Goal: Find contact information: Find contact information

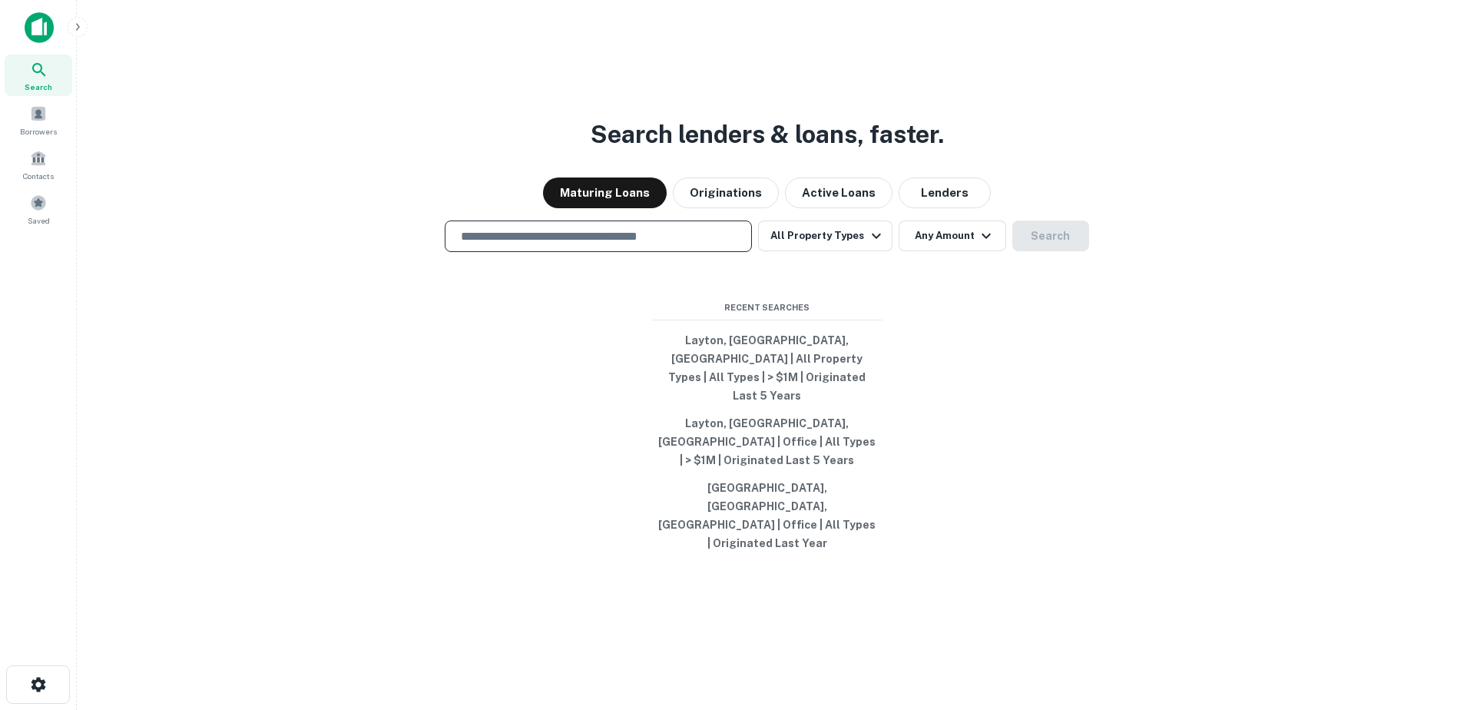
click at [617, 245] on input "text" at bounding box center [598, 236] width 293 height 18
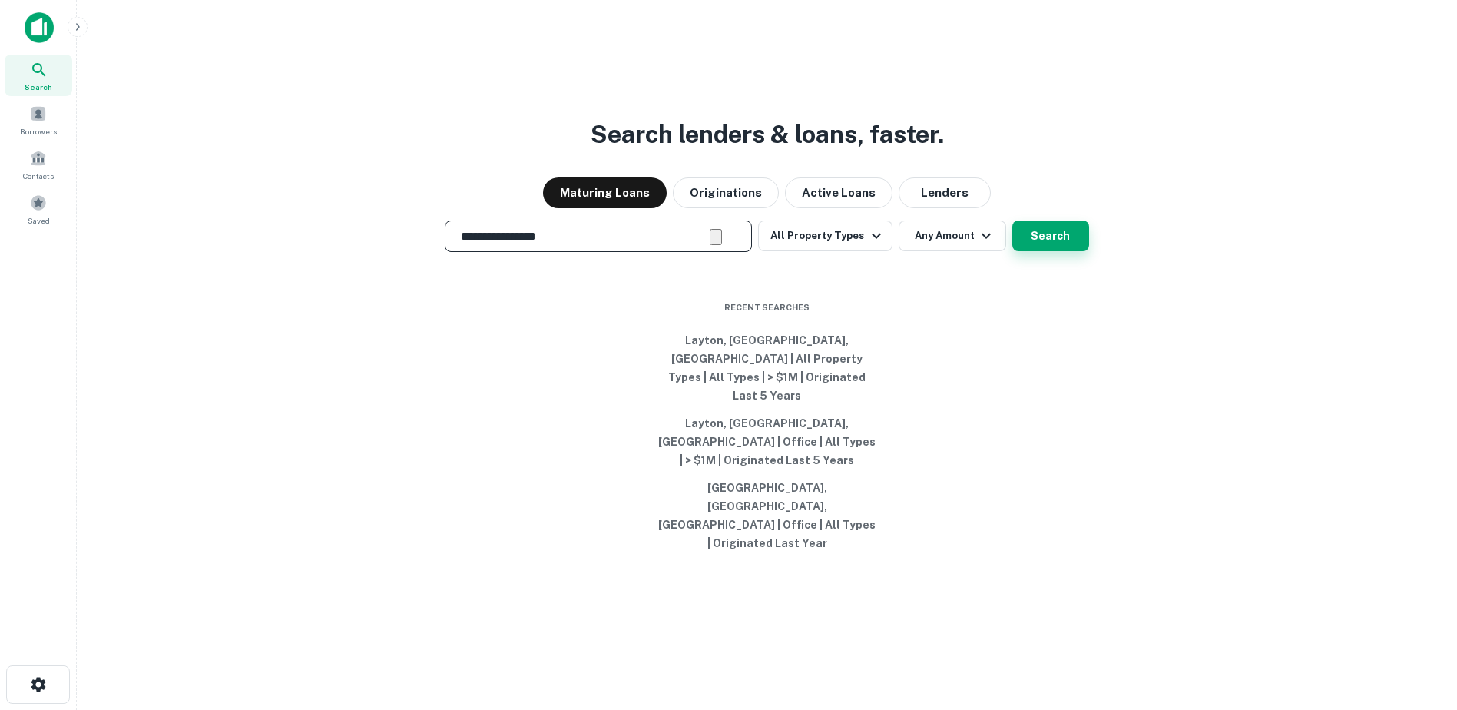
type input "**********"
click at [1046, 251] on button "Search" at bounding box center [1050, 235] width 77 height 31
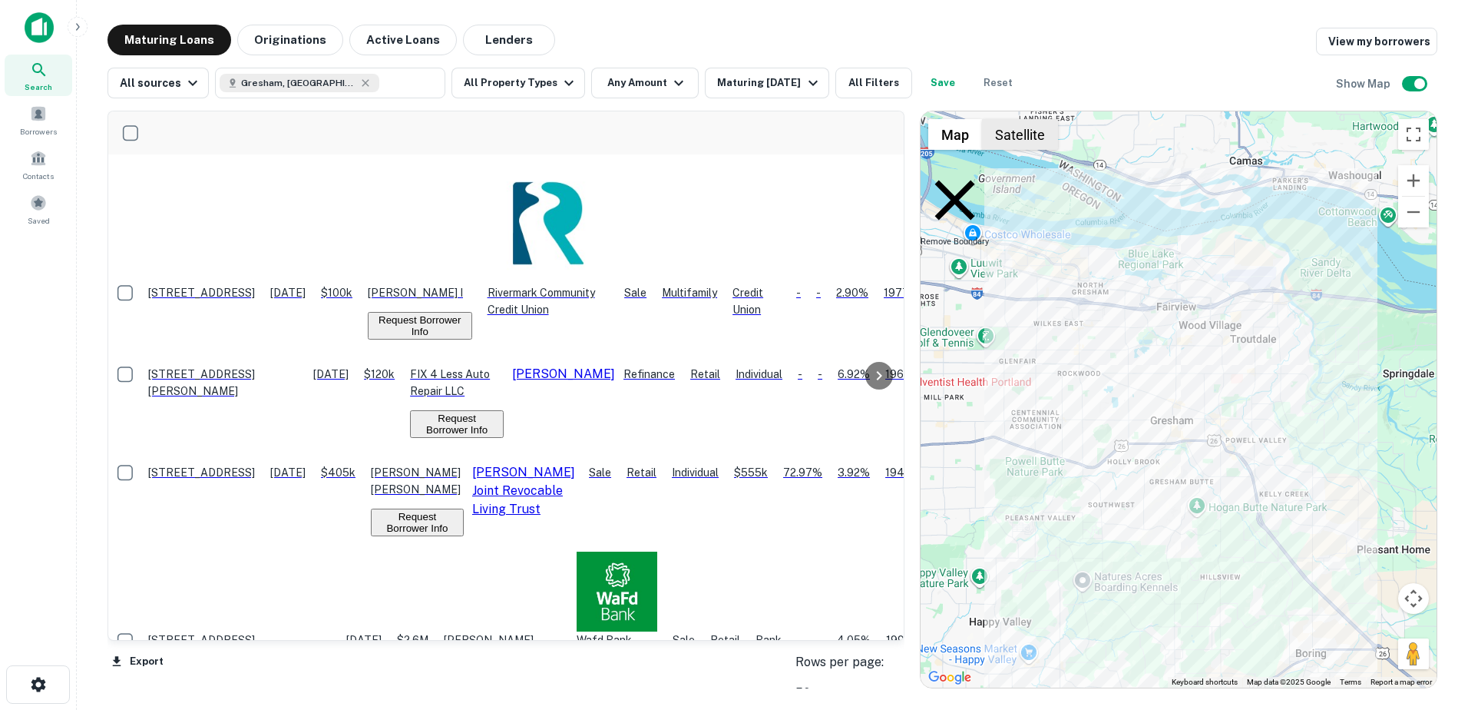
click at [1013, 145] on button "Satellite" at bounding box center [1020, 134] width 76 height 31
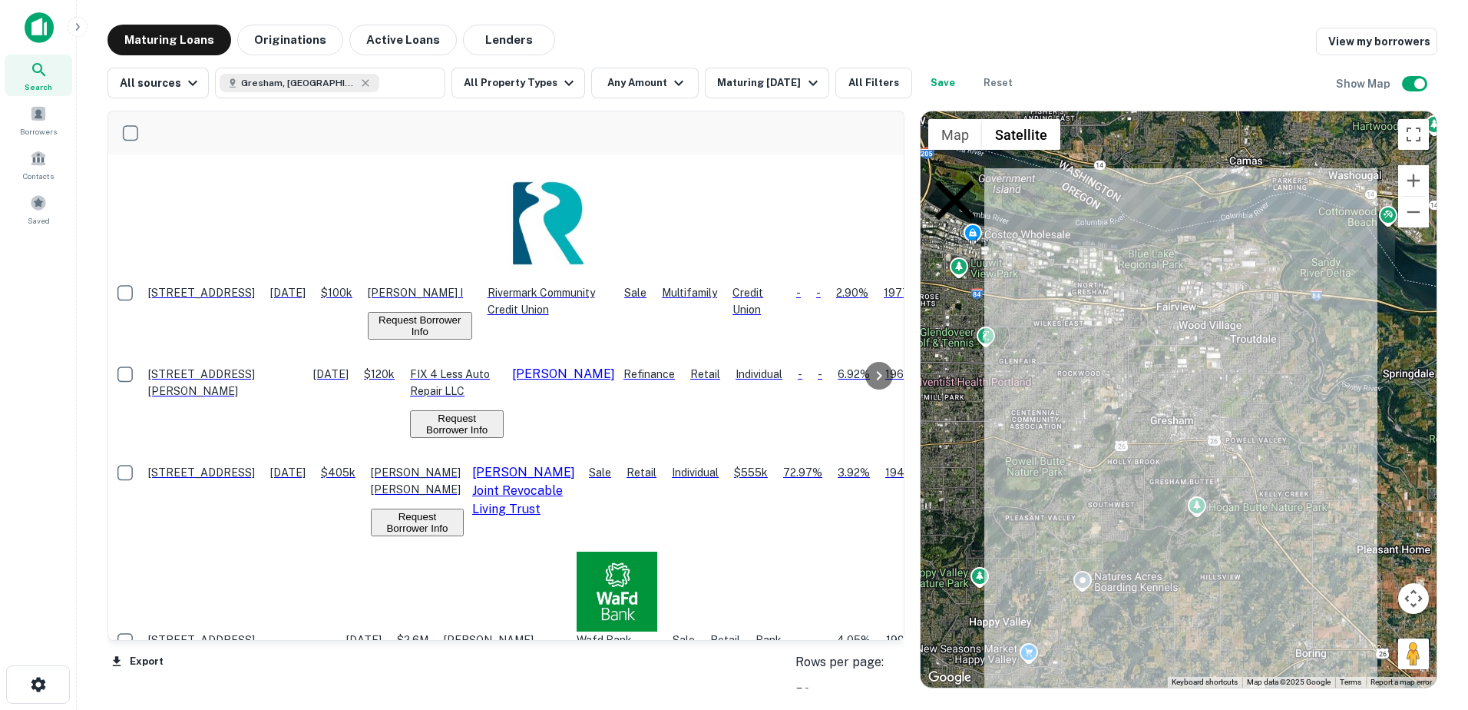
click at [989, 179] on p "Remove Boundary" at bounding box center [955, 206] width 68 height 81
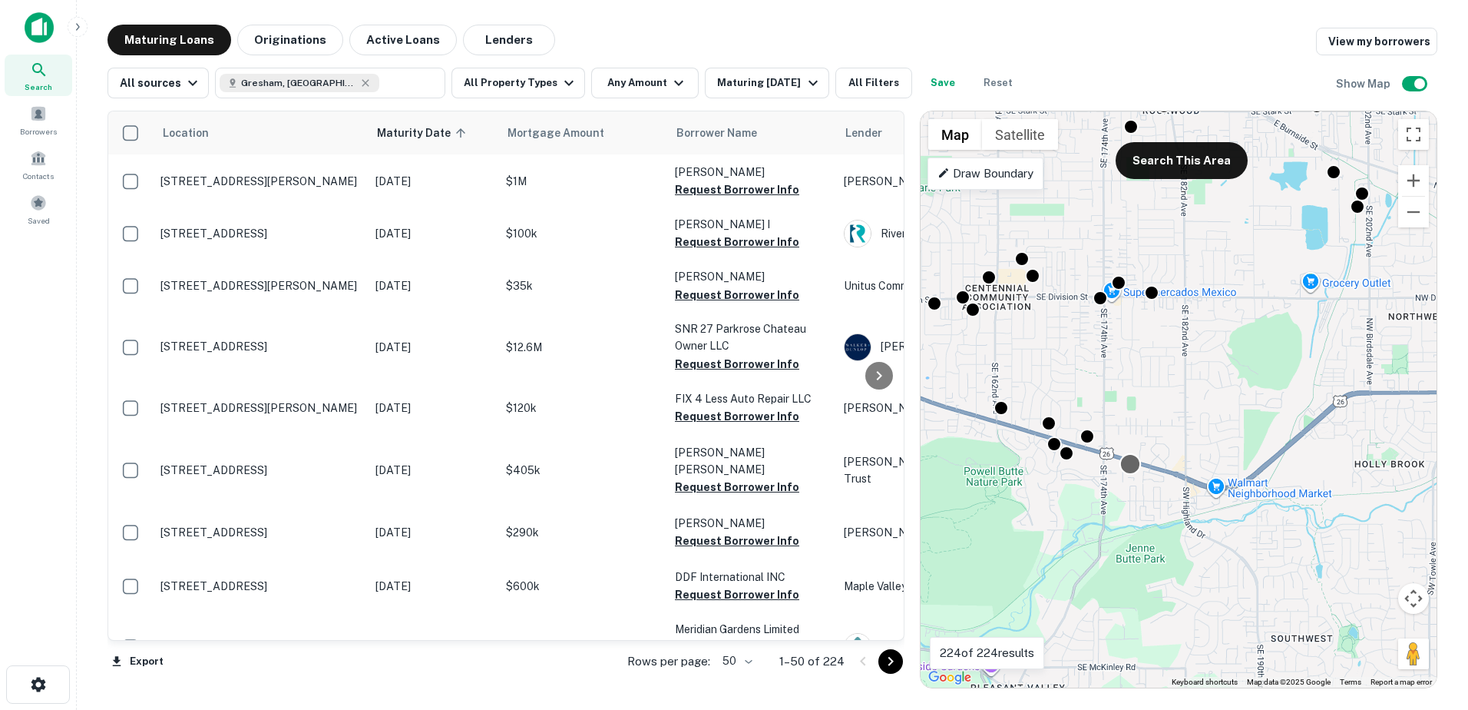
click at [1130, 465] on div at bounding box center [1130, 464] width 22 height 22
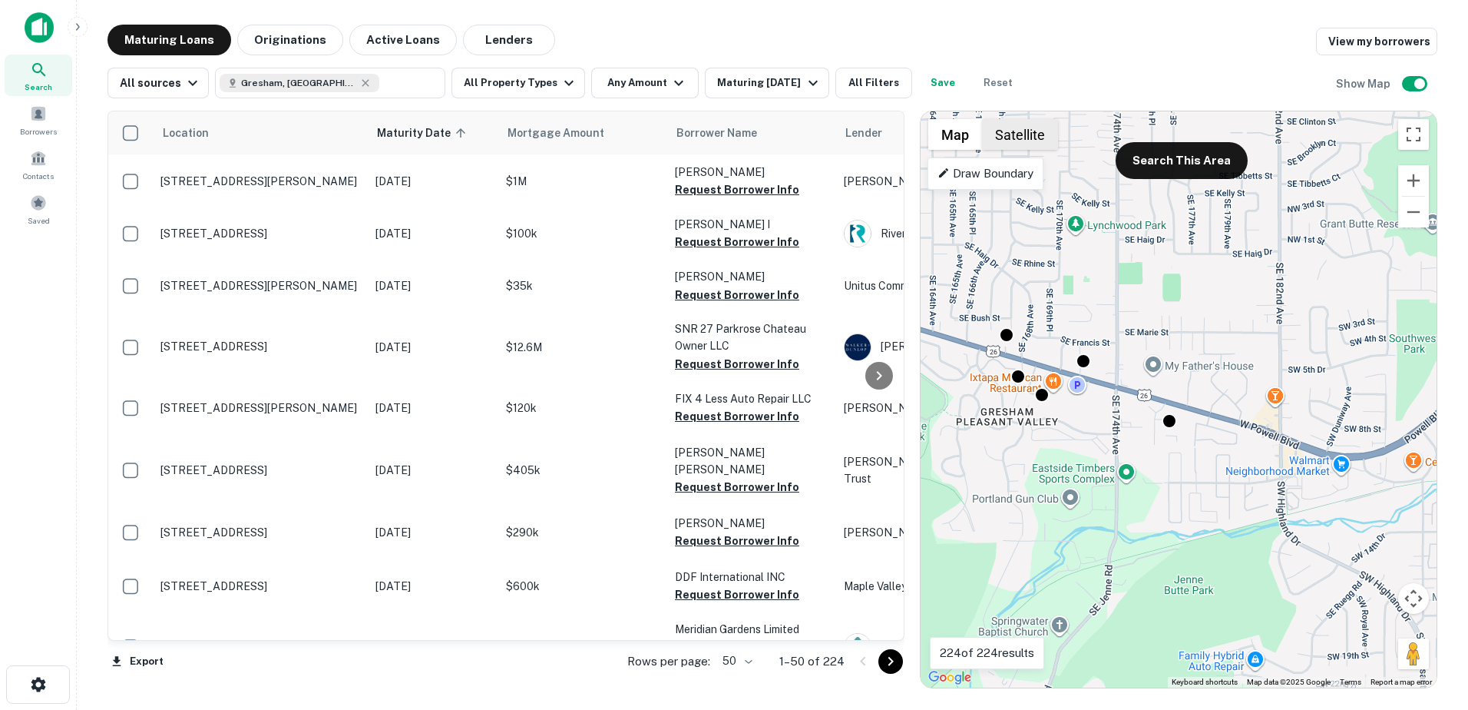
click at [1024, 131] on button "Satellite" at bounding box center [1020, 134] width 76 height 31
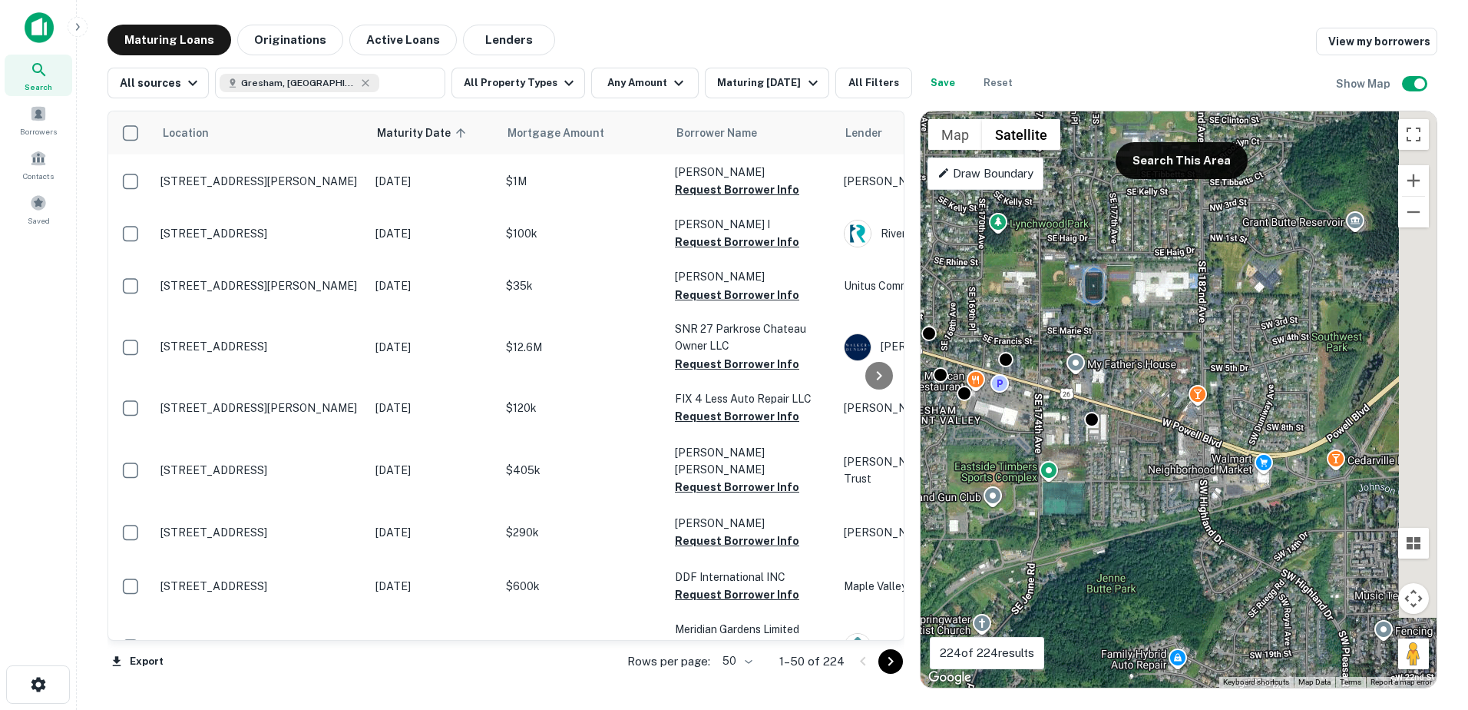
drag, startPoint x: 1210, startPoint y: 511, endPoint x: 1130, endPoint y: 509, distance: 79.9
click at [1130, 509] on div "To activate drag with keyboard, press Alt + Enter. Once in keyboard drag state,…" at bounding box center [1179, 399] width 516 height 576
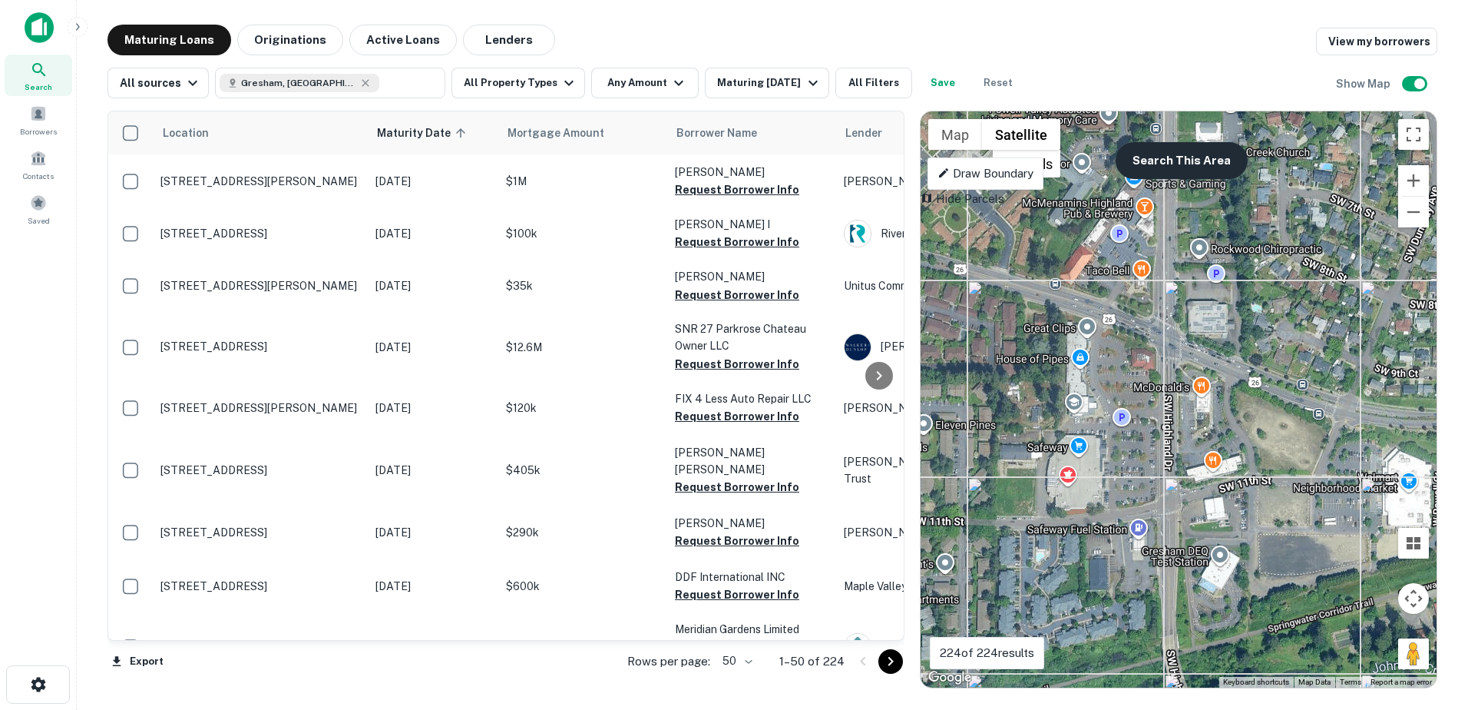
click at [1209, 163] on button "Search This Area" at bounding box center [1182, 160] width 132 height 37
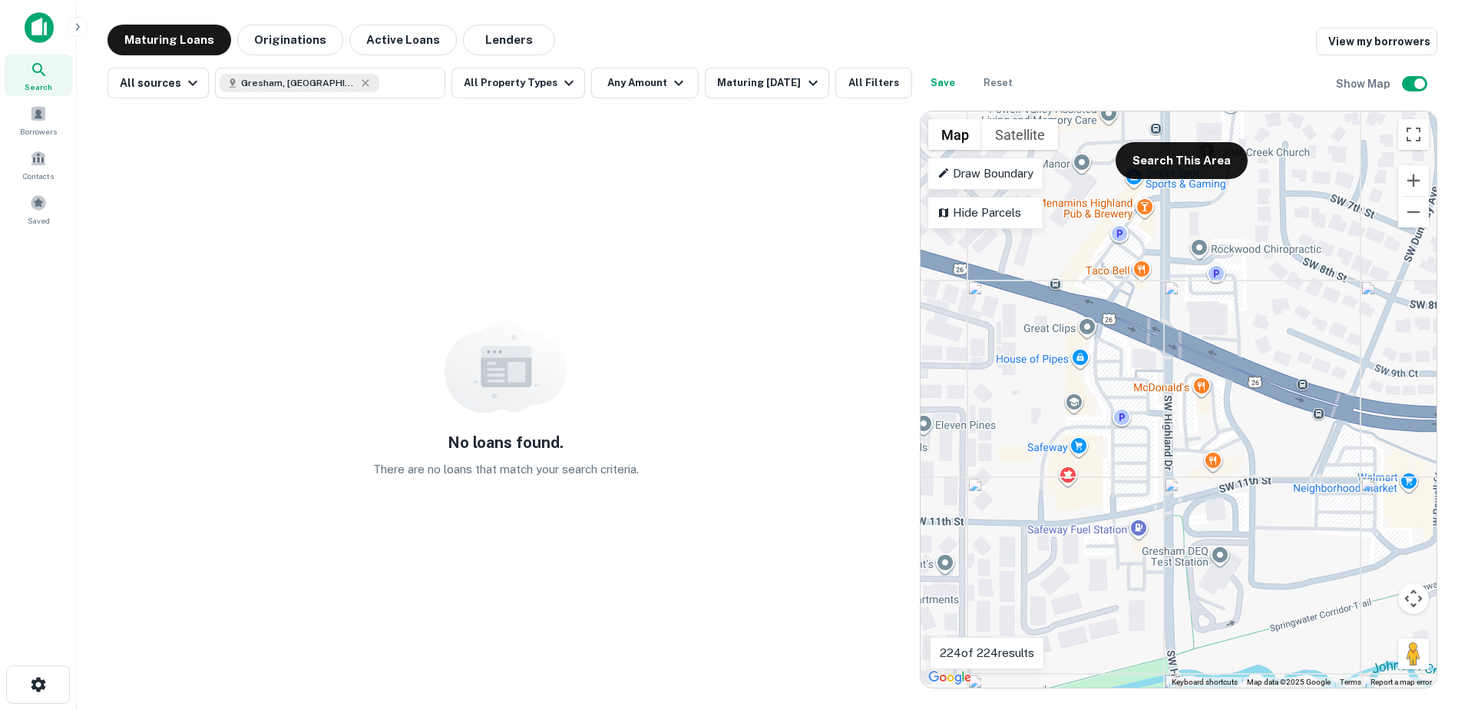
click at [1231, 452] on div "To activate drag with keyboard, press Alt + Enter. Once in keyboard drag state,…" at bounding box center [1179, 399] width 516 height 576
click at [1239, 445] on div "To activate drag with keyboard, press Alt + Enter. Once in keyboard drag state,…" at bounding box center [1179, 399] width 516 height 576
click at [804, 85] on icon "button" at bounding box center [813, 83] width 18 height 18
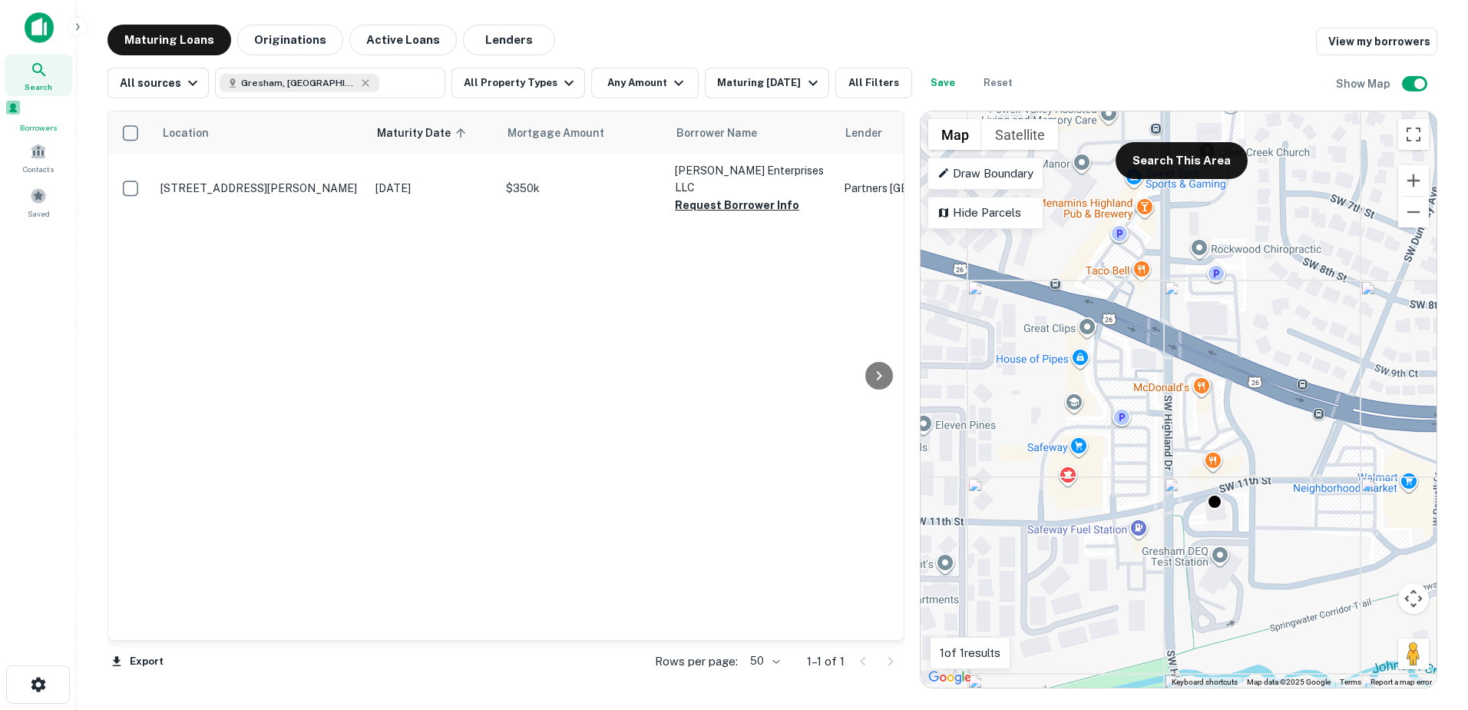
click at [22, 116] on span at bounding box center [13, 107] width 17 height 17
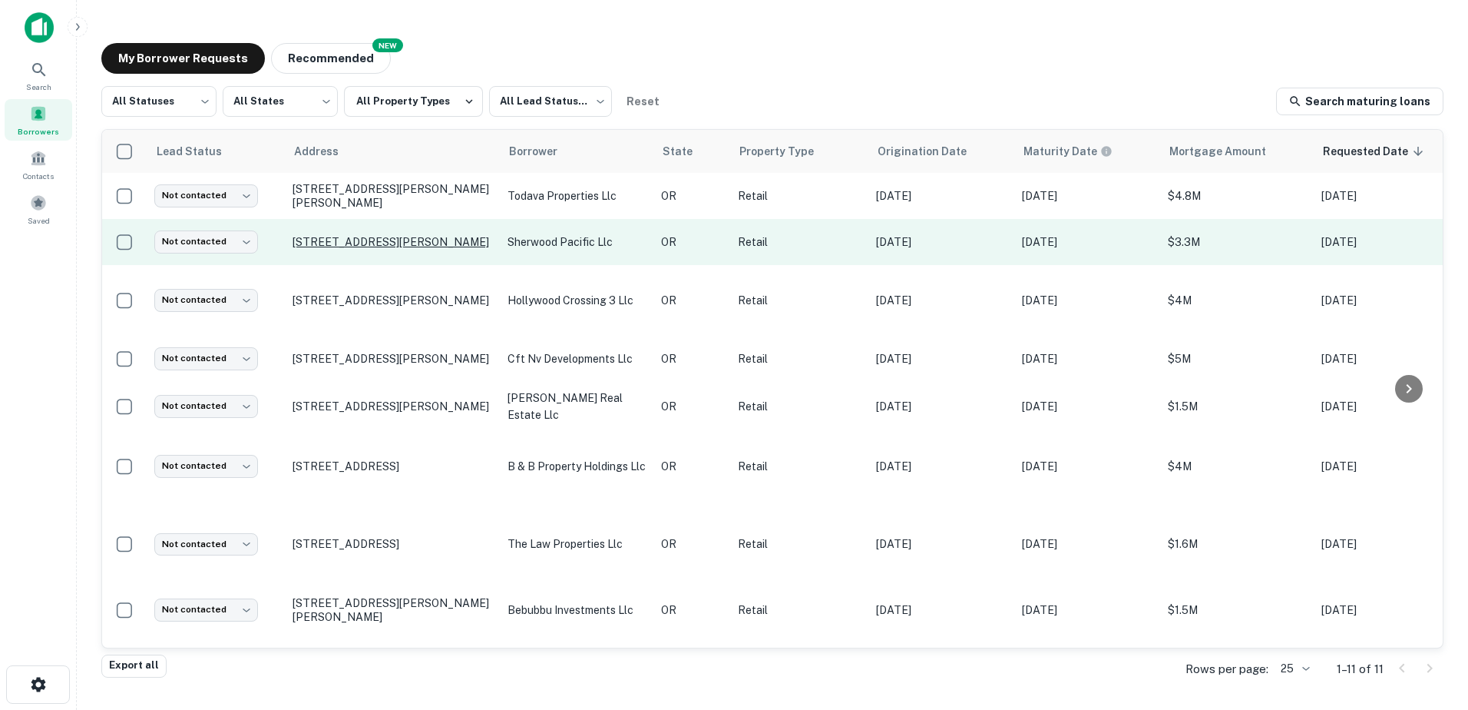
click at [372, 235] on p "[STREET_ADDRESS][PERSON_NAME]" at bounding box center [393, 242] width 200 height 14
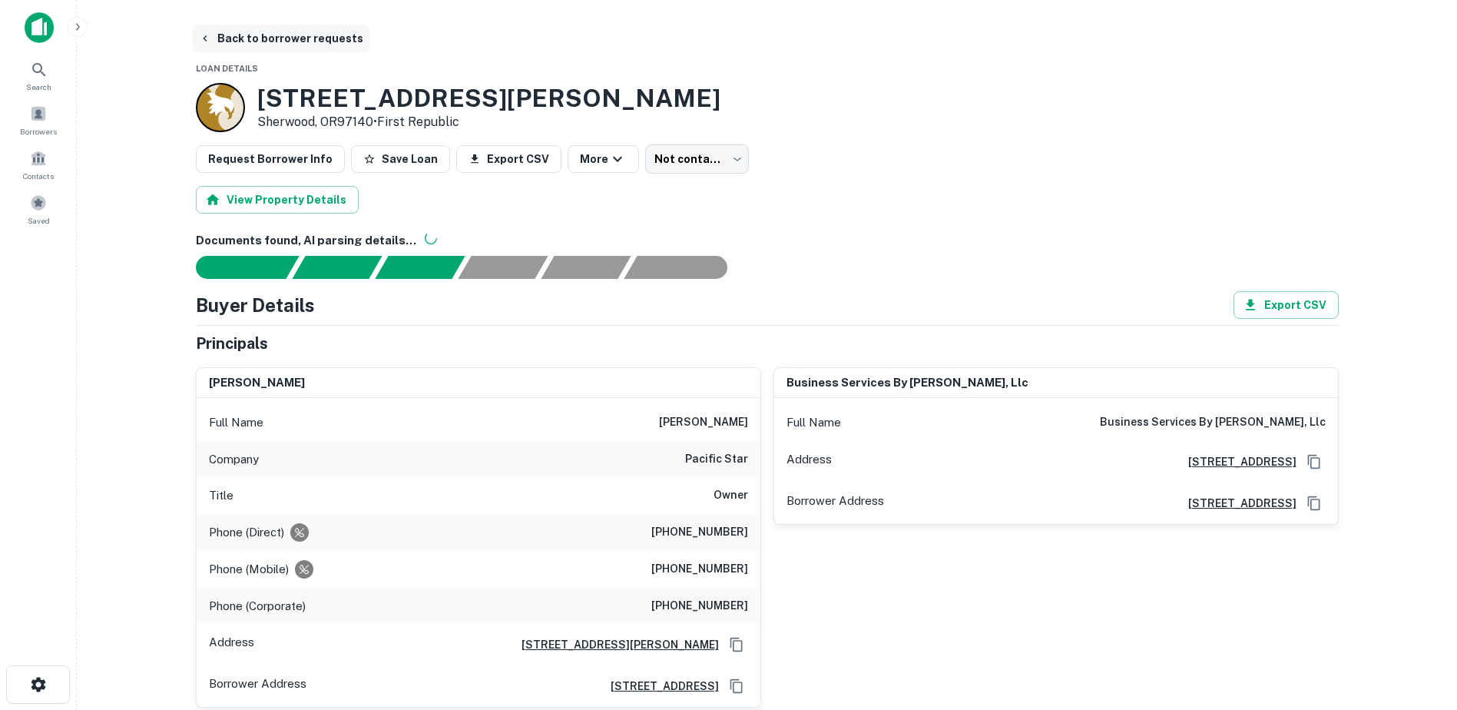
click at [262, 39] on button "Back to borrower requests" at bounding box center [281, 39] width 177 height 28
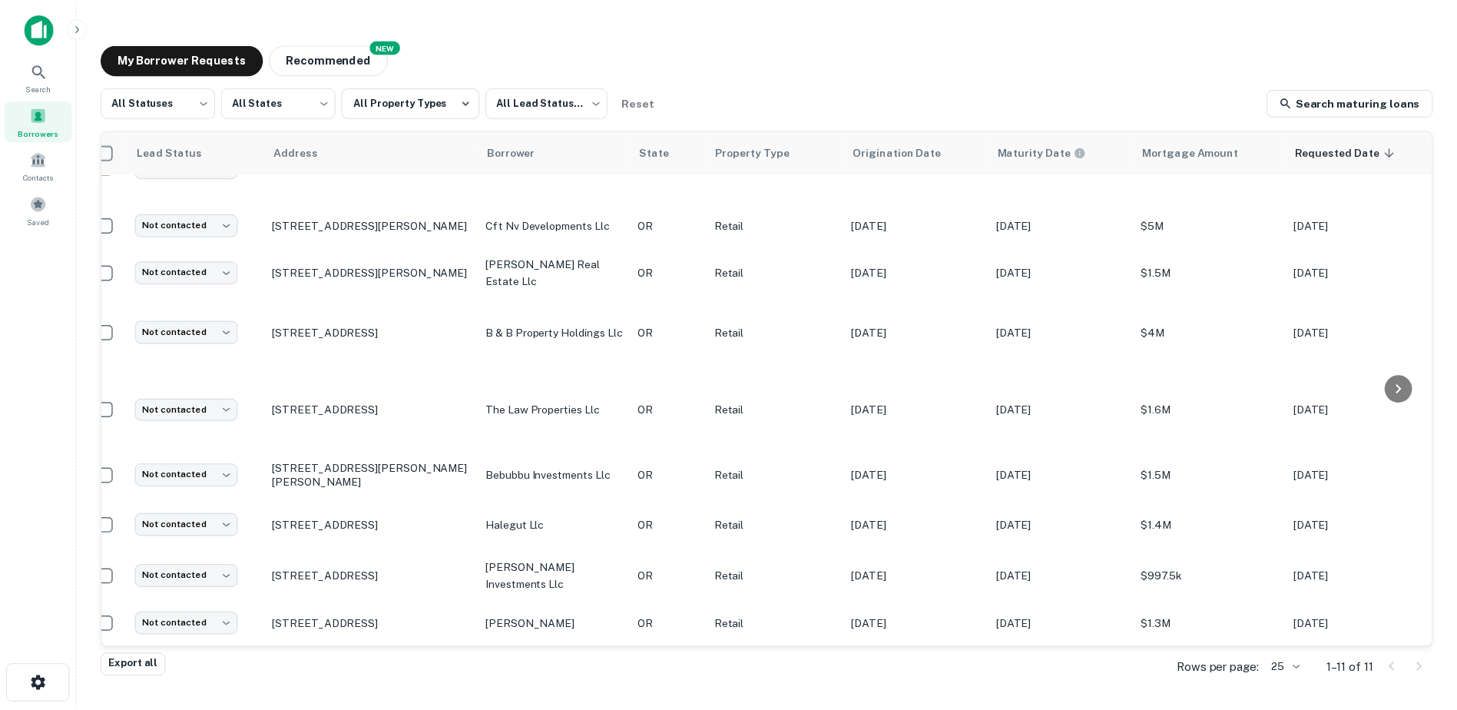
scroll to position [143, 0]
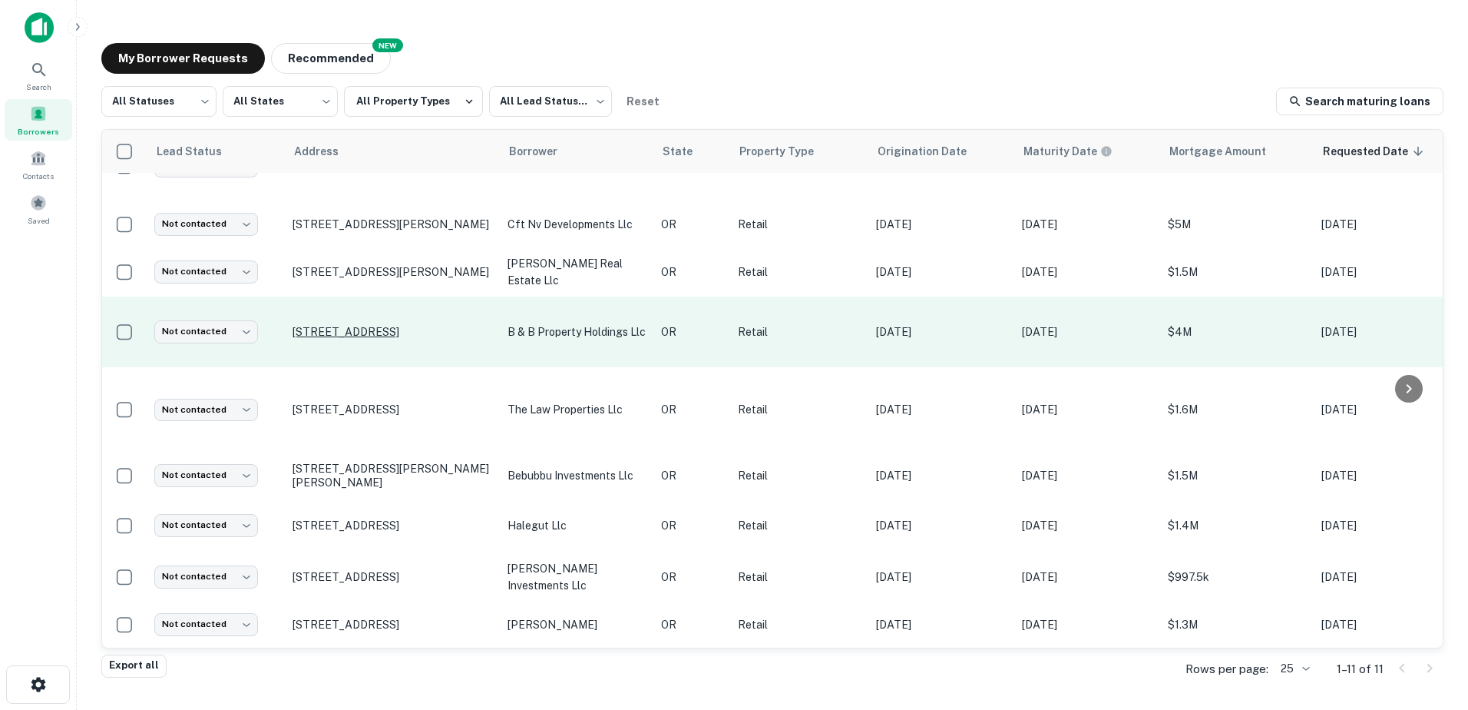
click at [321, 325] on p "[STREET_ADDRESS]" at bounding box center [393, 332] width 200 height 14
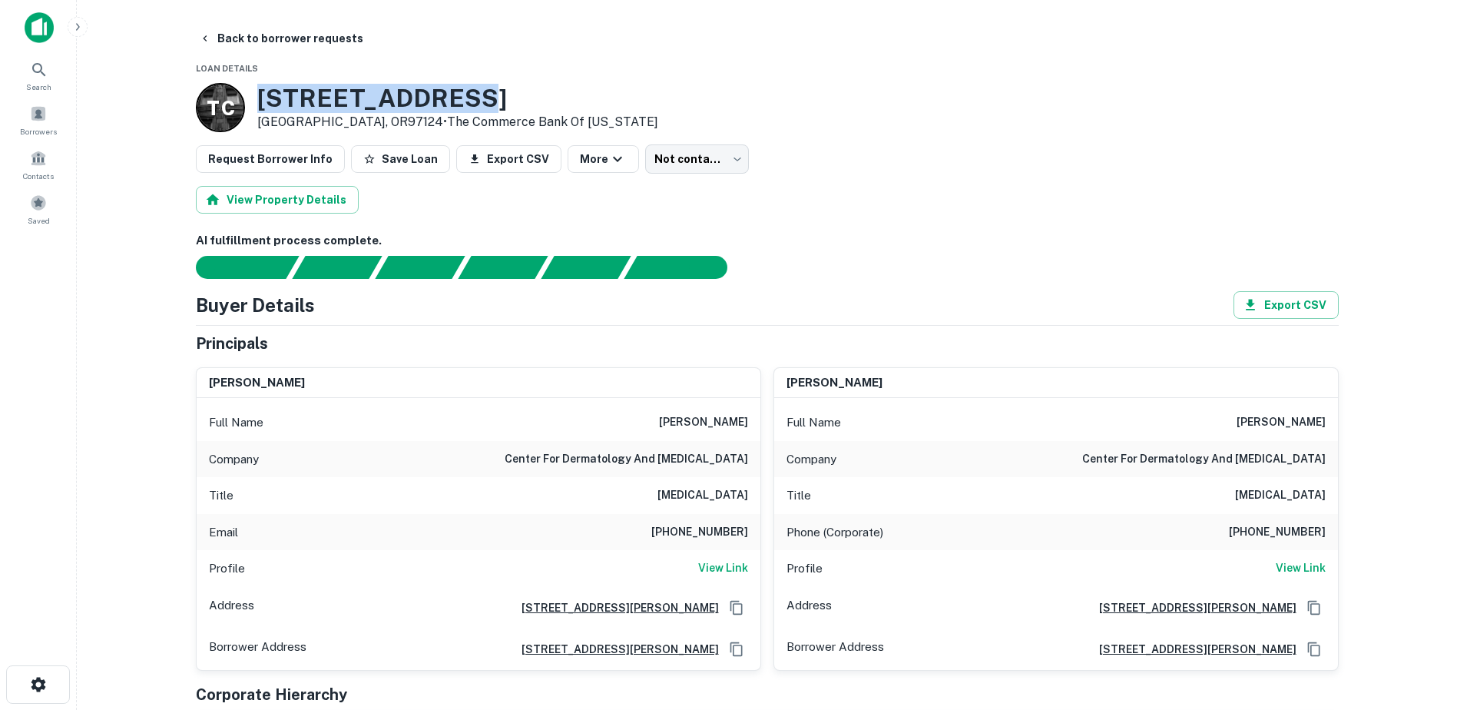
drag, startPoint x: 257, startPoint y: 94, endPoint x: 483, endPoint y: 101, distance: 225.8
click at [483, 101] on h3 "[STREET_ADDRESS]" at bounding box center [457, 98] width 401 height 29
copy h3 "[STREET_ADDRESS]"
click at [197, 38] on button "Back to borrower requests" at bounding box center [281, 39] width 177 height 28
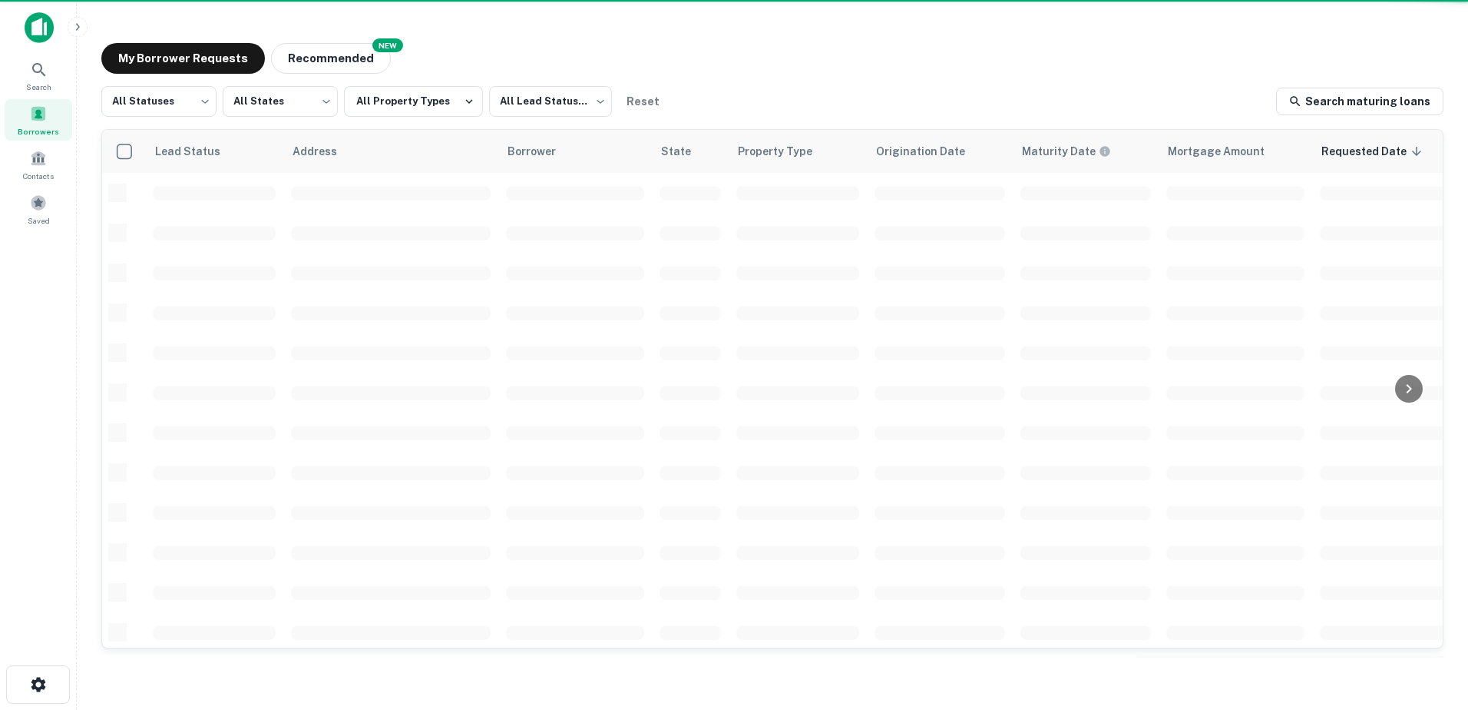
scroll to position [143, 0]
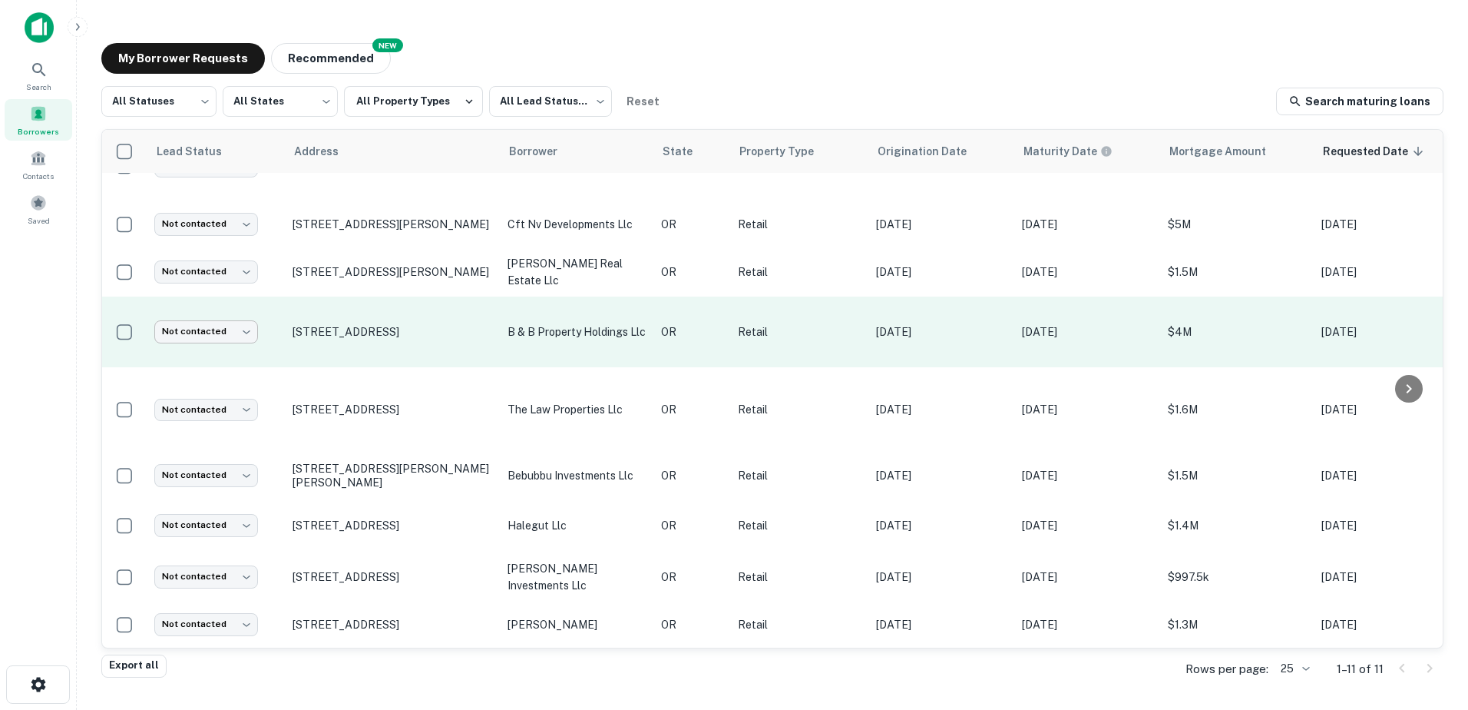
click at [243, 324] on body "Search Borrowers Contacts Saved My Borrower Requests NEW Recommended All Status…" at bounding box center [734, 355] width 1468 height 710
click at [243, 324] on div at bounding box center [734, 355] width 1468 height 710
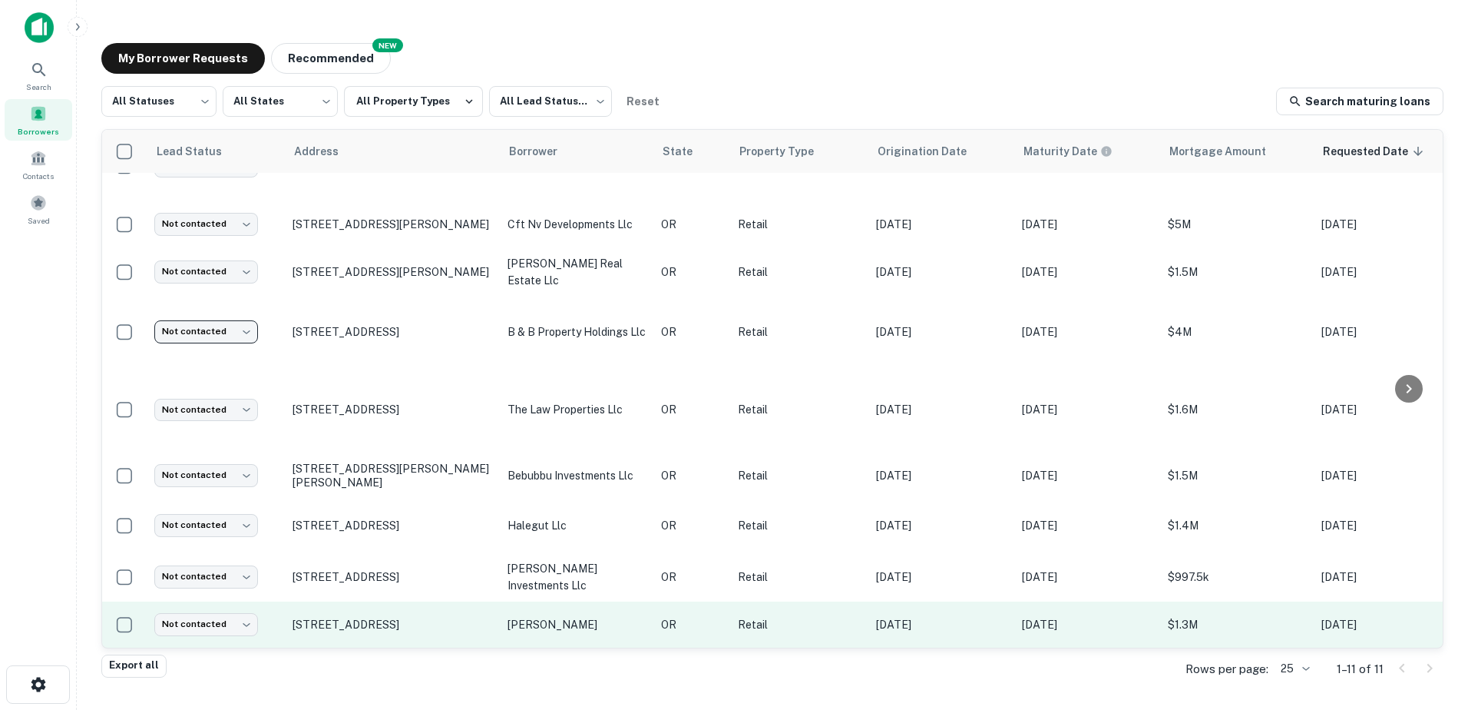
click at [545, 616] on p "[PERSON_NAME]" at bounding box center [577, 624] width 138 height 17
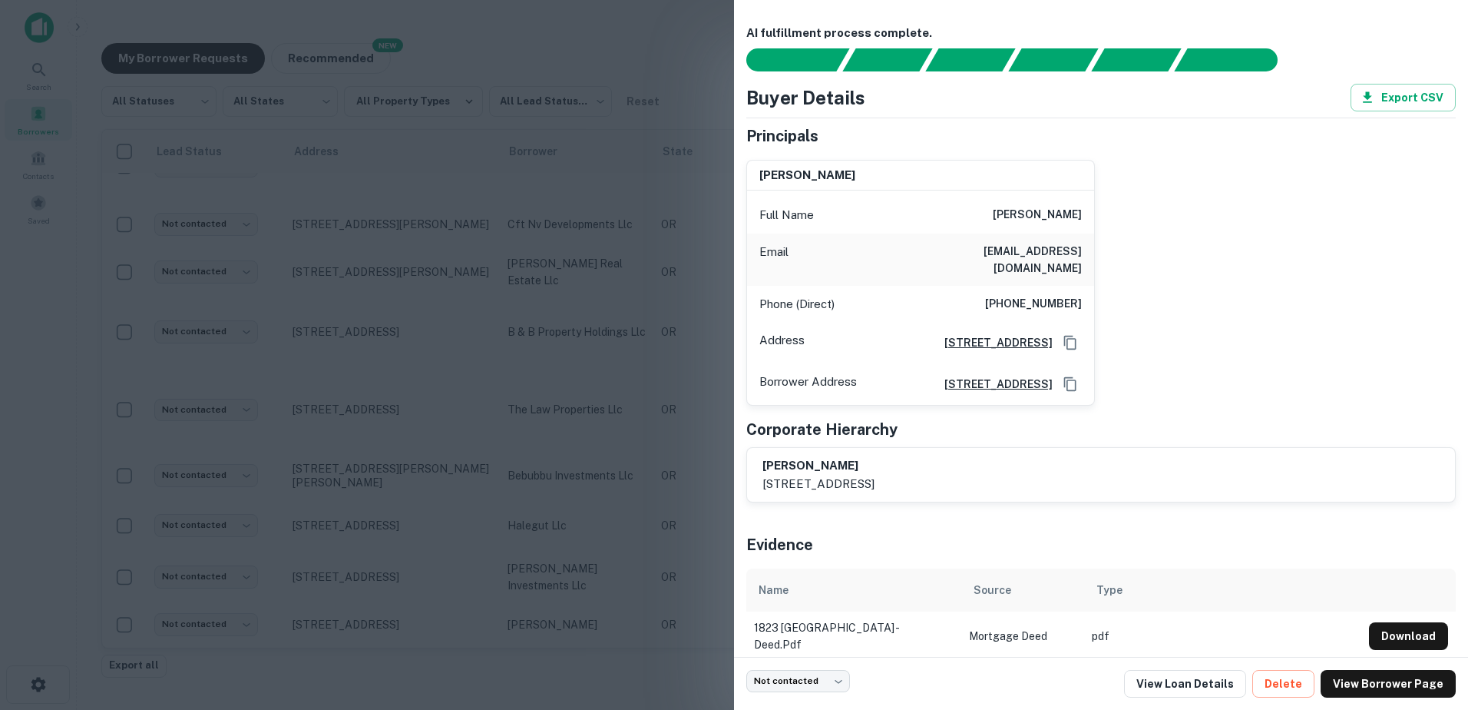
click at [404, 602] on div at bounding box center [734, 355] width 1468 height 710
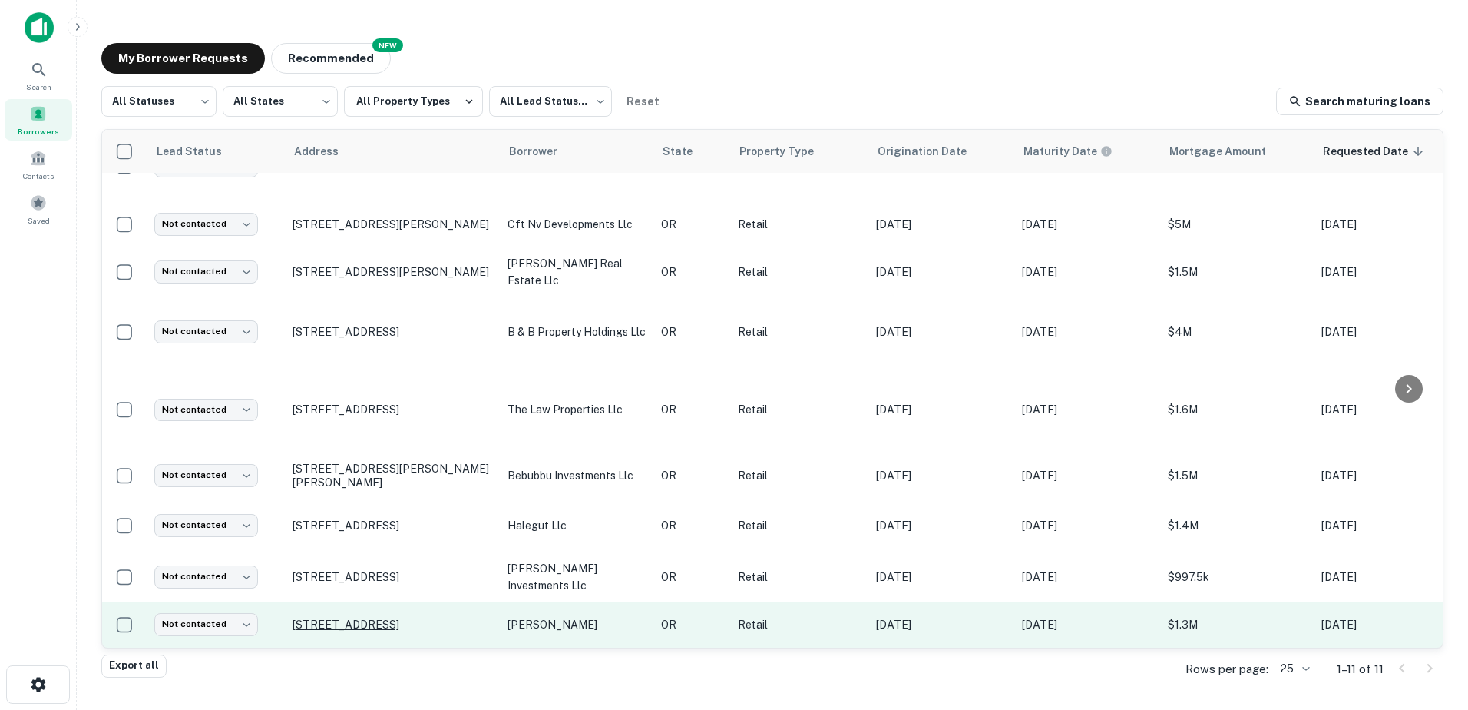
click at [370, 617] on p "[STREET_ADDRESS]" at bounding box center [393, 624] width 200 height 14
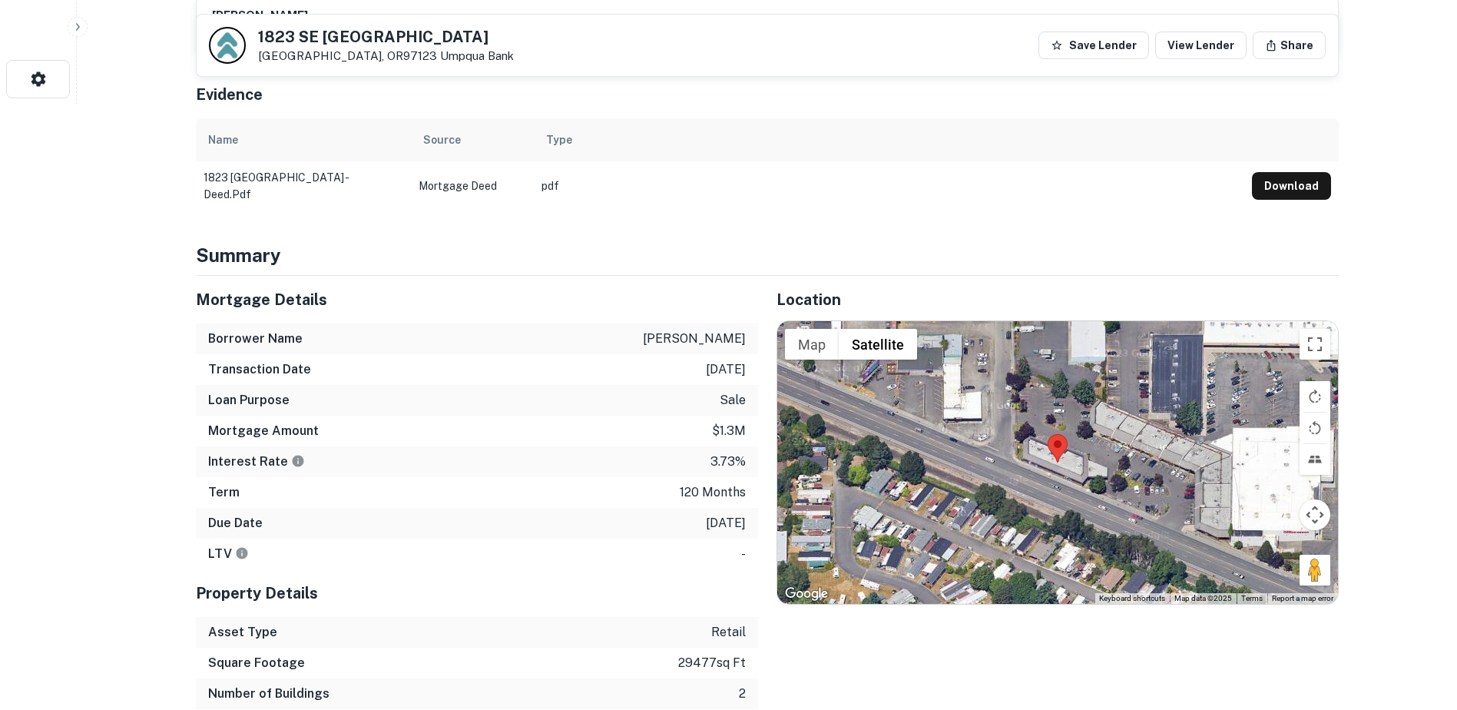
scroll to position [606, 0]
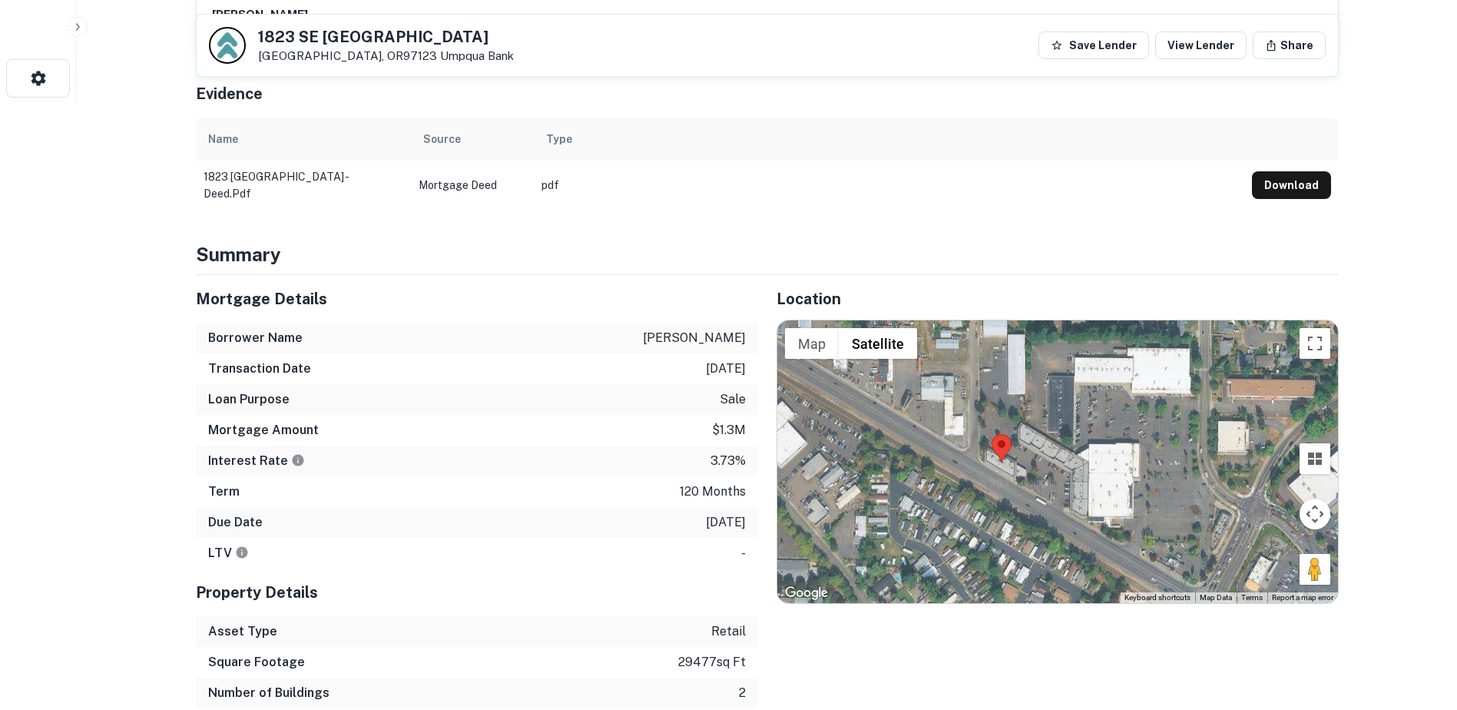
drag, startPoint x: 1131, startPoint y: 433, endPoint x: 1060, endPoint y: 455, distance: 74.1
click at [1060, 455] on div at bounding box center [1057, 461] width 561 height 283
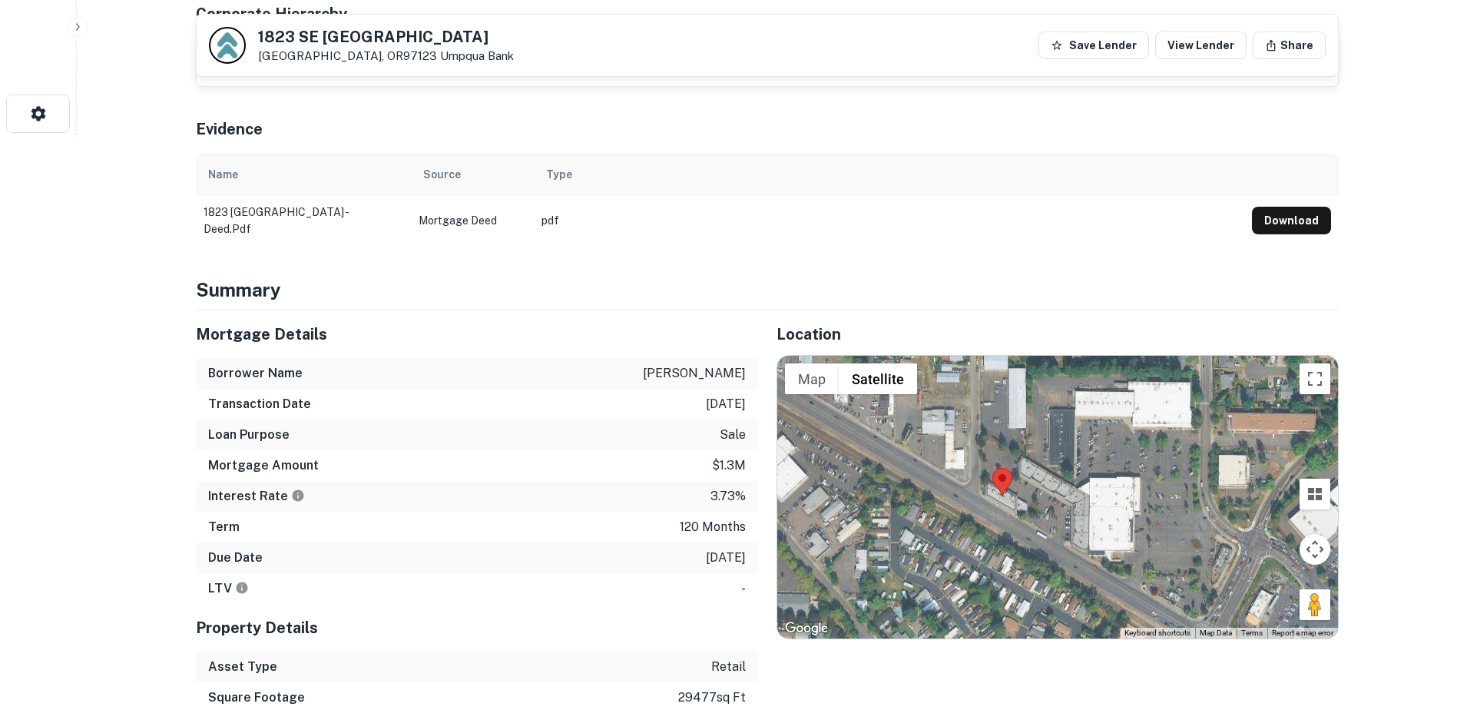
scroll to position [581, 0]
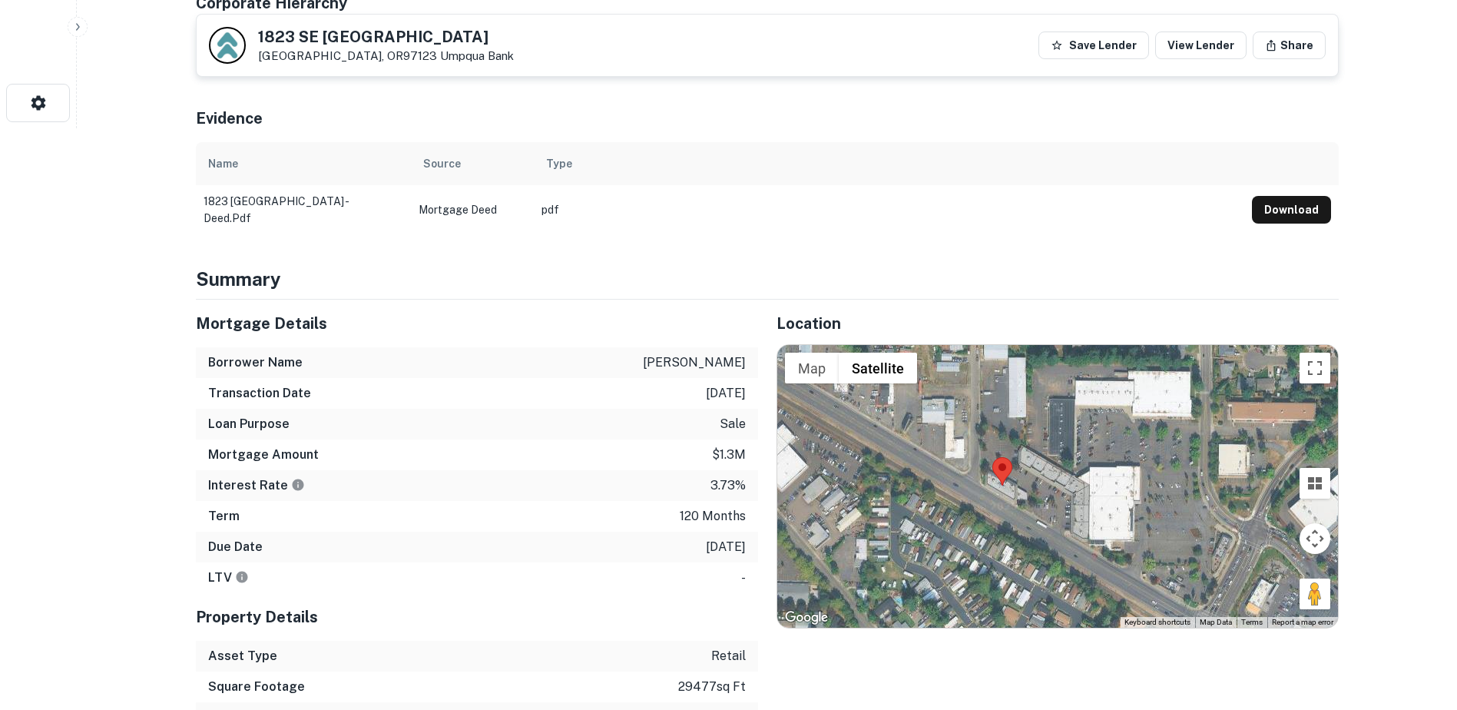
drag, startPoint x: 661, startPoint y: 228, endPoint x: 653, endPoint y: 220, distance: 10.9
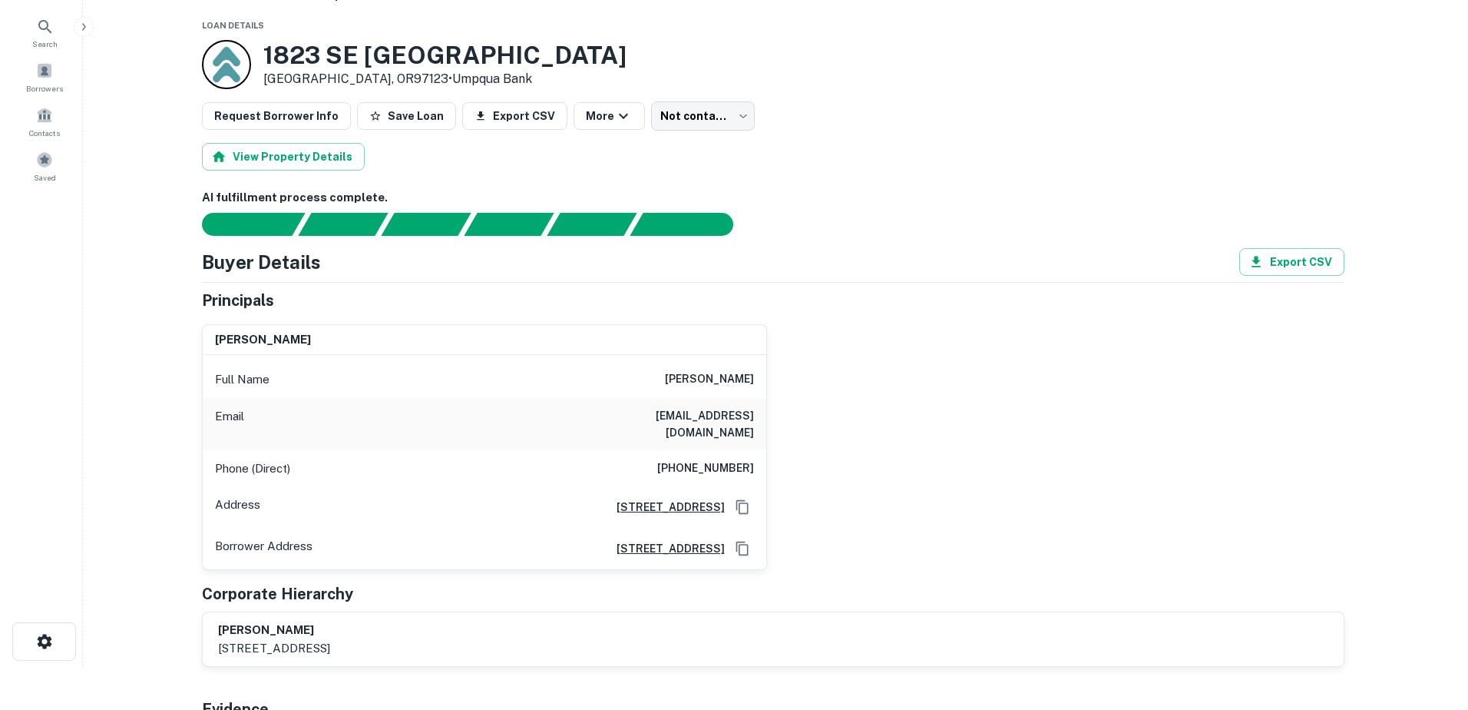
scroll to position [0, 0]
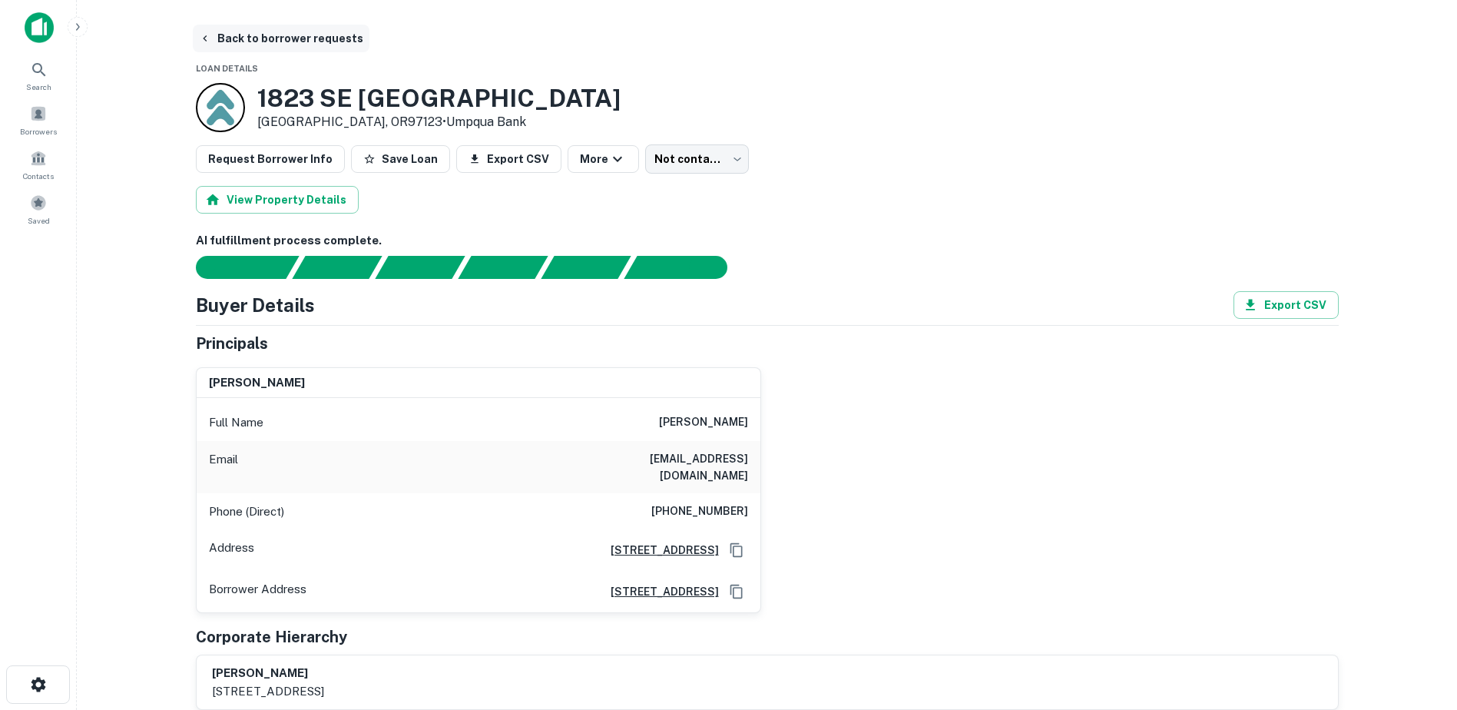
click at [298, 40] on button "Back to borrower requests" at bounding box center [281, 39] width 177 height 28
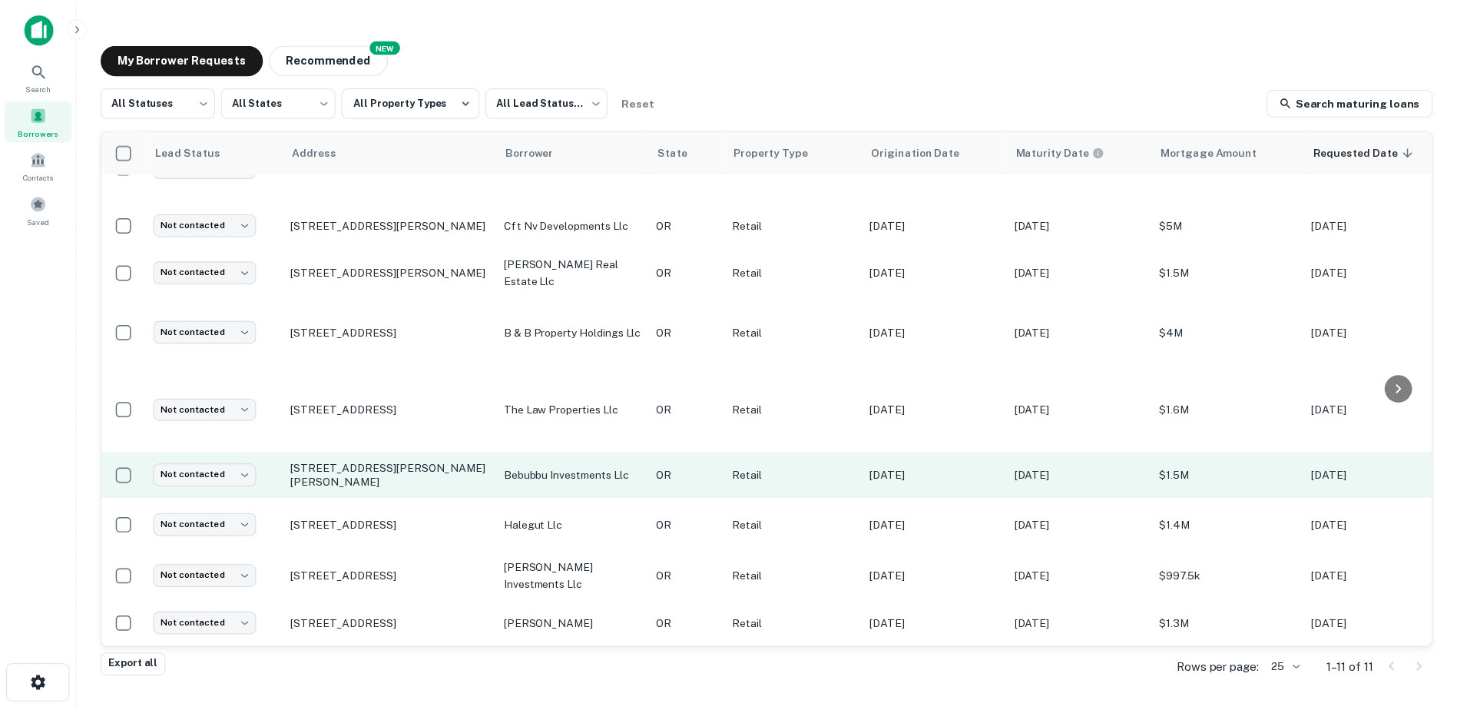
scroll to position [143, 0]
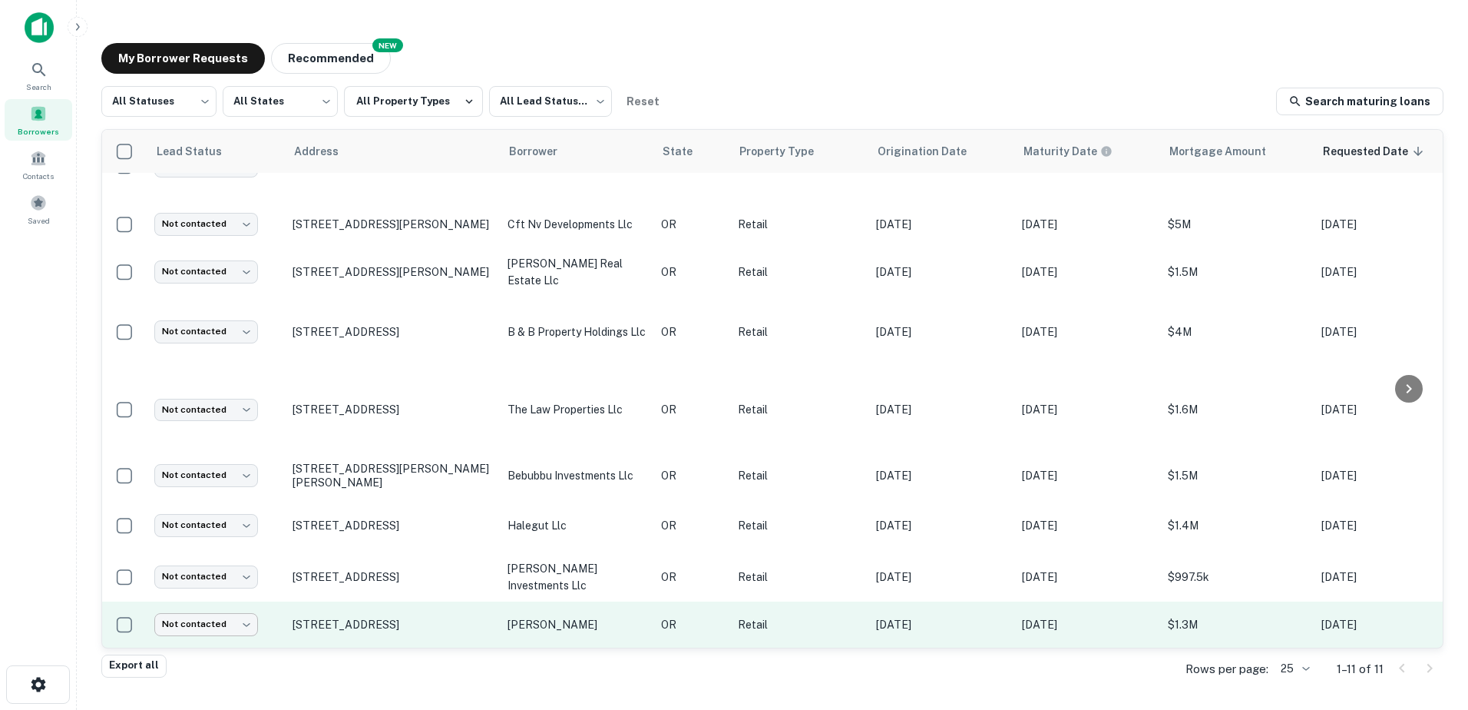
click at [230, 612] on body "Search Borrowers Contacts Saved My Borrower Requests NEW Recommended All Status…" at bounding box center [734, 355] width 1468 height 710
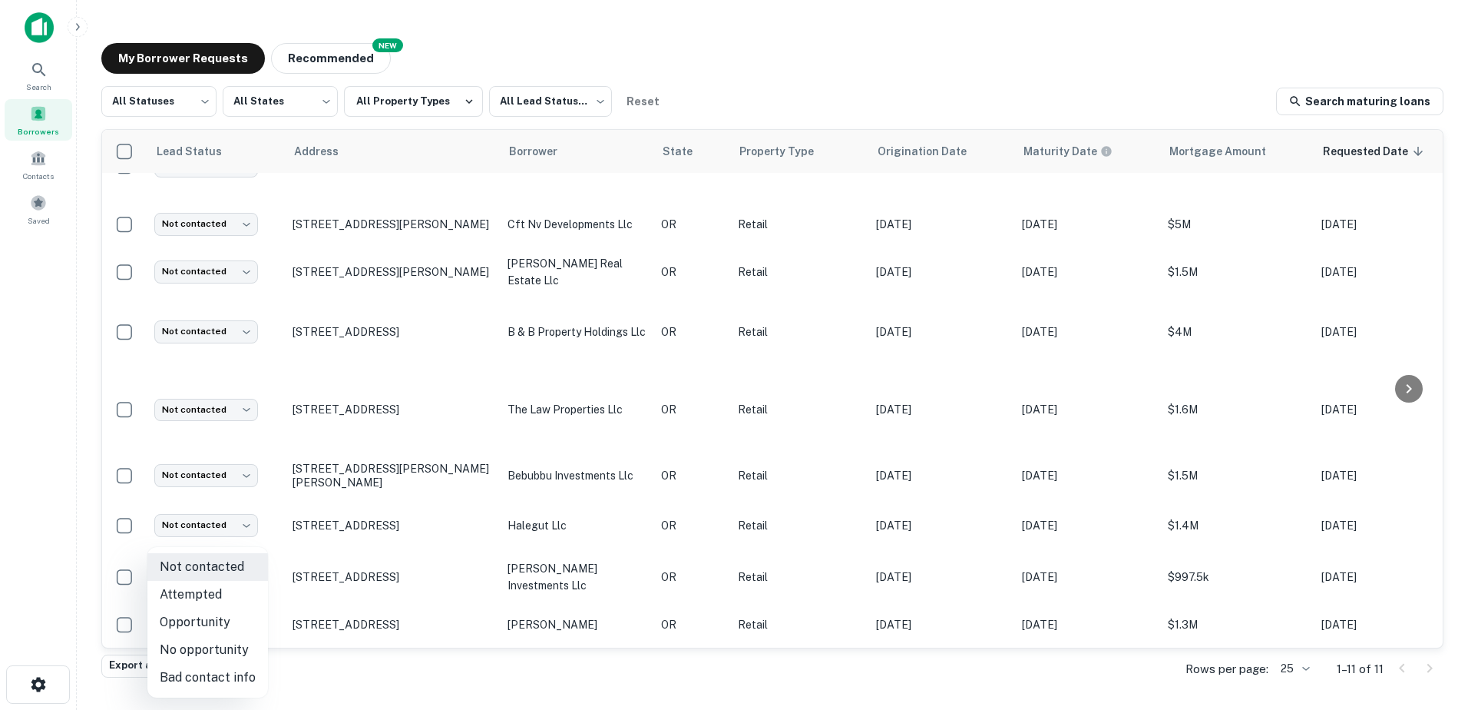
click at [233, 594] on li "Attempted" at bounding box center [207, 595] width 121 height 28
type input "*********"
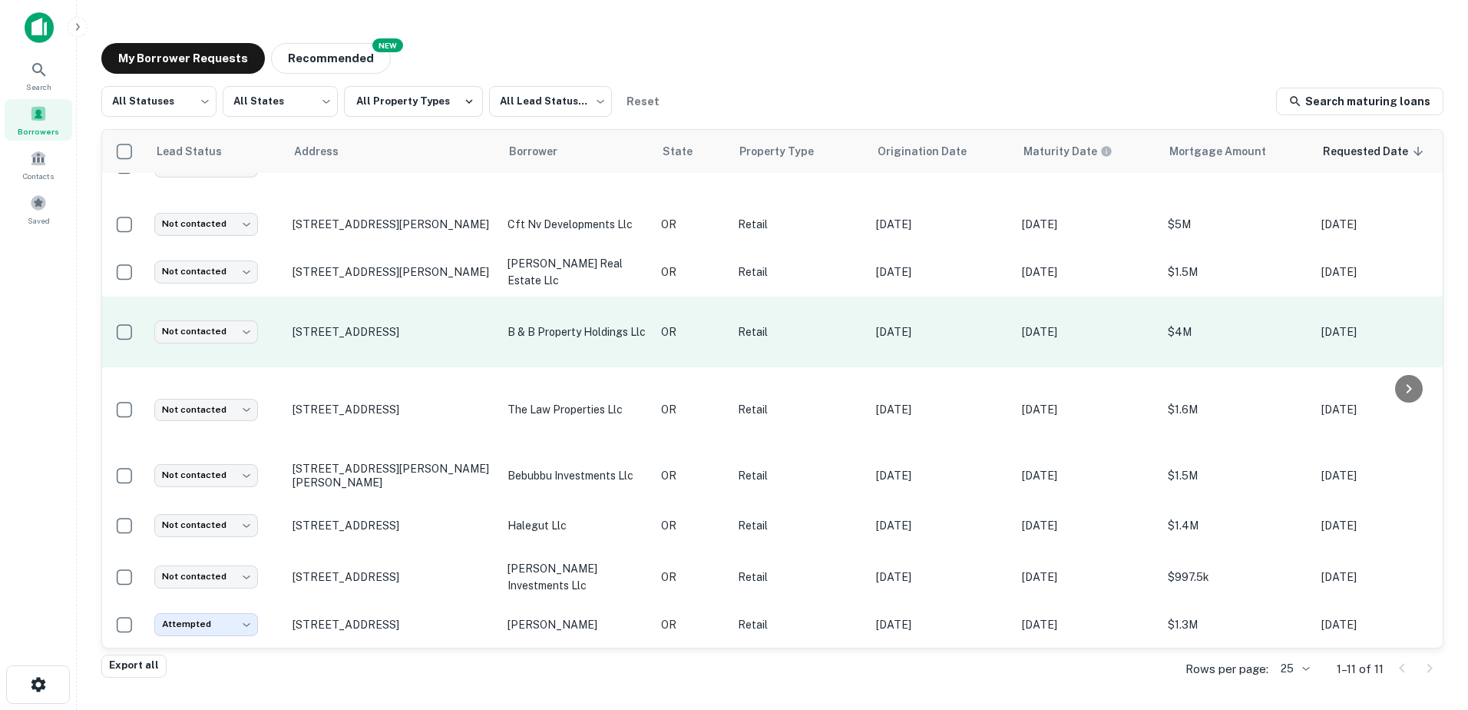
click at [385, 328] on td "[STREET_ADDRESS]" at bounding box center [392, 331] width 215 height 71
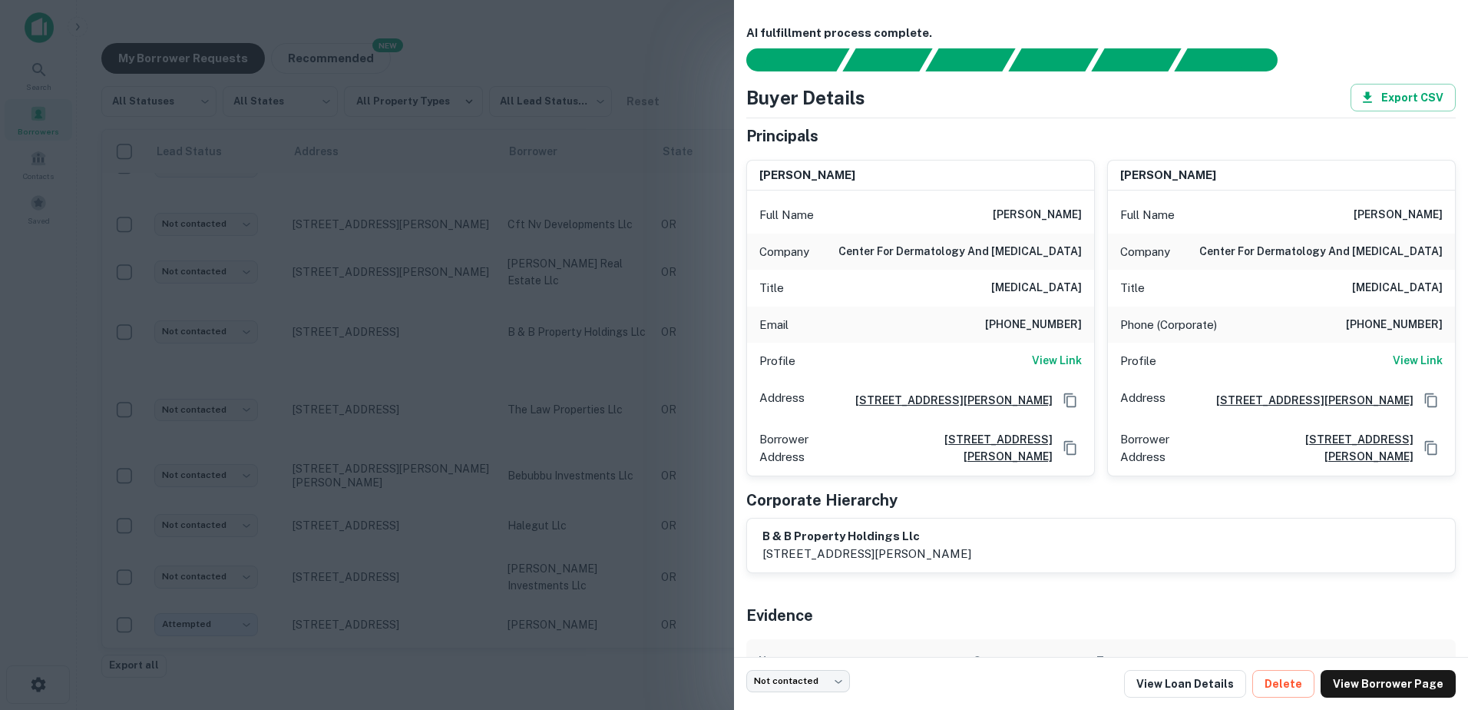
click at [379, 320] on div at bounding box center [734, 355] width 1468 height 710
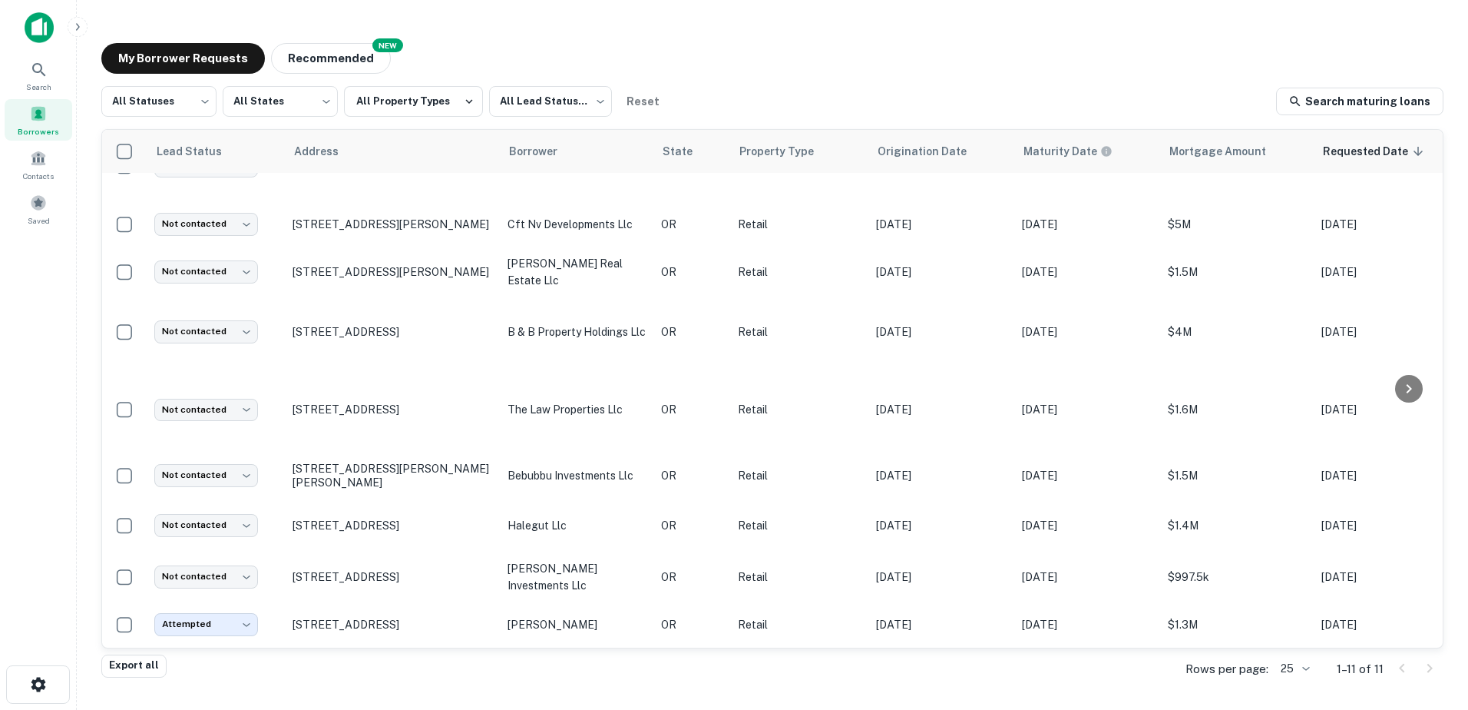
click at [379, 325] on p "[STREET_ADDRESS]" at bounding box center [393, 332] width 200 height 14
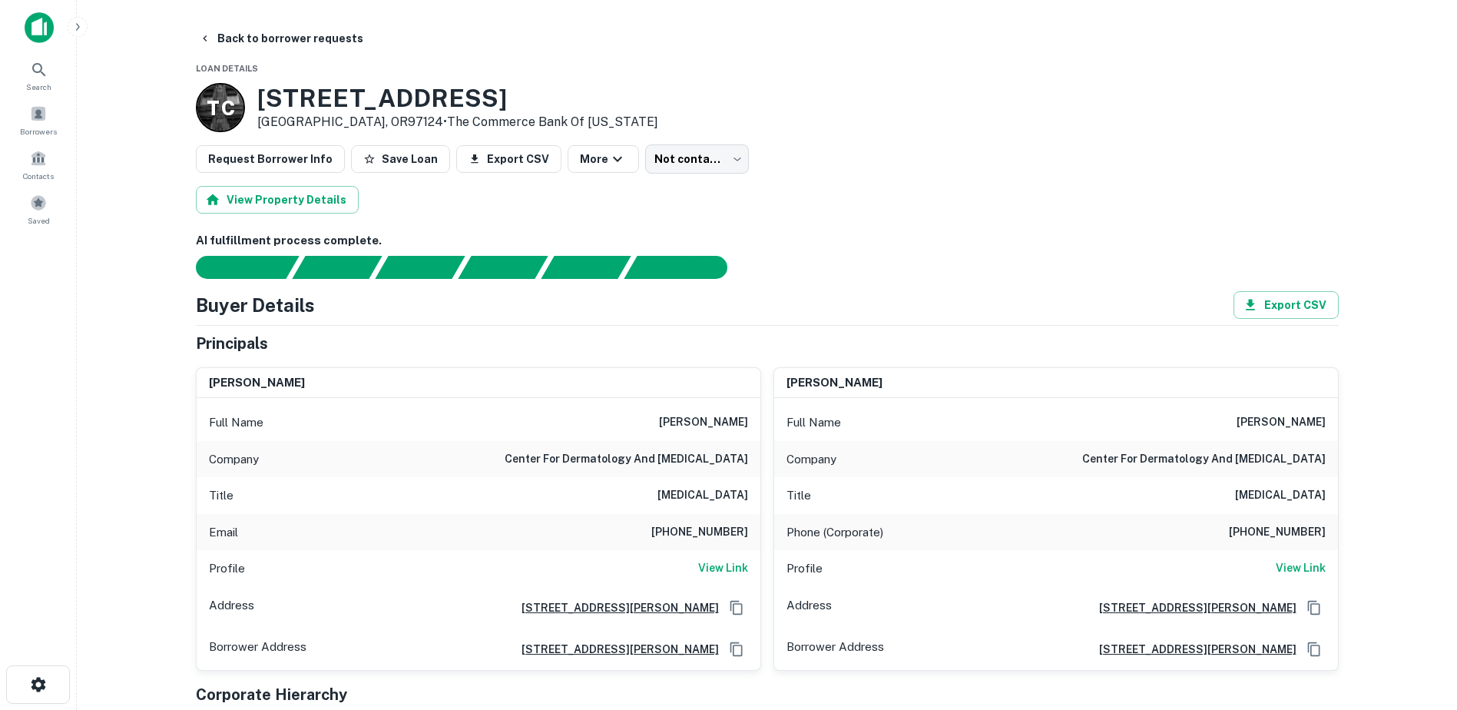
scroll to position [165, 0]
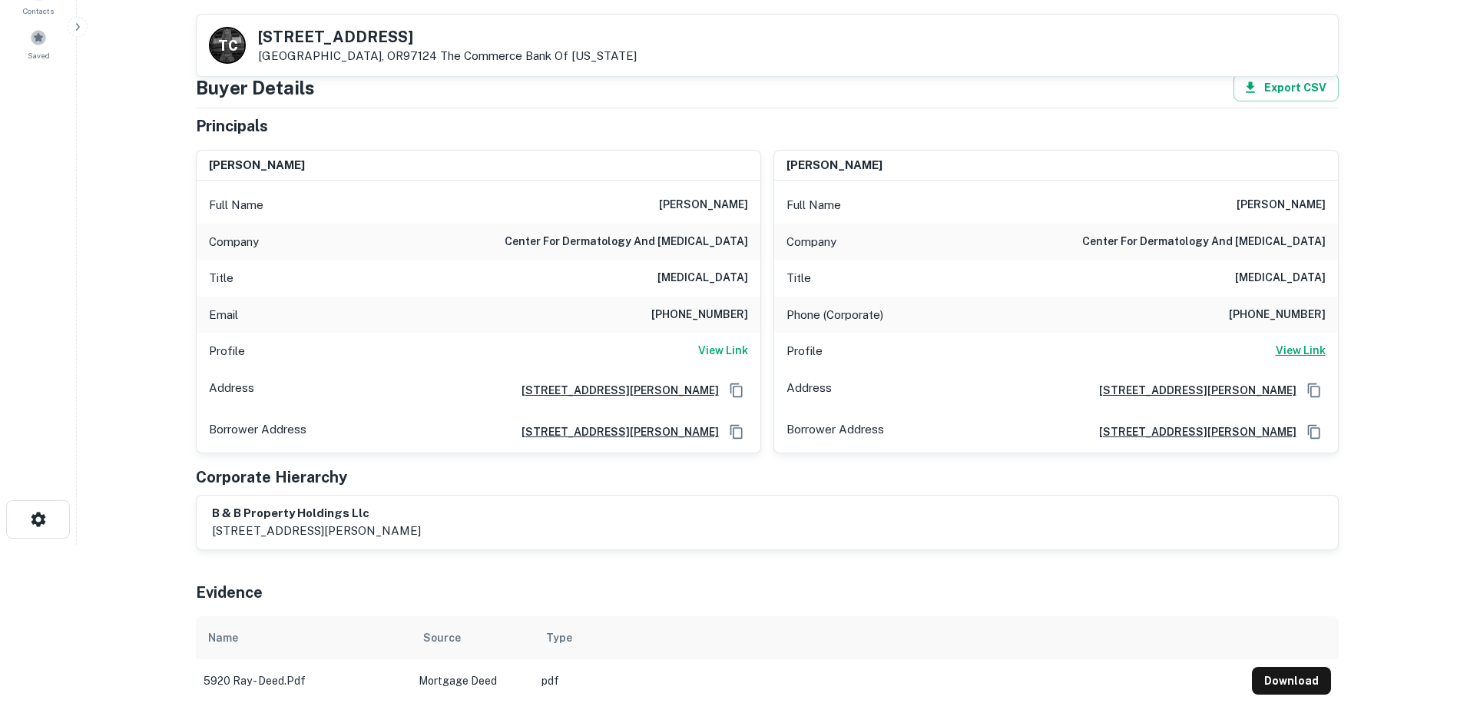
click at [1301, 352] on h6 "View Link" at bounding box center [1300, 350] width 50 height 17
click at [710, 349] on h6 "View Link" at bounding box center [723, 350] width 50 height 17
click at [701, 351] on h6 "View Link" at bounding box center [723, 350] width 50 height 17
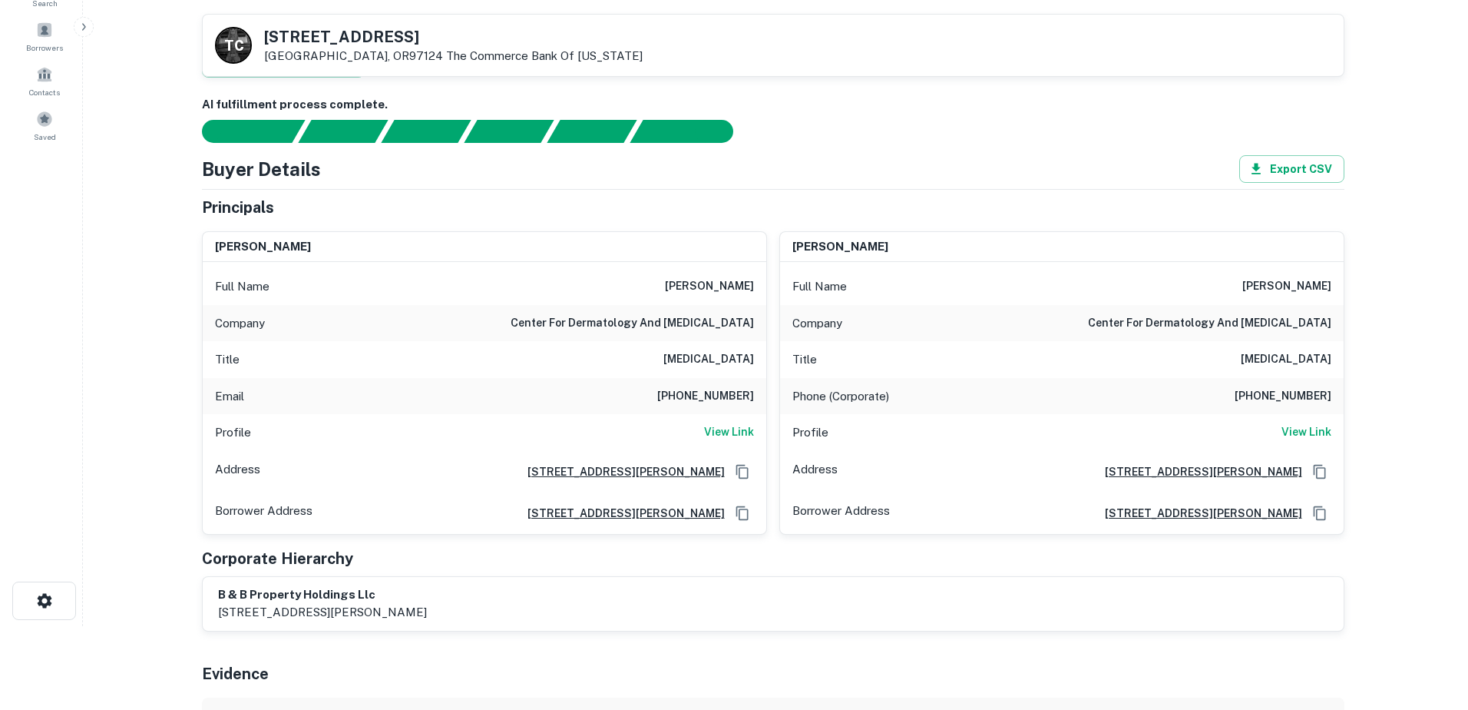
scroll to position [0, 0]
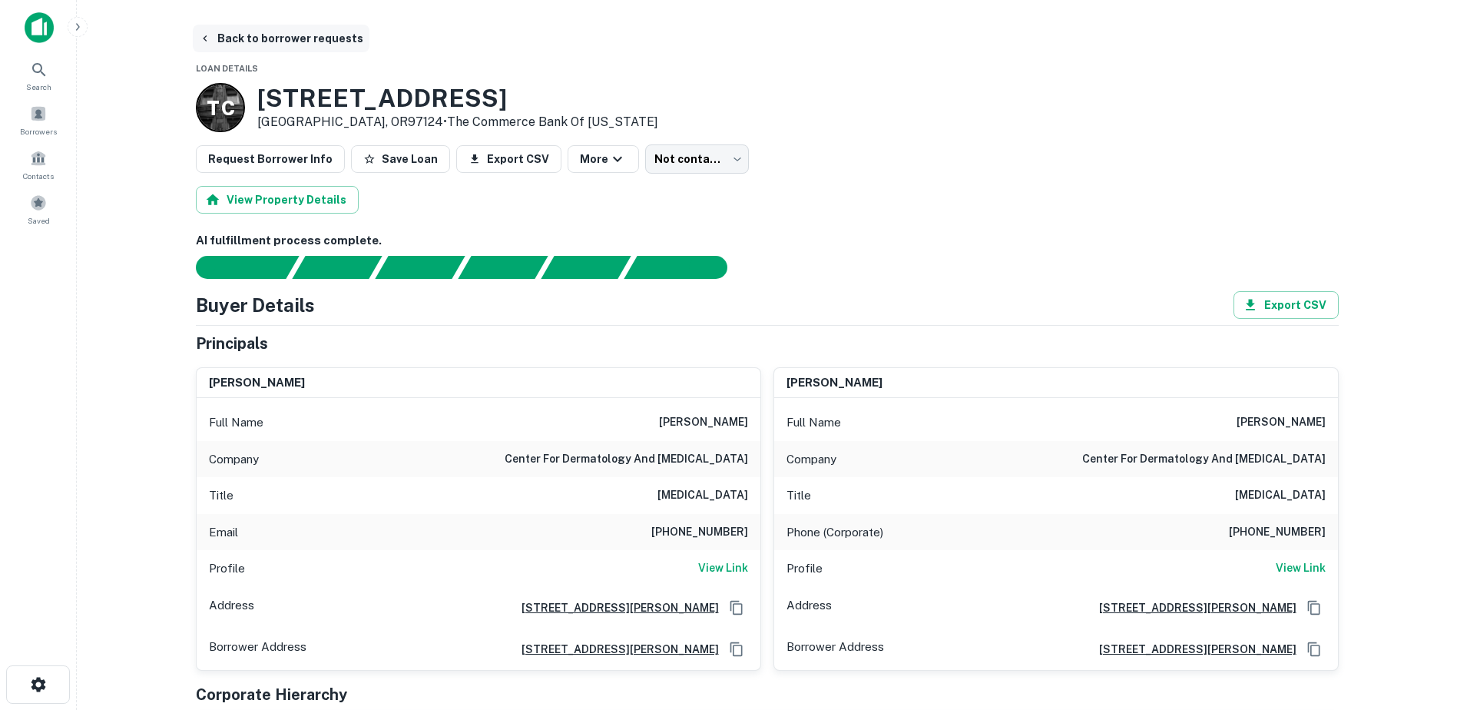
click at [259, 41] on button "Back to borrower requests" at bounding box center [281, 39] width 177 height 28
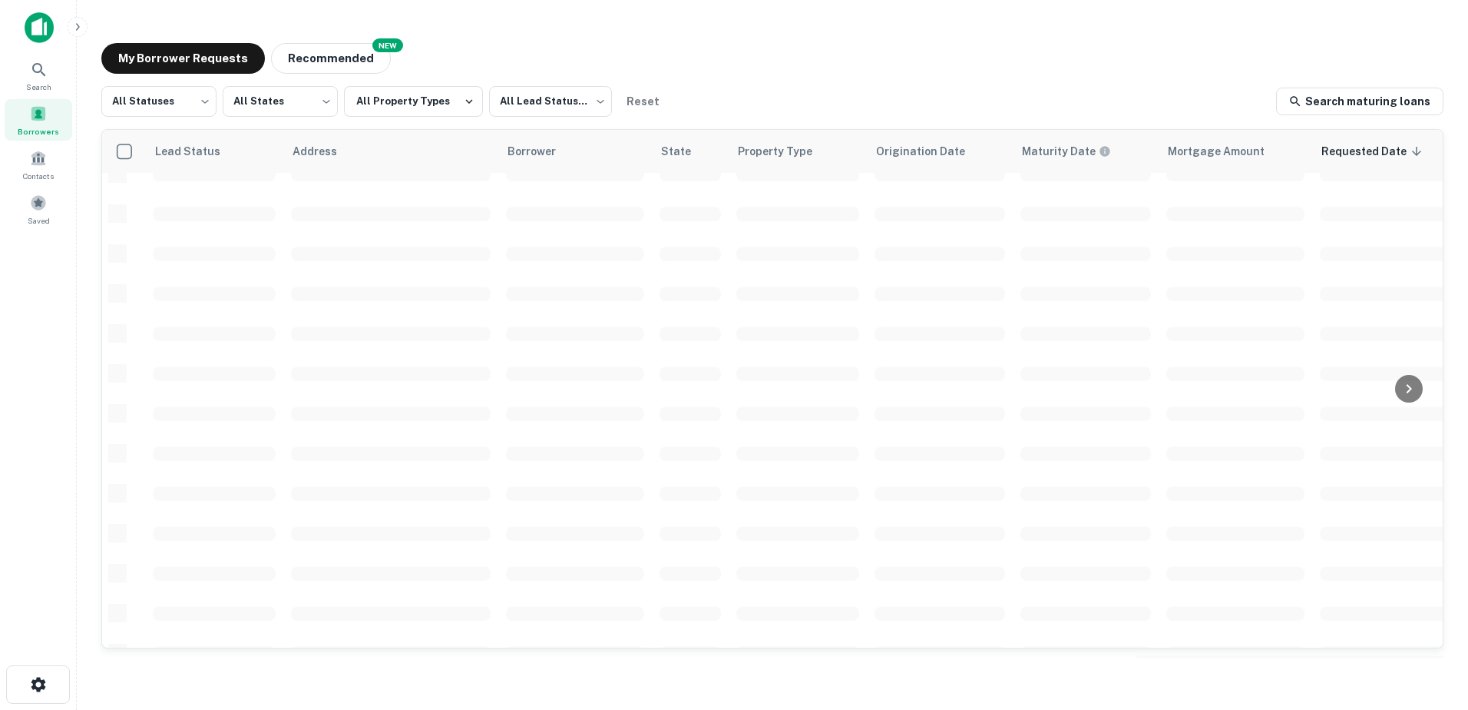
scroll to position [143, 0]
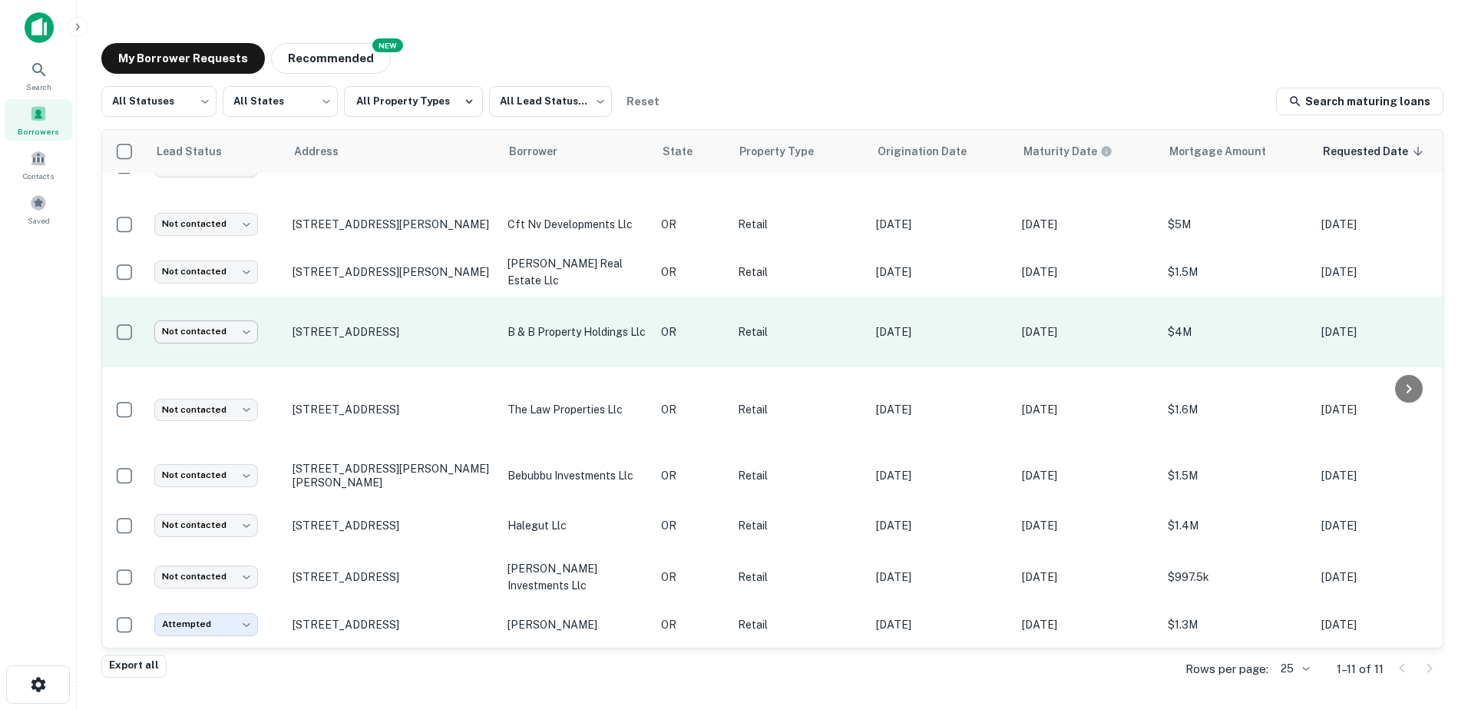
click at [248, 320] on body "Search Borrowers Contacts Saved My Borrower Requests NEW Recommended All Status…" at bounding box center [734, 355] width 1468 height 710
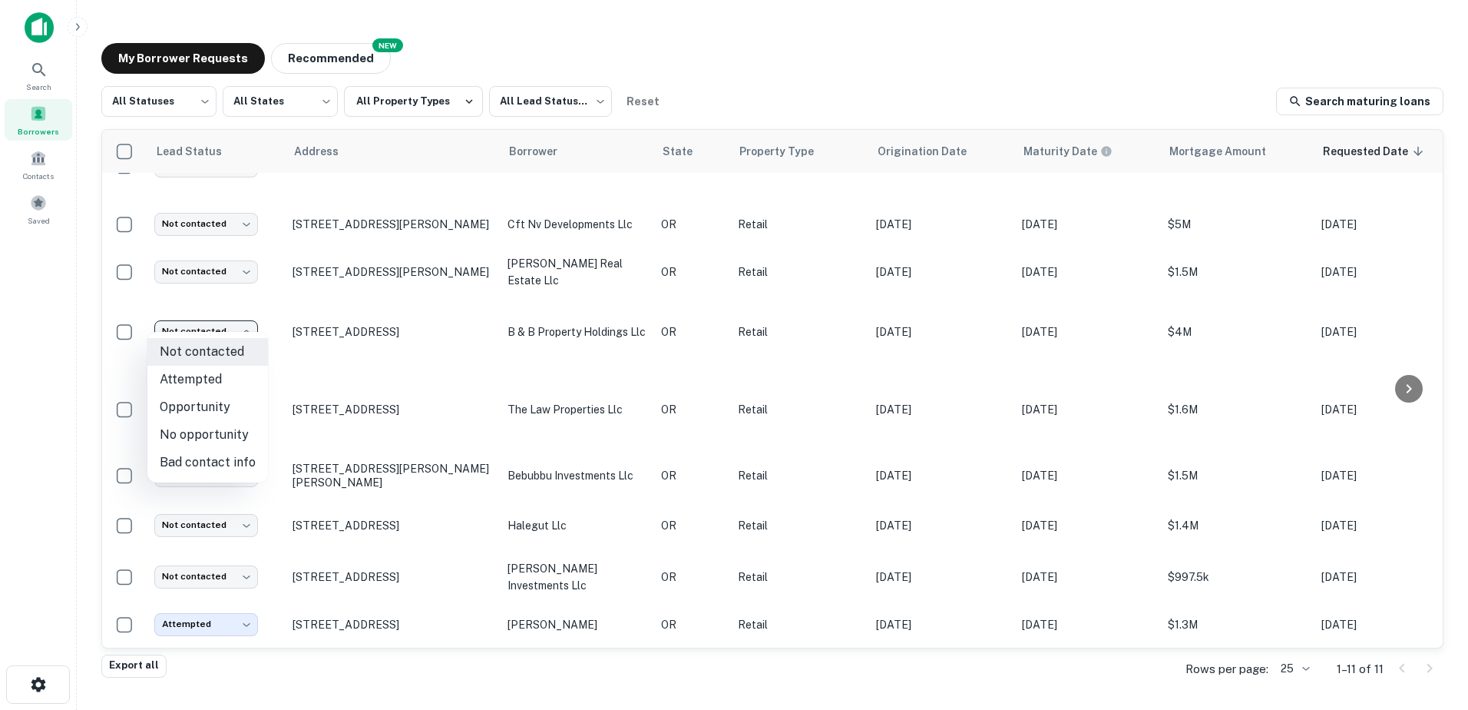
click at [228, 383] on li "Attempted" at bounding box center [207, 380] width 121 height 28
type input "*********"
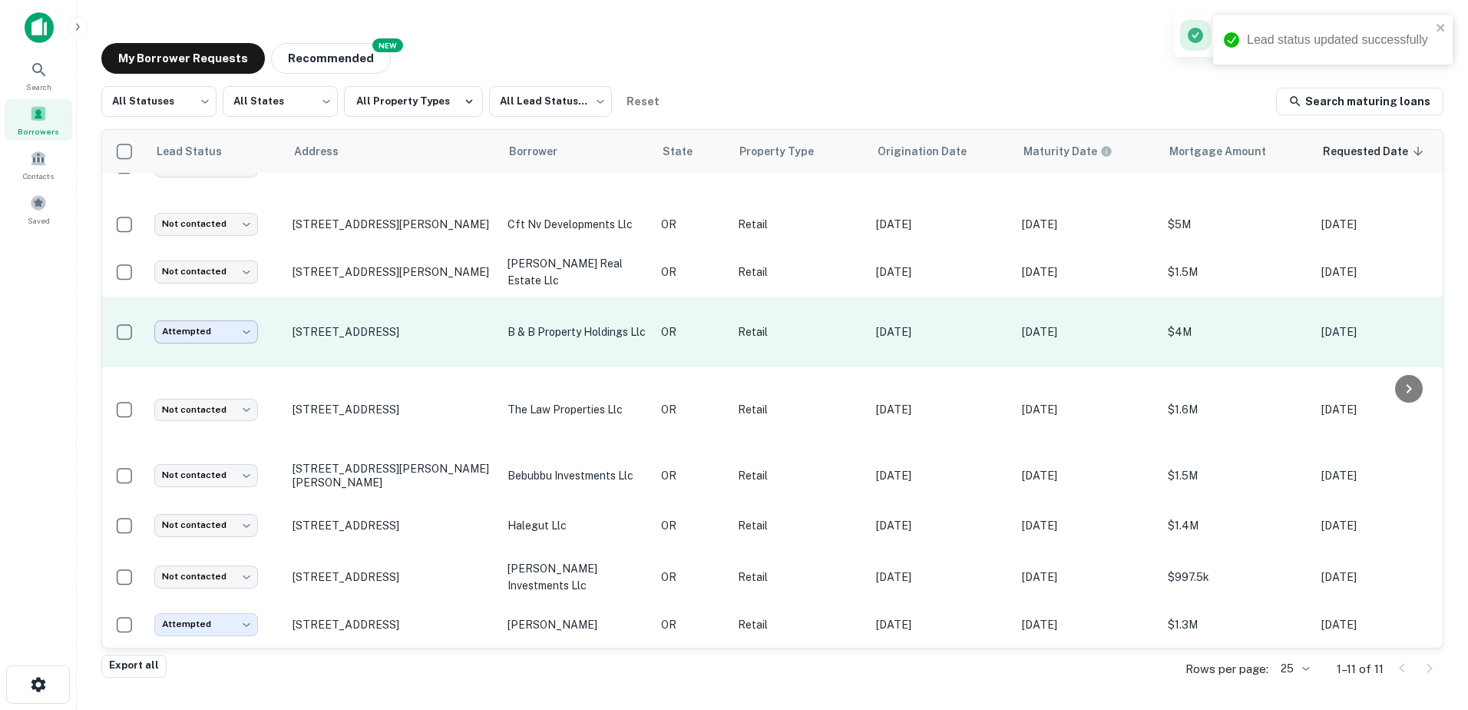
click at [253, 329] on body "Lead status updated successfully Search Borrowers Contacts Saved My Borrower Re…" at bounding box center [734, 355] width 1468 height 710
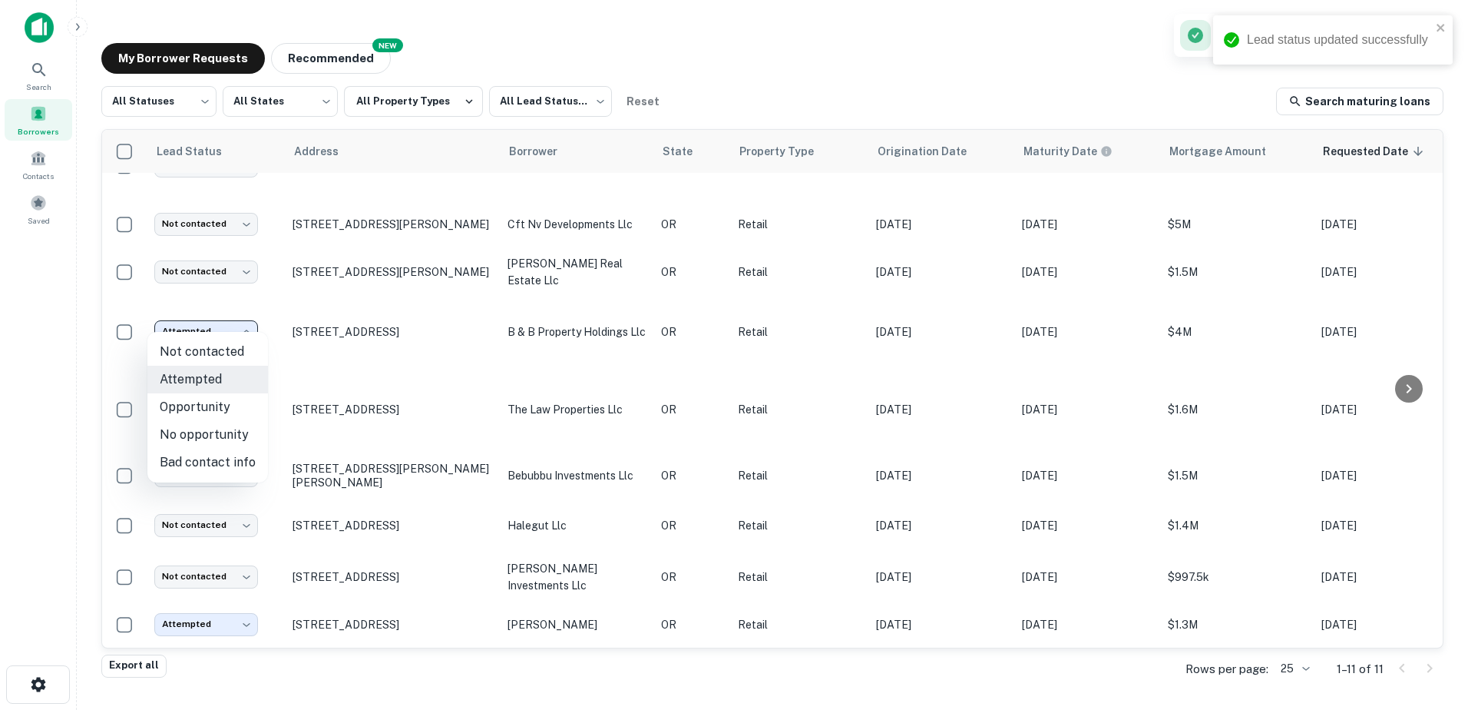
click at [250, 326] on div at bounding box center [734, 355] width 1468 height 710
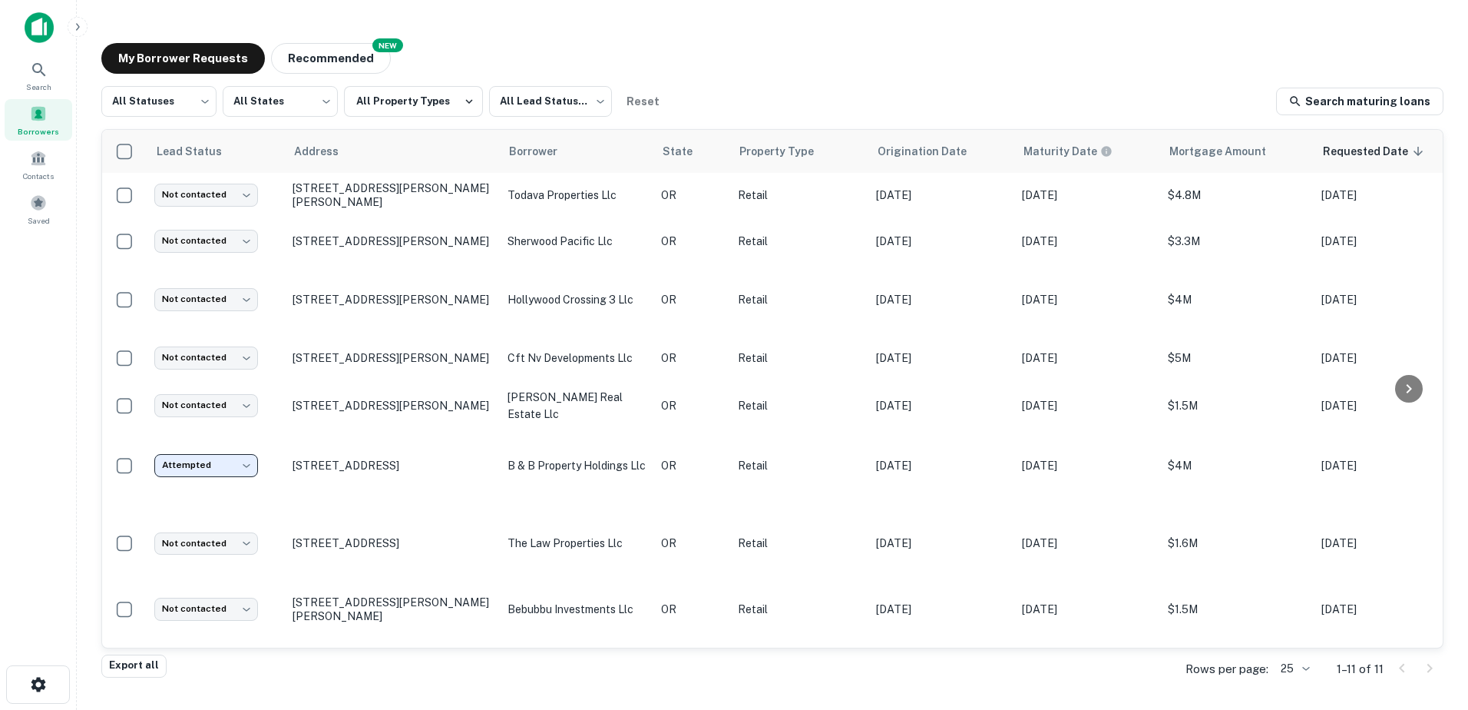
scroll to position [0, 0]
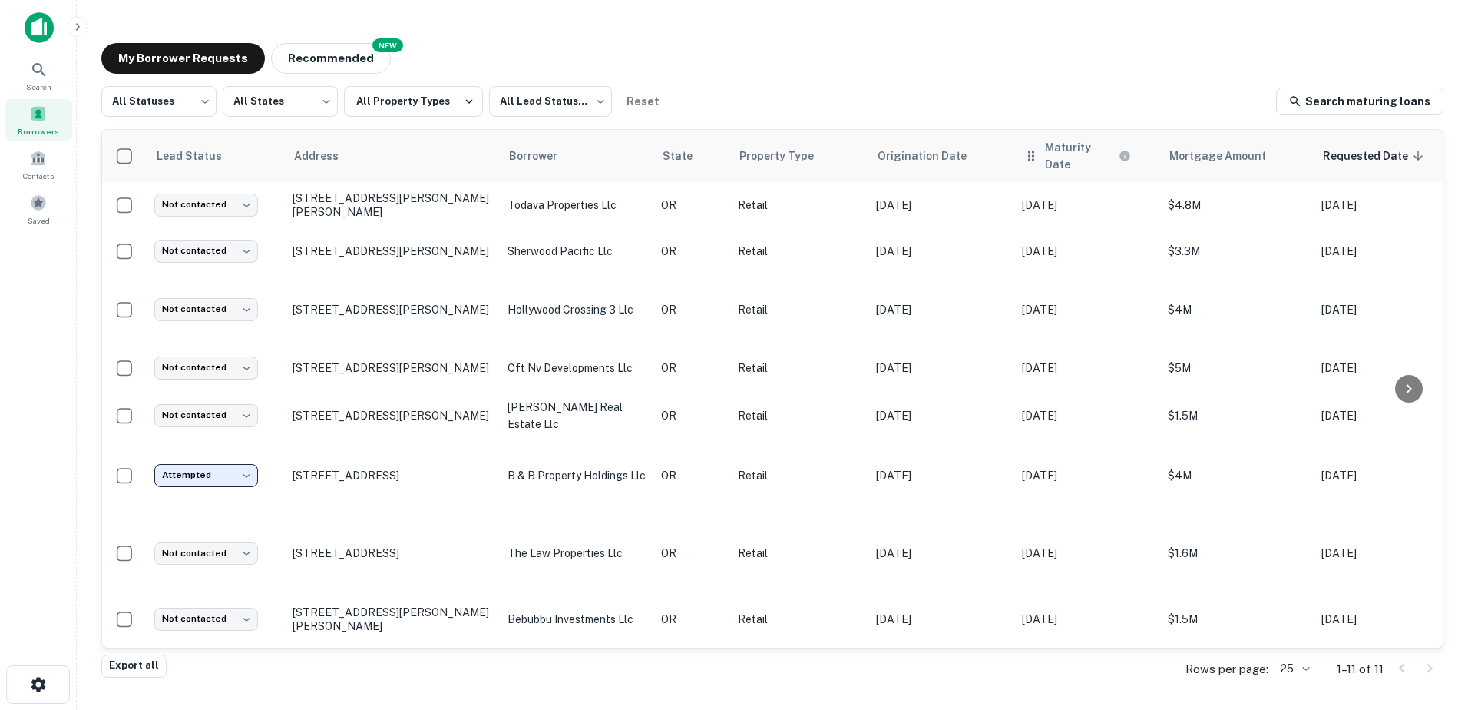
click at [1070, 160] on th "Maturity Date" at bounding box center [1087, 156] width 146 height 52
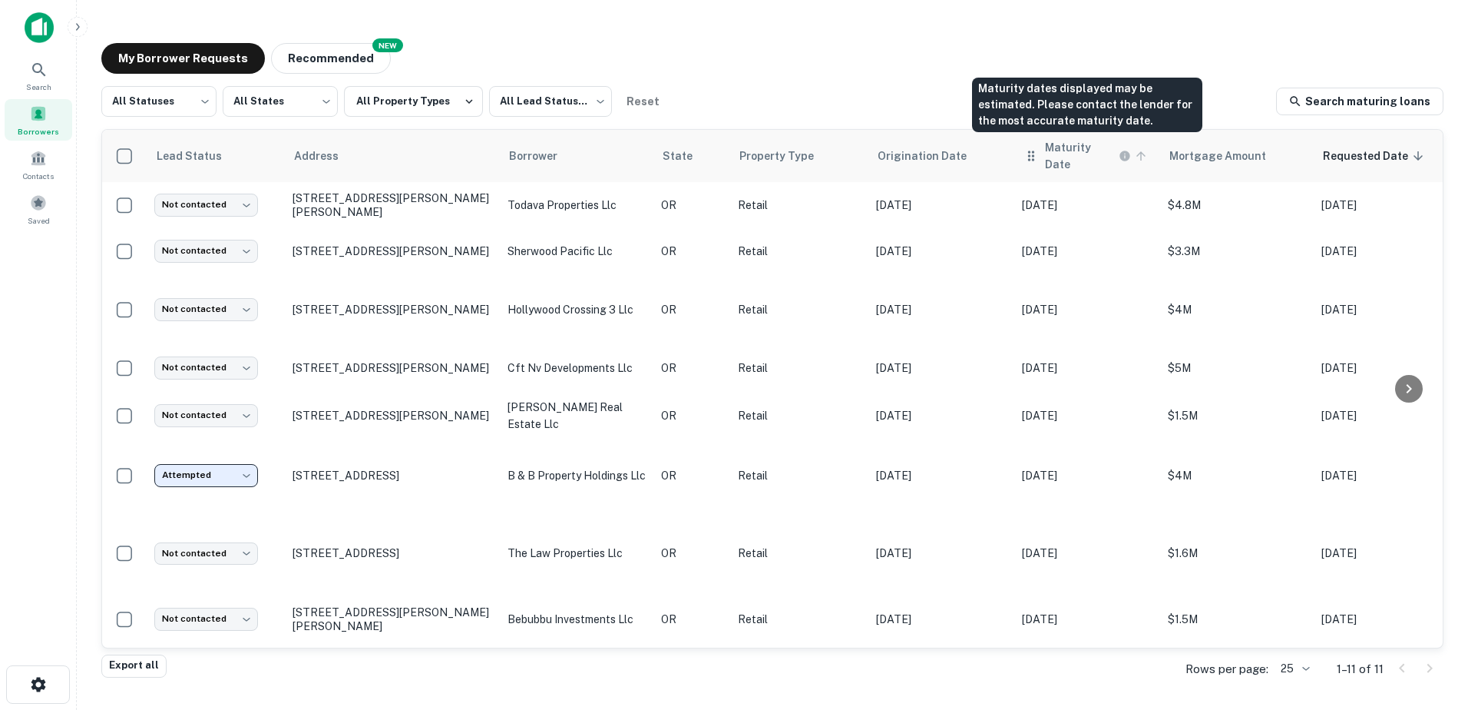
click at [1090, 154] on h6 "Maturity Date" at bounding box center [1080, 156] width 71 height 34
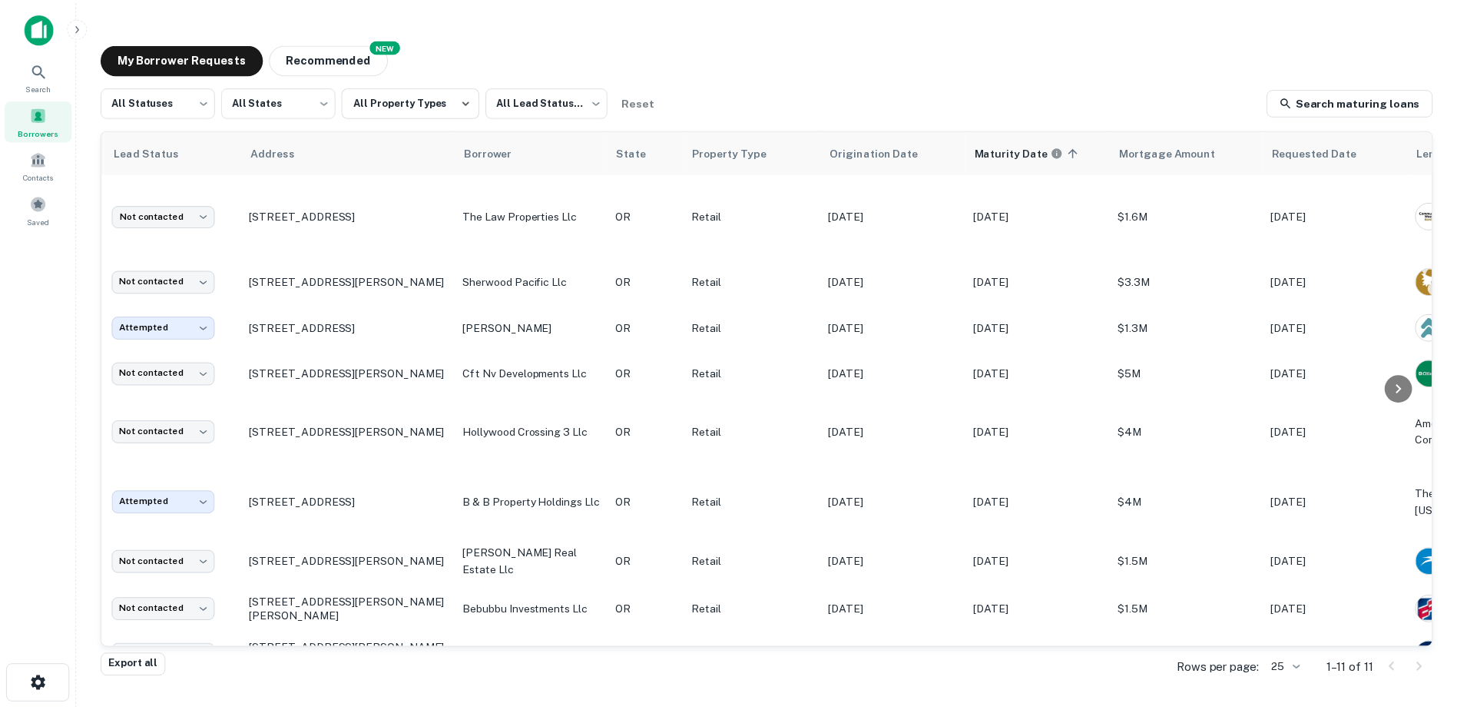
scroll to position [0, 31]
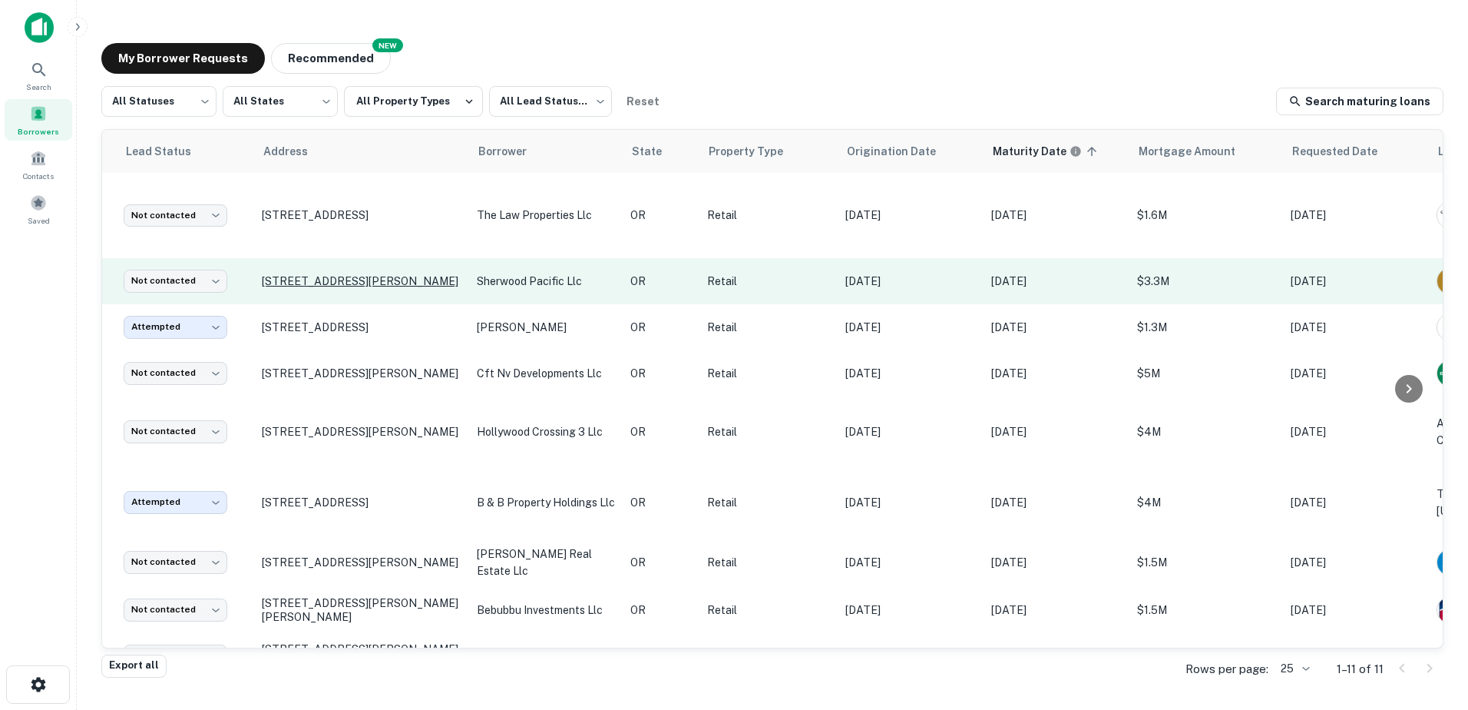
drag, startPoint x: 263, startPoint y: 259, endPoint x: 269, endPoint y: 267, distance: 10.0
click at [269, 274] on p "[STREET_ADDRESS][PERSON_NAME]" at bounding box center [362, 281] width 200 height 14
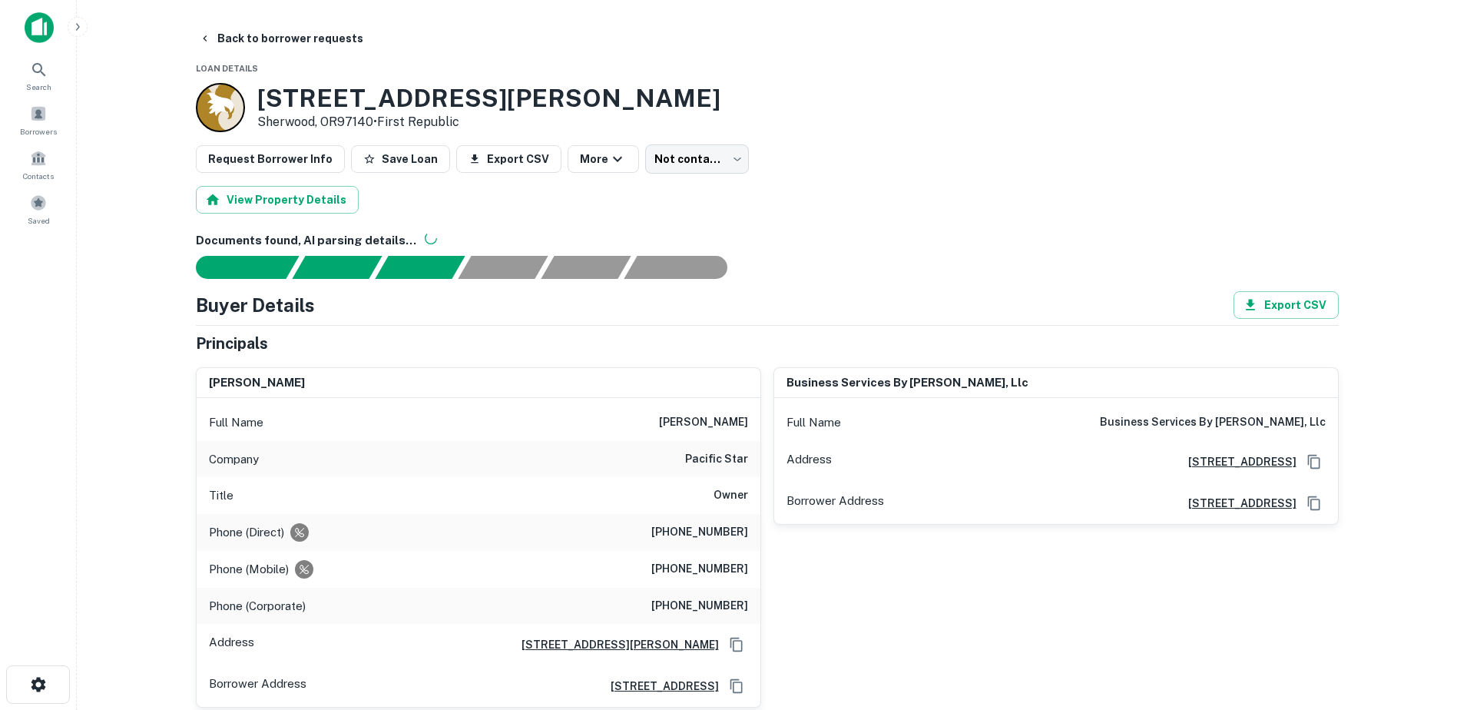
drag, startPoint x: 269, startPoint y: 267, endPoint x: 787, endPoint y: 93, distance: 546.9
click at [720, 93] on h3 "[STREET_ADDRESS][PERSON_NAME]" at bounding box center [488, 98] width 463 height 29
drag, startPoint x: 435, startPoint y: 107, endPoint x: 427, endPoint y: 108, distance: 7.8
click at [434, 107] on h3 "[STREET_ADDRESS][PERSON_NAME]" at bounding box center [488, 98] width 463 height 29
drag, startPoint x: 260, startPoint y: 93, endPoint x: 843, endPoint y: 100, distance: 583.6
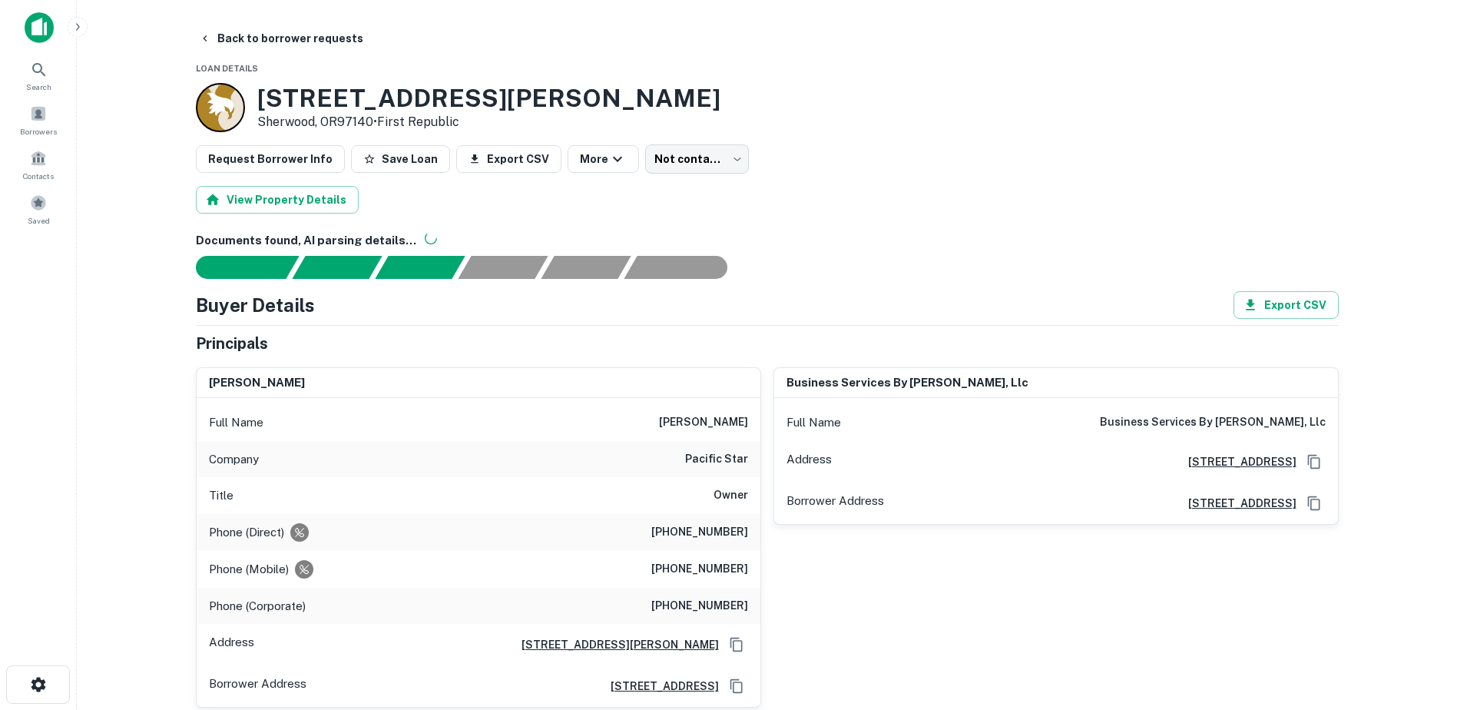
click at [843, 100] on div "[STREET_ADDRESS][PERSON_NAME] • [GEOGRAPHIC_DATA]" at bounding box center [767, 107] width 1143 height 49
copy h3 "[STREET_ADDRESS][PERSON_NAME]"
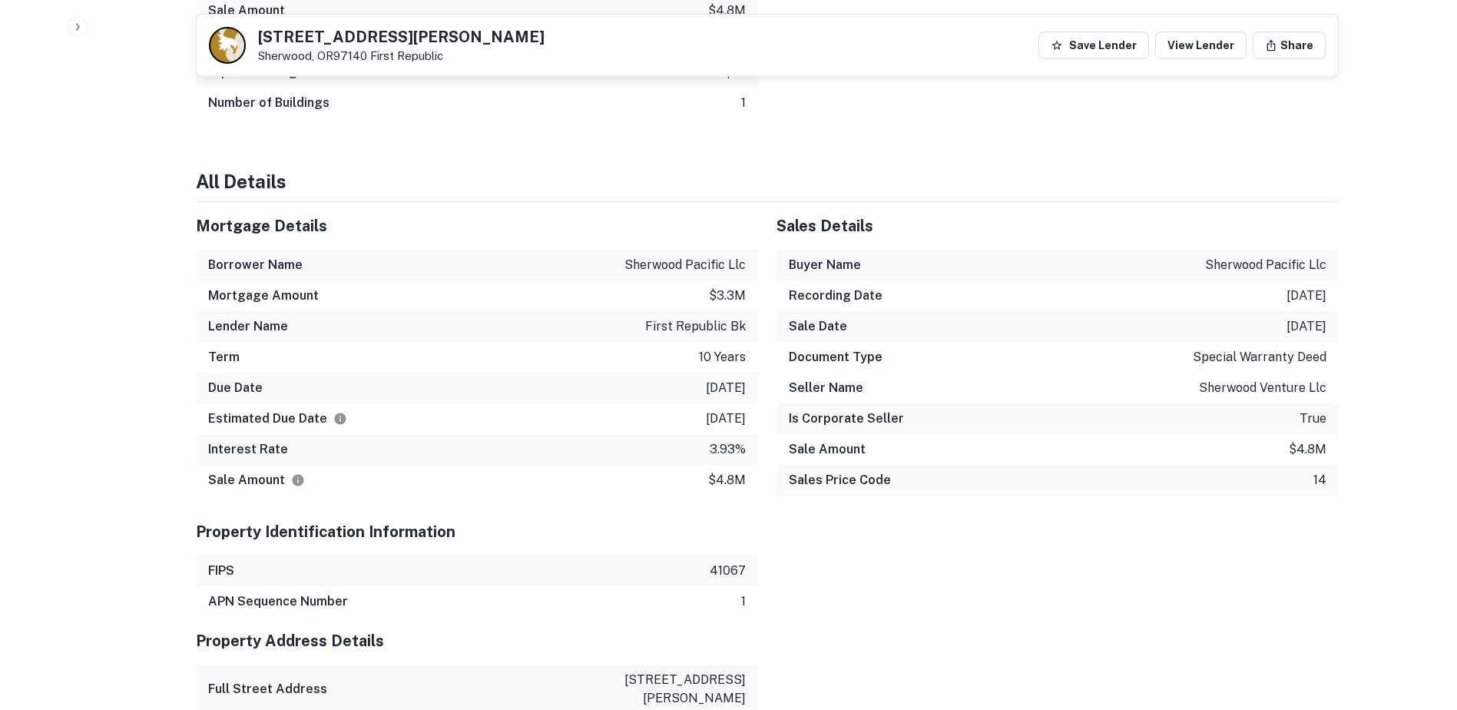
scroll to position [1553, 0]
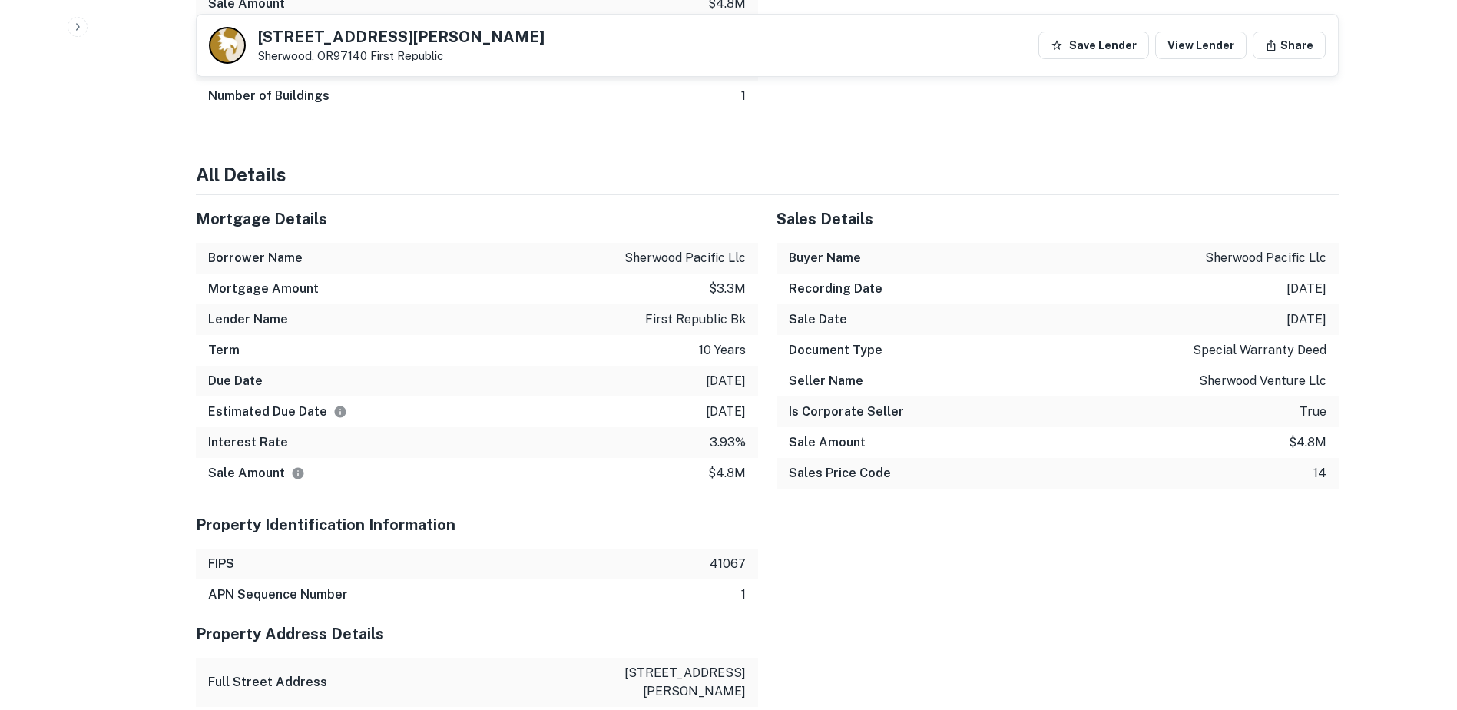
click at [426, 126] on div "Summary Mortgage Details Borrower Name sherwood pacific llc Transaction Date [D…" at bounding box center [767, 564] width 1143 height 1903
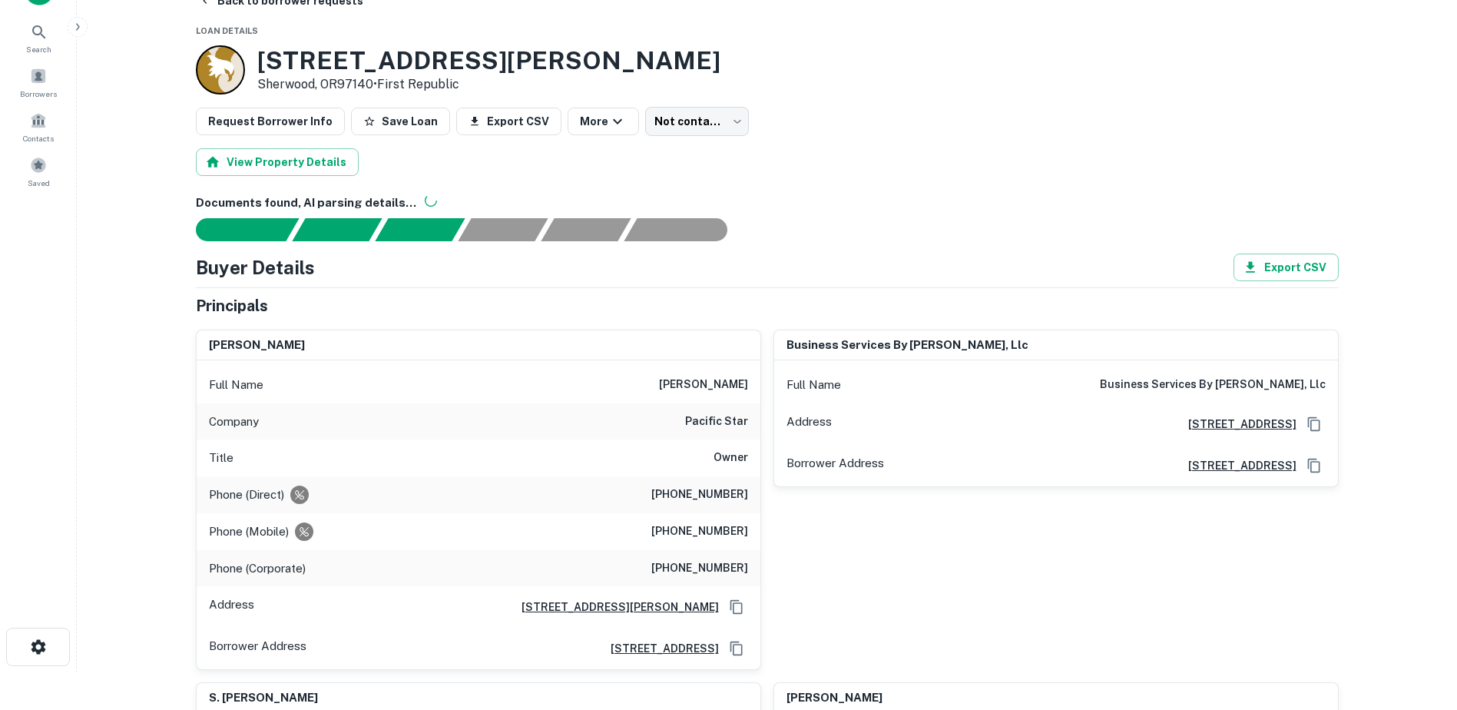
scroll to position [35, 0]
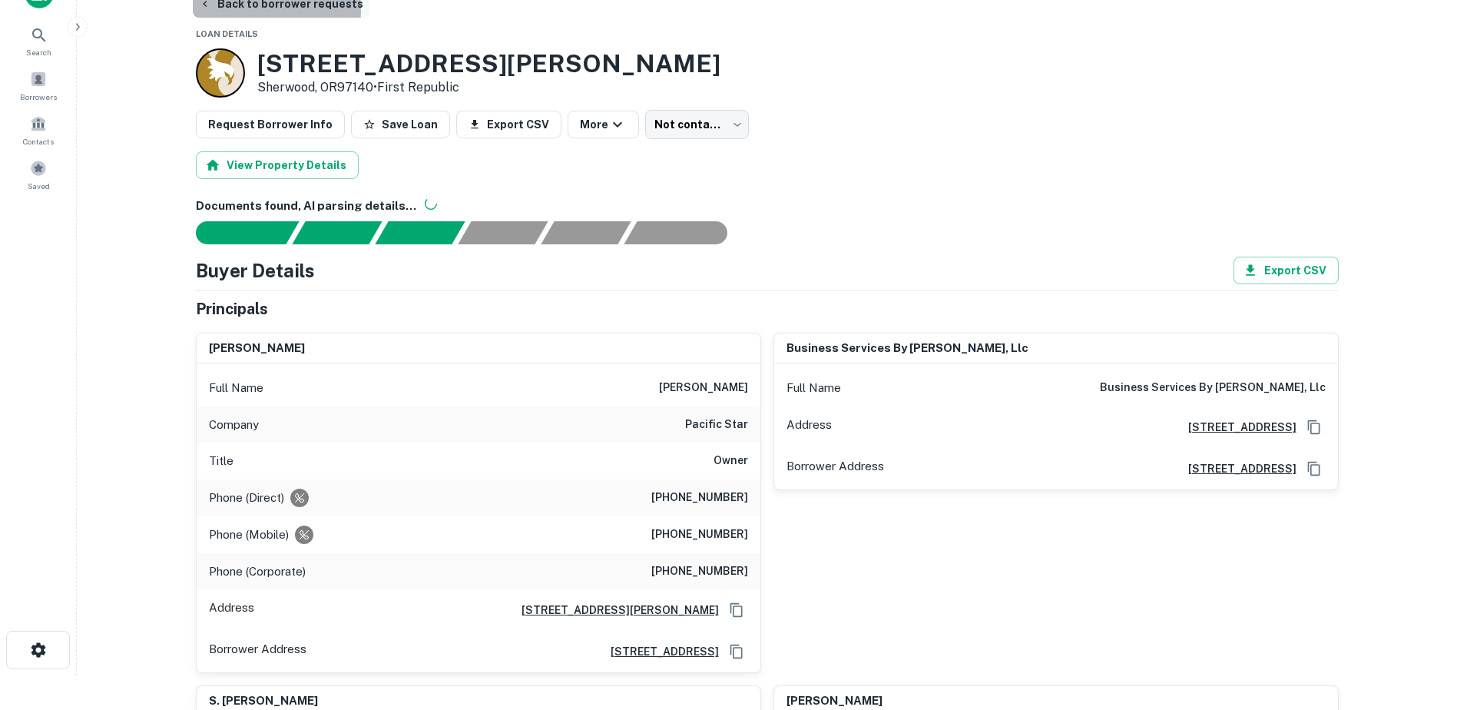
click at [258, 9] on button "Back to borrower requests" at bounding box center [281, 4] width 177 height 28
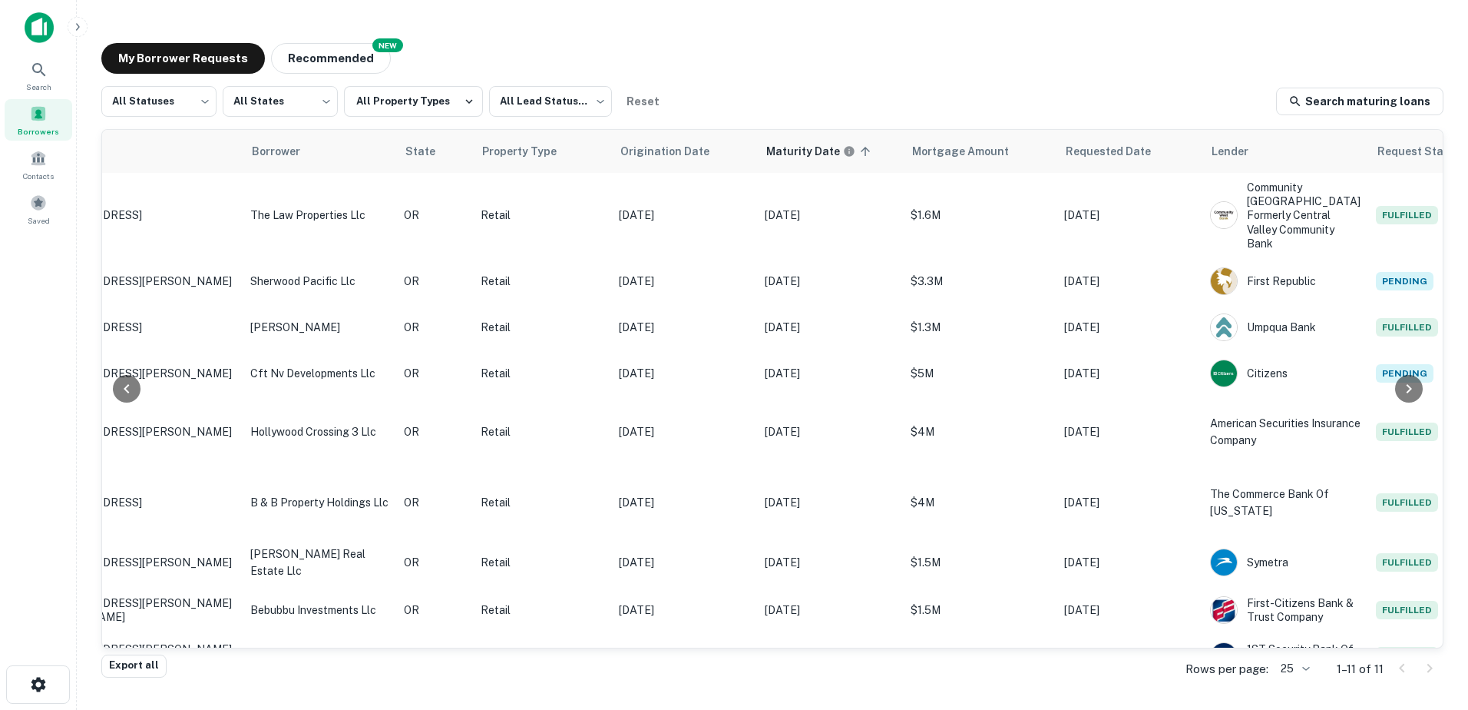
scroll to position [0, 259]
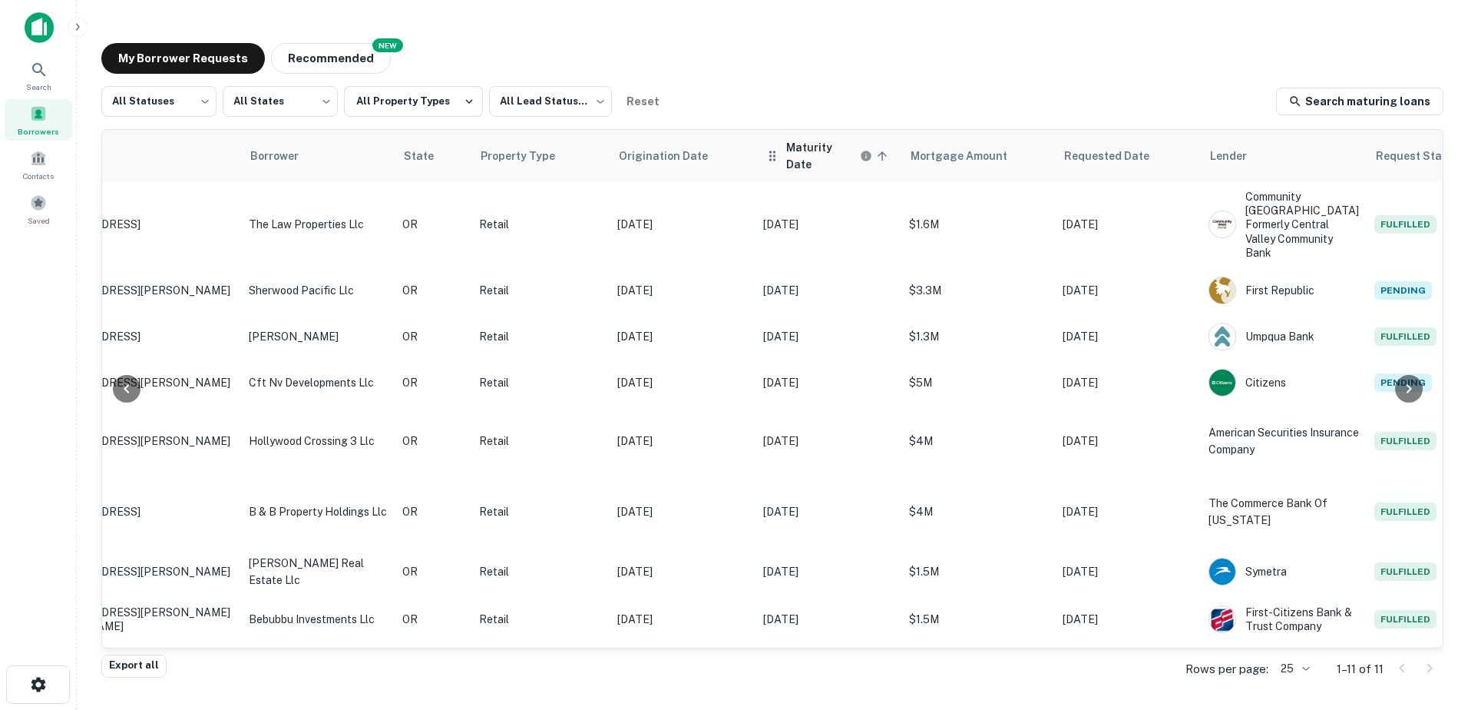
click at [805, 157] on h6 "Maturity Date" at bounding box center [821, 156] width 71 height 34
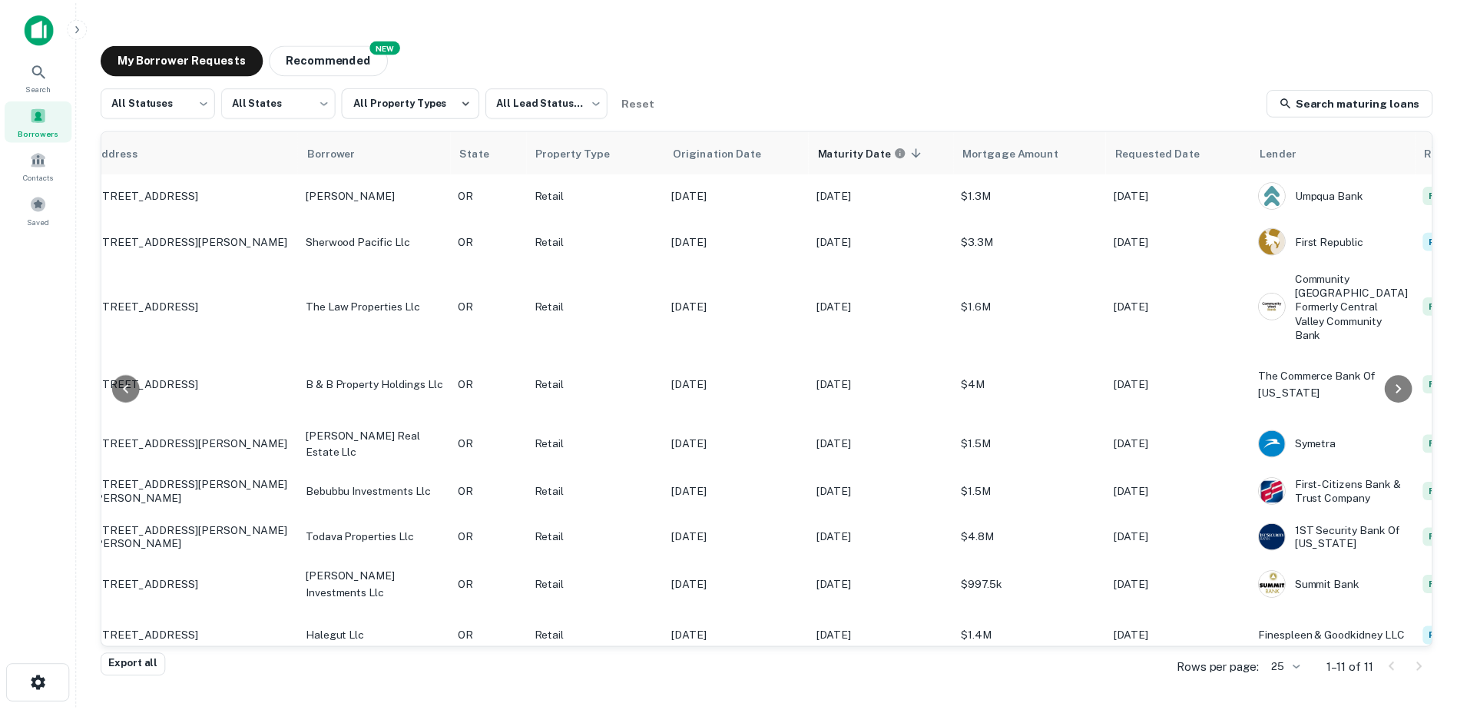
scroll to position [118, 33]
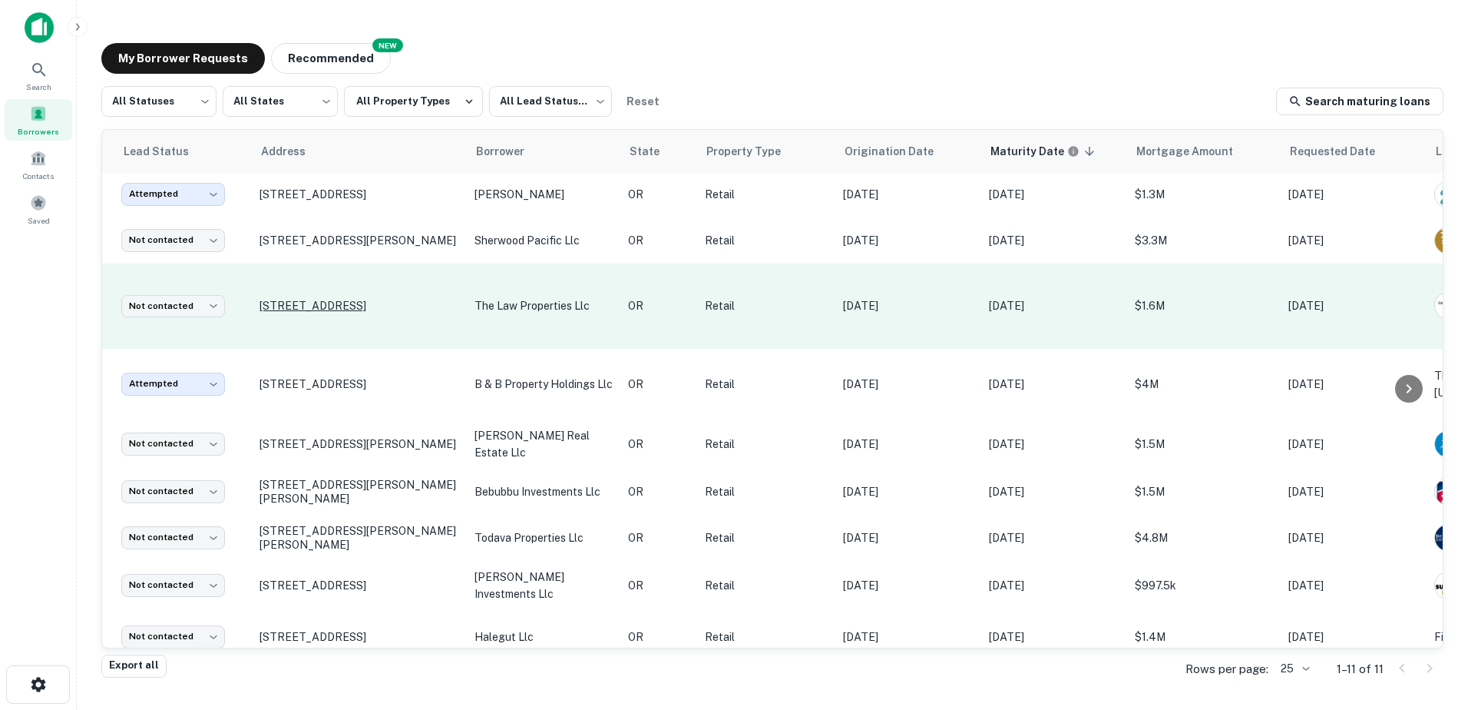
click at [314, 299] on p "[STREET_ADDRESS]" at bounding box center [360, 306] width 200 height 14
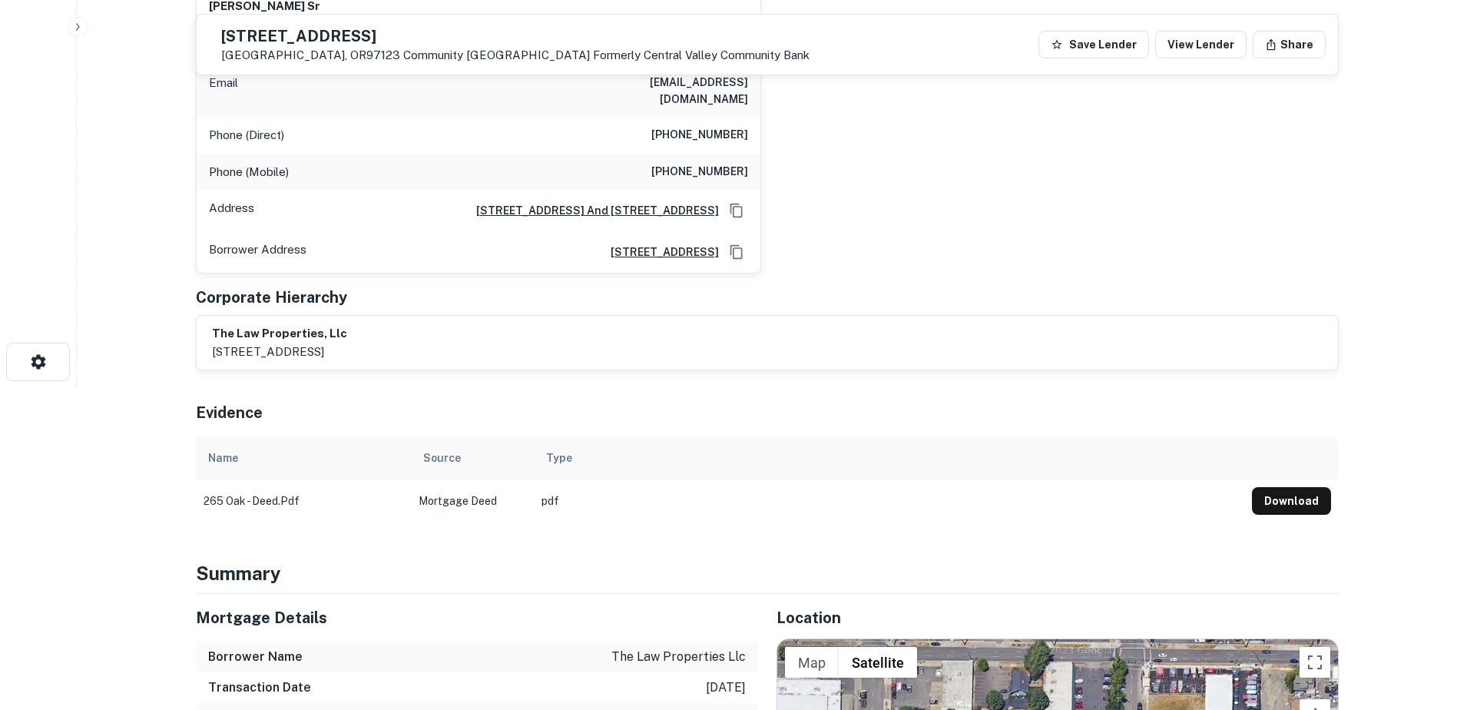
scroll to position [313, 0]
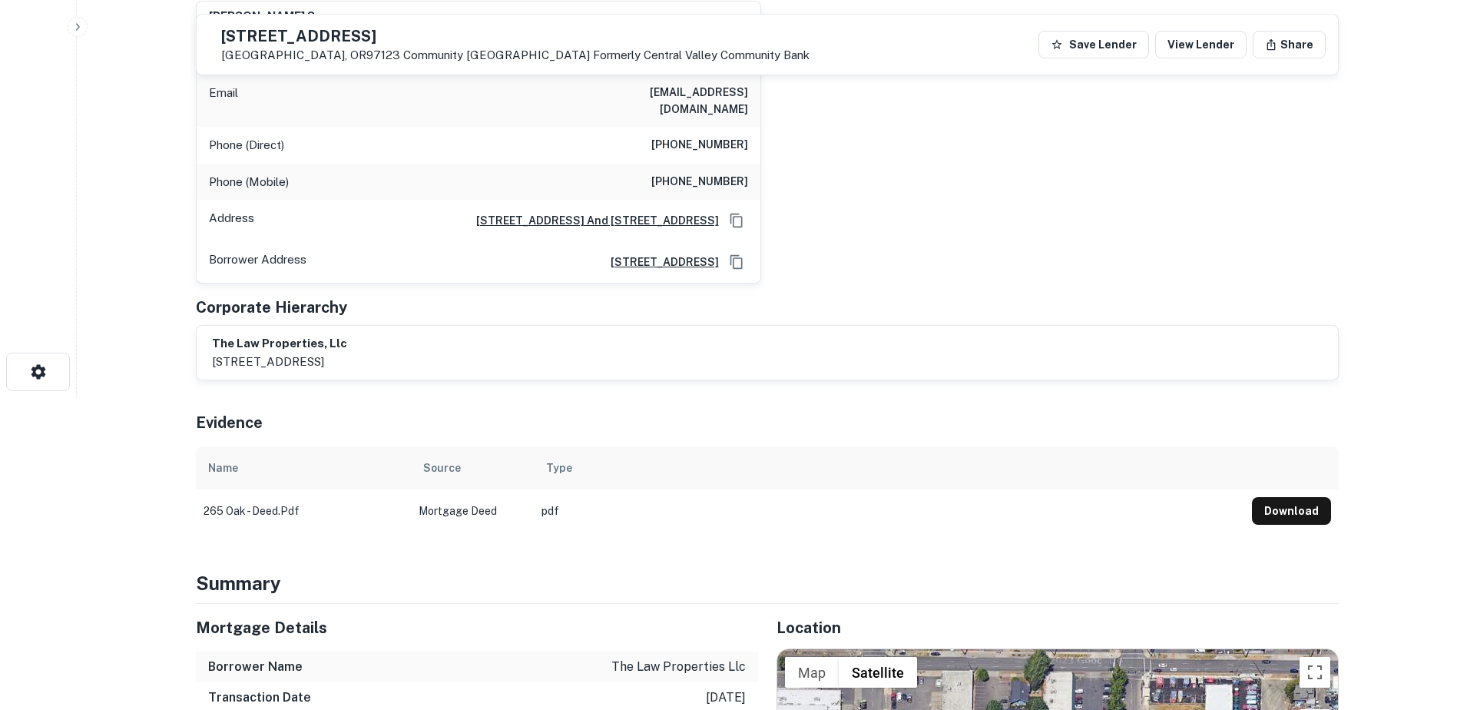
drag, startPoint x: 259, startPoint y: 31, endPoint x: 462, endPoint y: 38, distance: 203.6
click at [462, 38] on h5 "[STREET_ADDRESS]" at bounding box center [515, 35] width 588 height 15
copy h5 "[STREET_ADDRESS]"
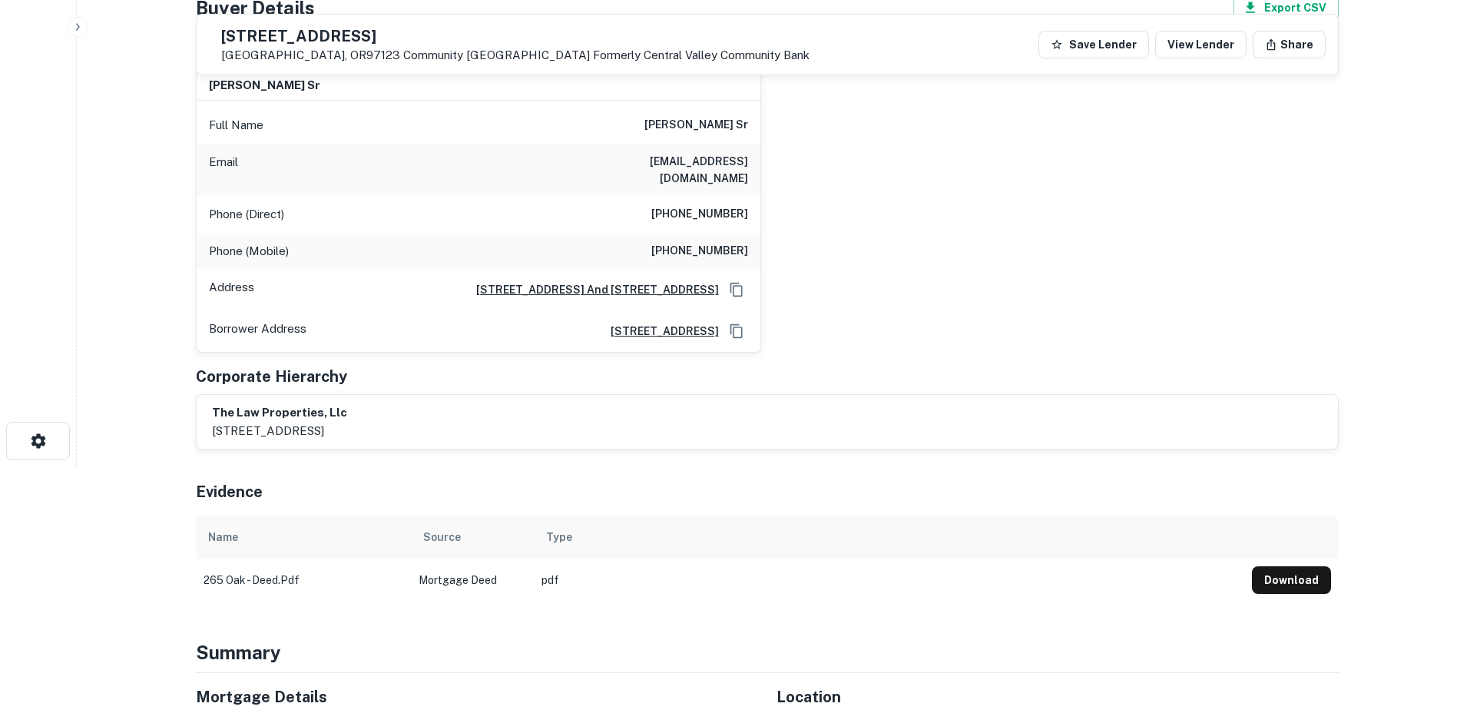
scroll to position [236, 0]
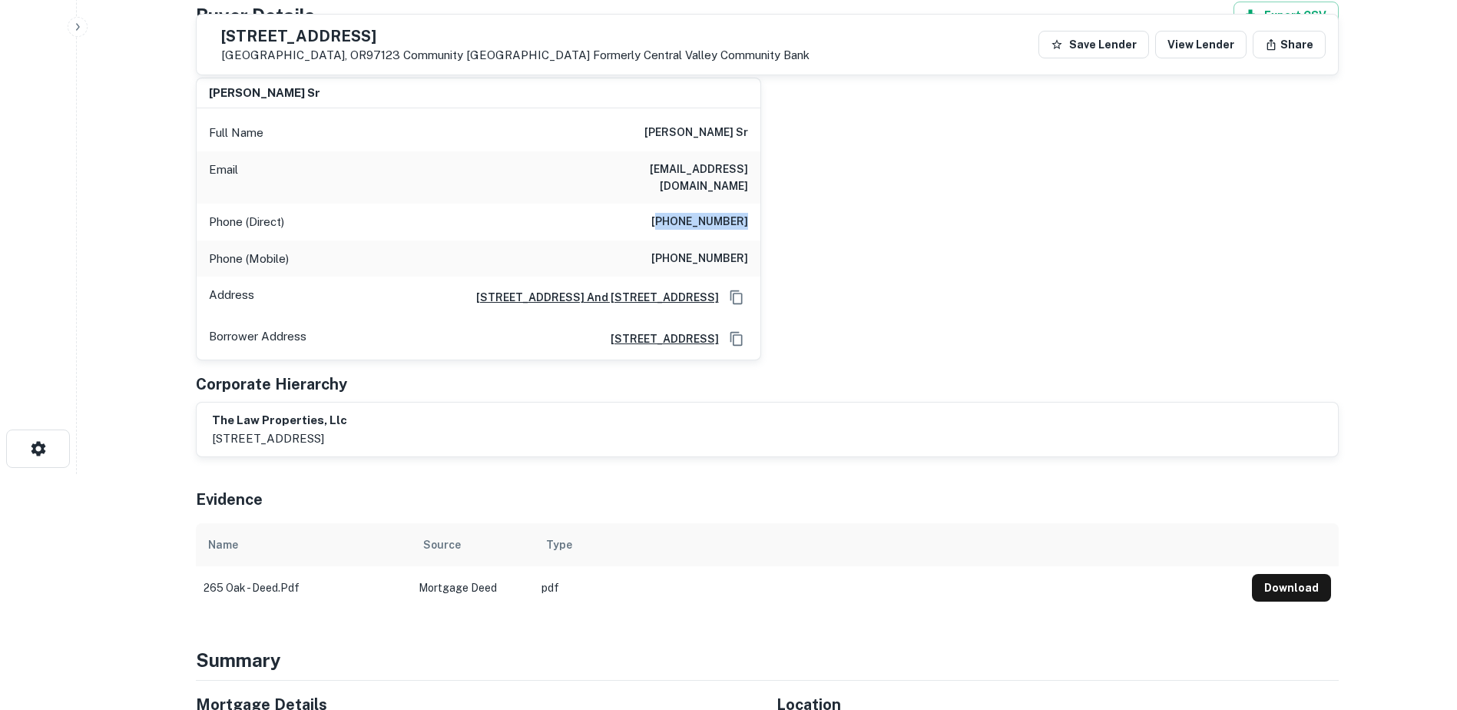
drag, startPoint x: 667, startPoint y: 206, endPoint x: 769, endPoint y: 210, distance: 102.2
click at [769, 210] on div "[PERSON_NAME] sr Full Name [PERSON_NAME] sr Email [EMAIL_ADDRESS][DOMAIN_NAME] …" at bounding box center [761, 212] width 1155 height 295
copy h6 "360) 642-2288"
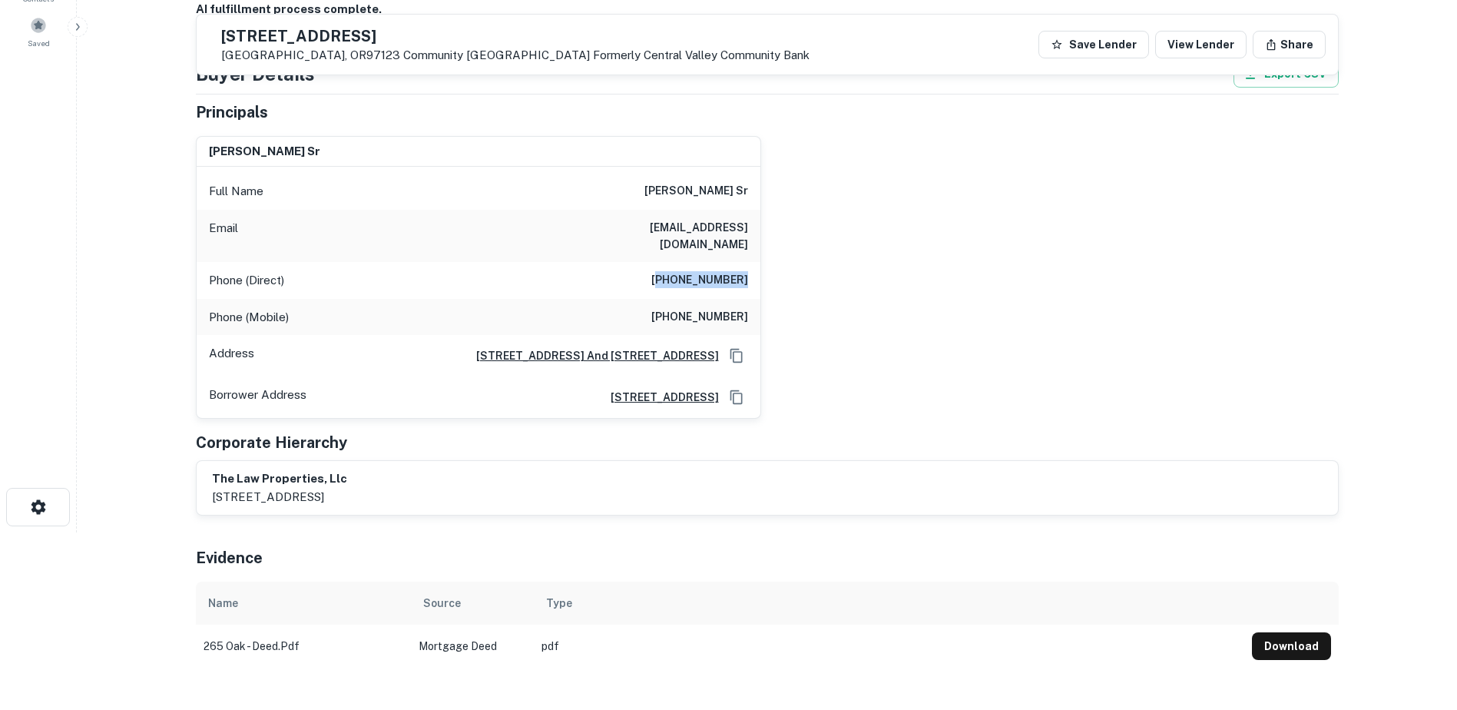
scroll to position [104, 0]
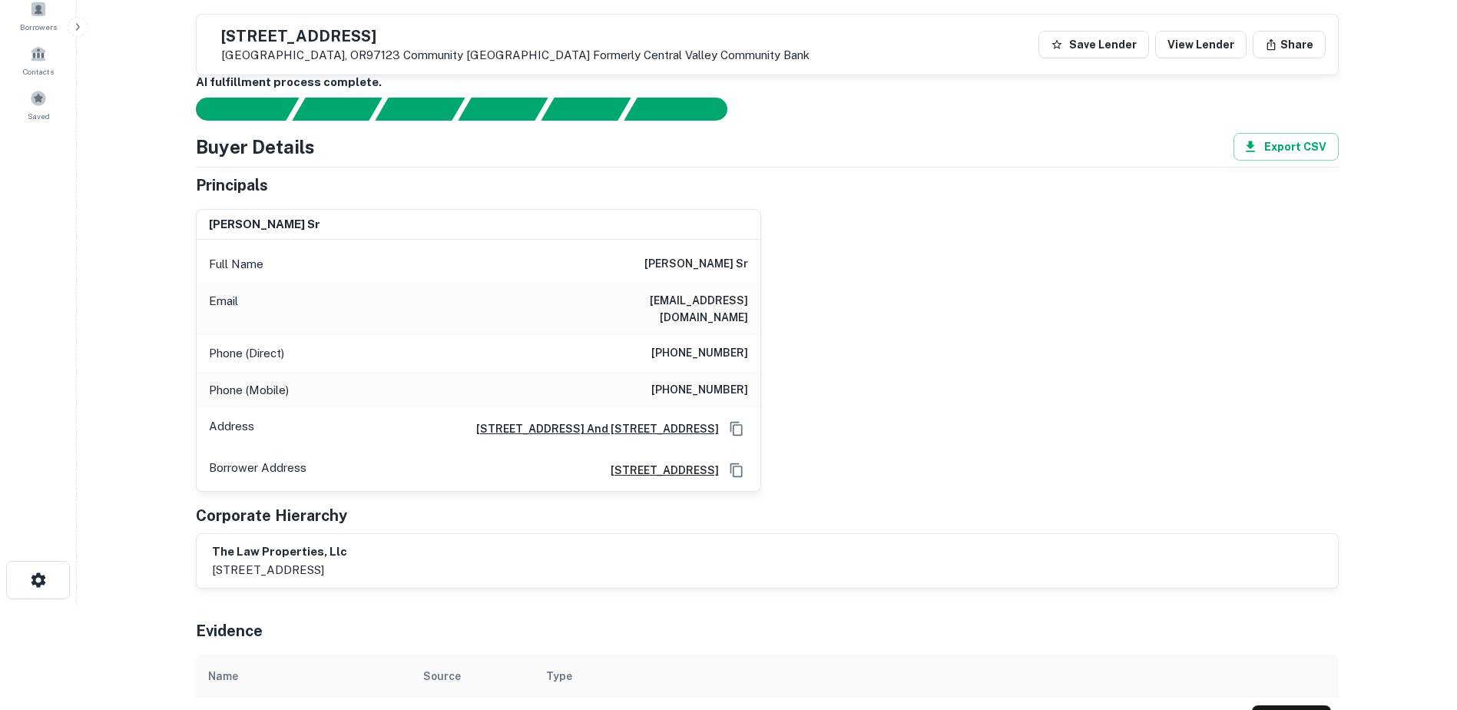
click at [687, 381] on h6 "[PHONE_NUMBER]" at bounding box center [699, 390] width 97 height 18
drag, startPoint x: 663, startPoint y: 367, endPoint x: 769, endPoint y: 378, distance: 105.8
click at [769, 378] on div "[PERSON_NAME] sr Full Name [PERSON_NAME] sr Email [EMAIL_ADDRESS][DOMAIN_NAME] …" at bounding box center [761, 344] width 1155 height 295
copy h6 "[PHONE_NUMBER]"
click at [912, 435] on div "[PERSON_NAME] sr Full Name [PERSON_NAME] sr Email [EMAIL_ADDRESS][DOMAIN_NAME] …" at bounding box center [761, 344] width 1155 height 295
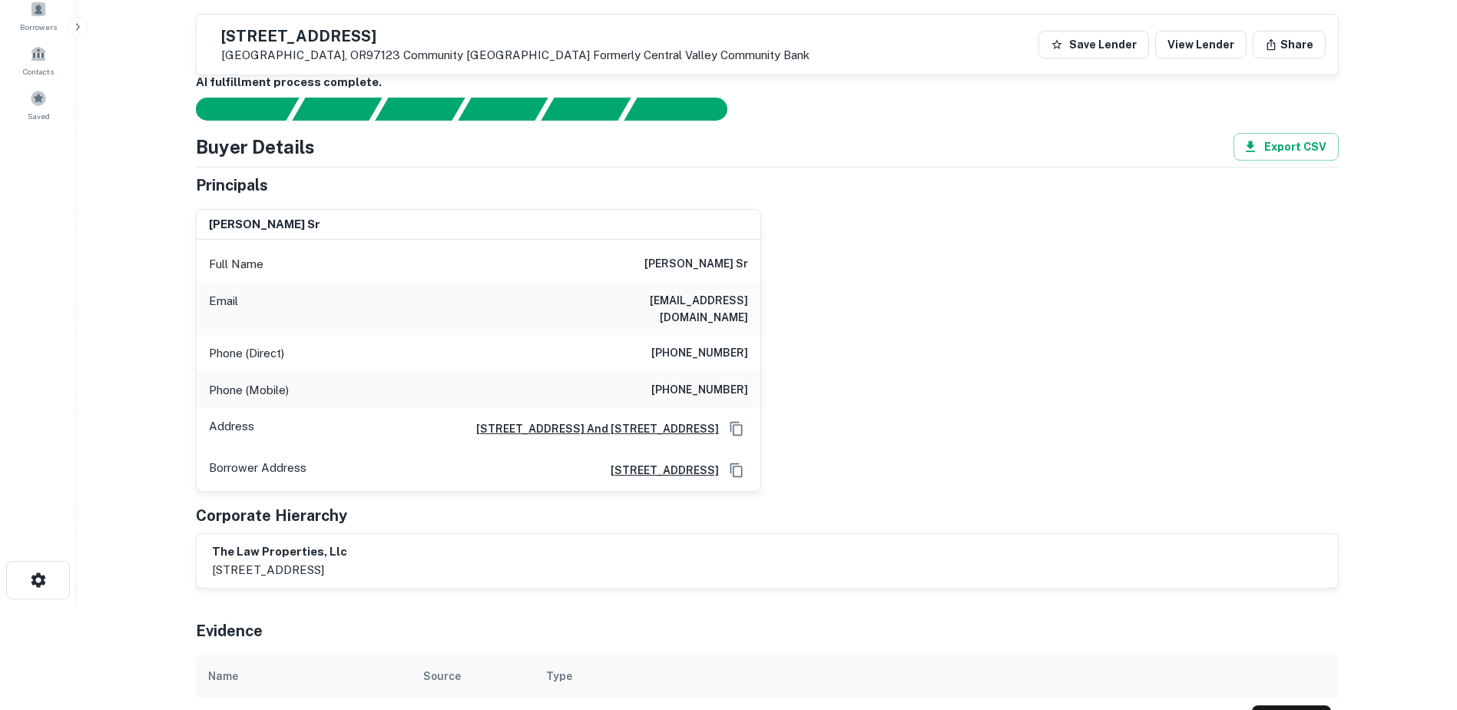
drag, startPoint x: 412, startPoint y: 557, endPoint x: 203, endPoint y: 564, distance: 209.8
click at [203, 564] on div "the law properties, llc [STREET_ADDRESS]" at bounding box center [767, 561] width 1141 height 54
copy p "[STREET_ADDRESS]"
click at [906, 296] on div "[PERSON_NAME] sr Full Name [PERSON_NAME] sr Email [EMAIL_ADDRESS][DOMAIN_NAME] …" at bounding box center [761, 344] width 1155 height 295
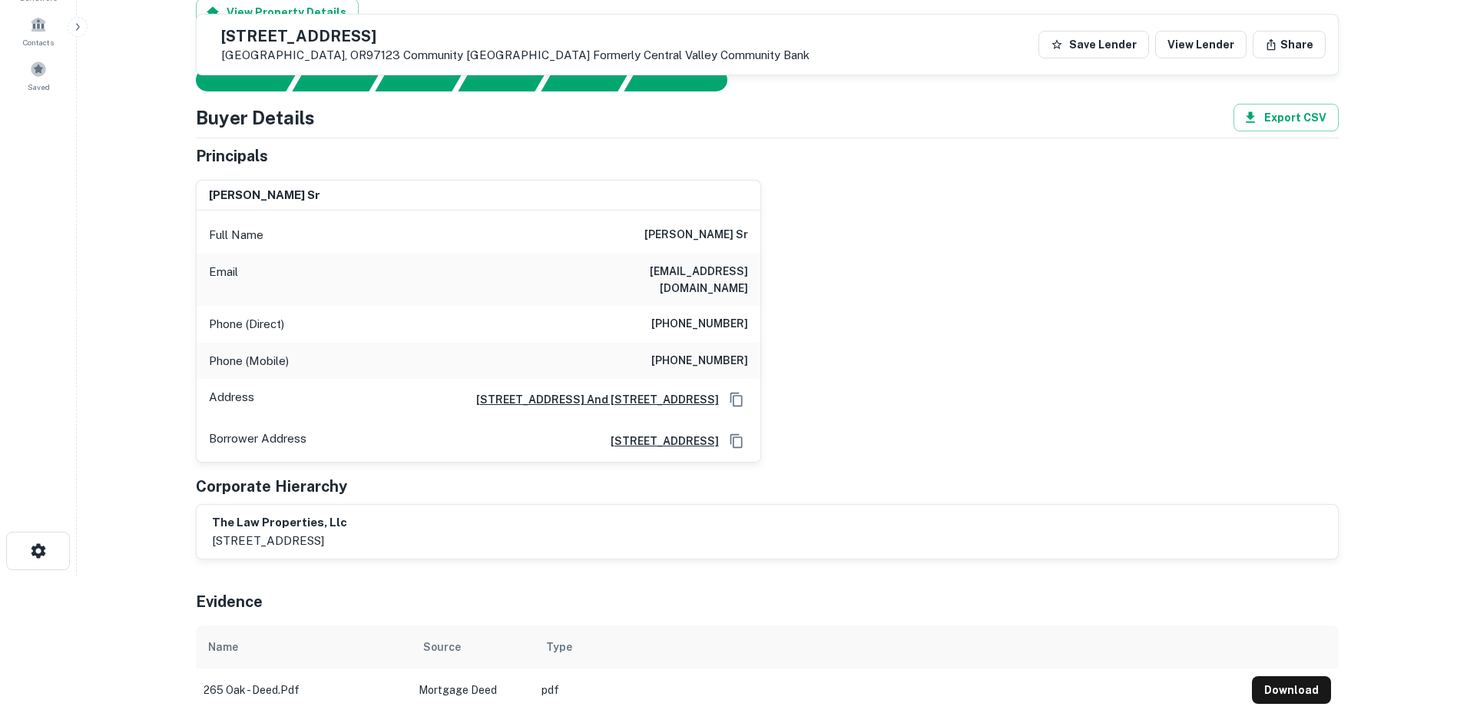
scroll to position [131, 0]
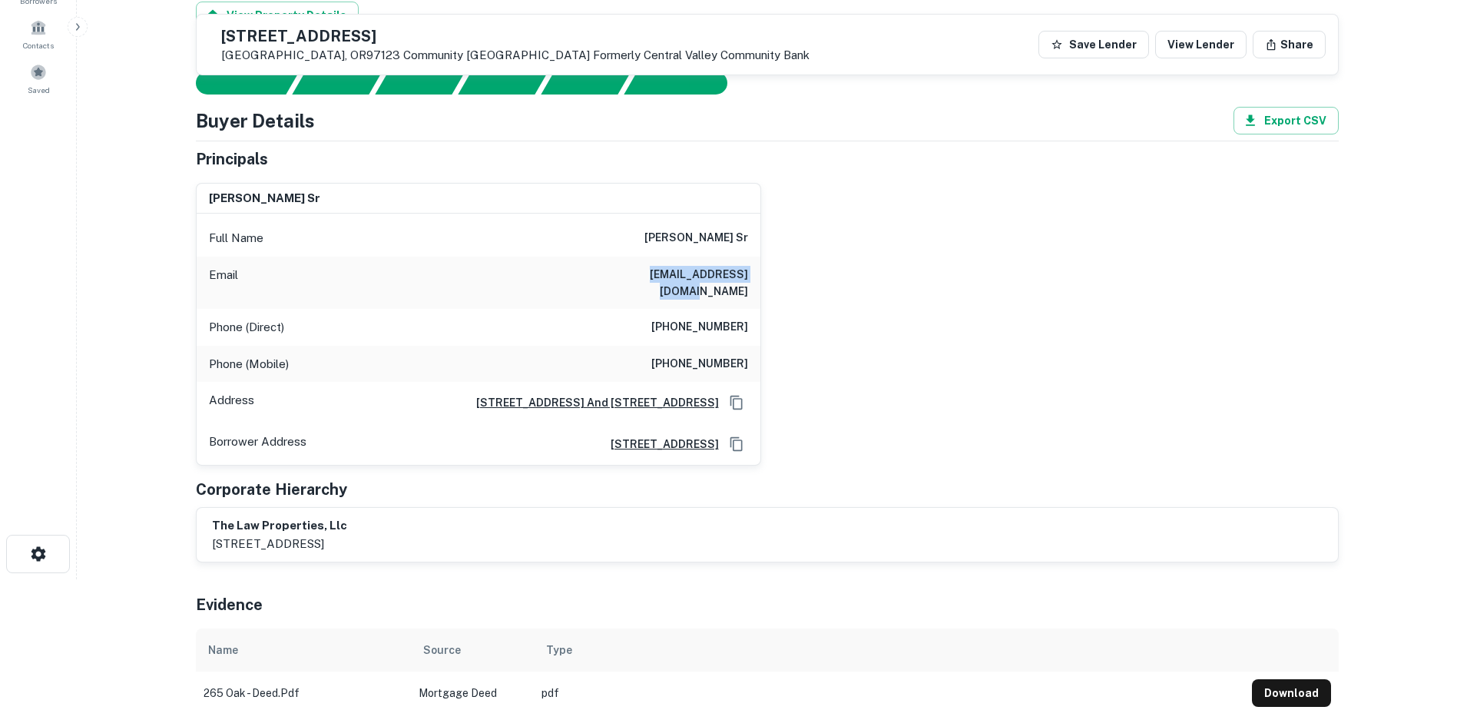
drag, startPoint x: 627, startPoint y: 276, endPoint x: 762, endPoint y: 277, distance: 135.2
click at [762, 277] on div "[PERSON_NAME] sr Full Name [PERSON_NAME] sr Email [EMAIL_ADDRESS][DOMAIN_NAME] …" at bounding box center [761, 317] width 1155 height 295
drag, startPoint x: 762, startPoint y: 277, endPoint x: 706, endPoint y: 276, distance: 55.3
copy h6 "[EMAIL_ADDRESS][DOMAIN_NAME]"
drag, startPoint x: 640, startPoint y: 339, endPoint x: 668, endPoint y: 345, distance: 28.3
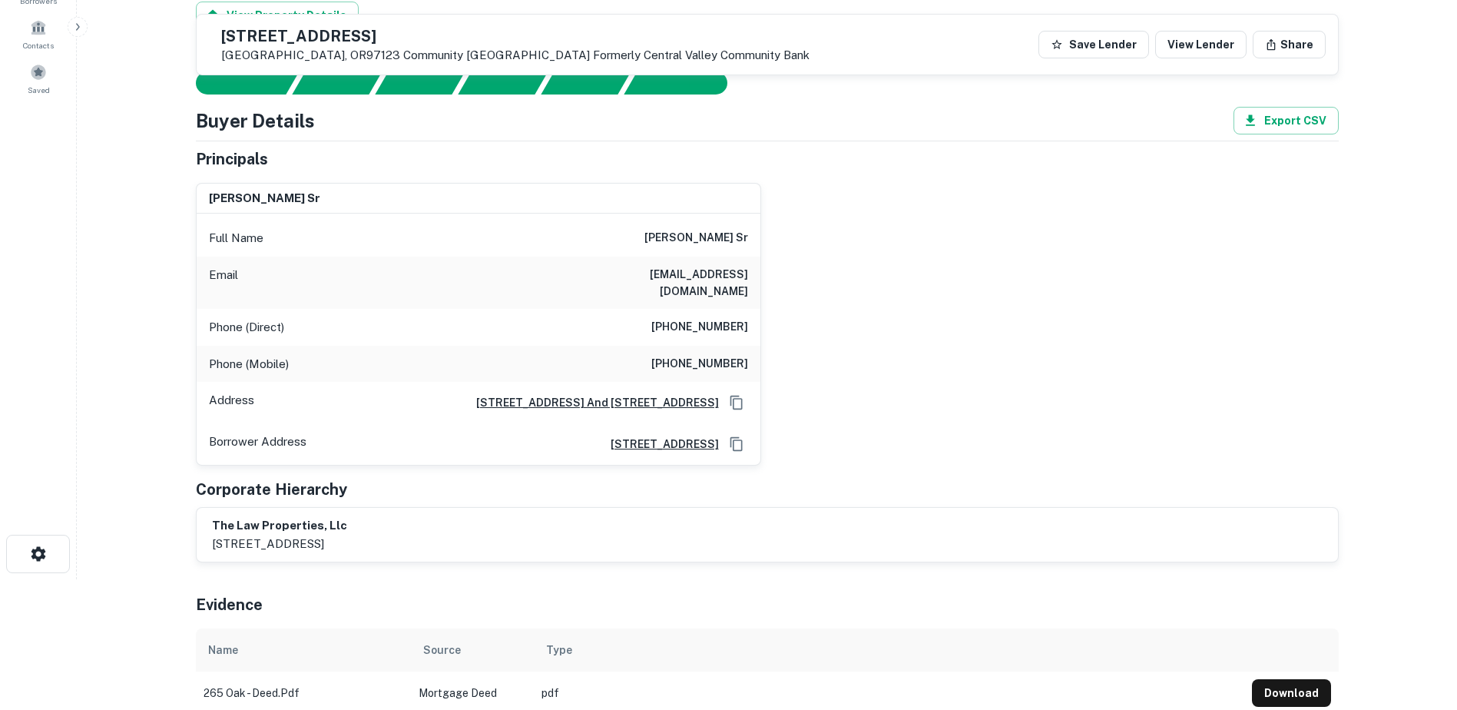
click at [640, 346] on div "Phone (Mobile) [PHONE_NUMBER]" at bounding box center [479, 364] width 564 height 37
drag, startPoint x: 662, startPoint y: 349, endPoint x: 763, endPoint y: 358, distance: 101.7
click at [763, 358] on div "[PERSON_NAME] sr Full Name [PERSON_NAME] sr Email [EMAIL_ADDRESS][DOMAIN_NAME] …" at bounding box center [761, 317] width 1155 height 295
copy h6 "[PHONE_NUMBER]"
click at [763, 297] on div "[PERSON_NAME] sr Full Name [PERSON_NAME] sr Email [EMAIL_ADDRESS][DOMAIN_NAME] …" at bounding box center [761, 317] width 1155 height 295
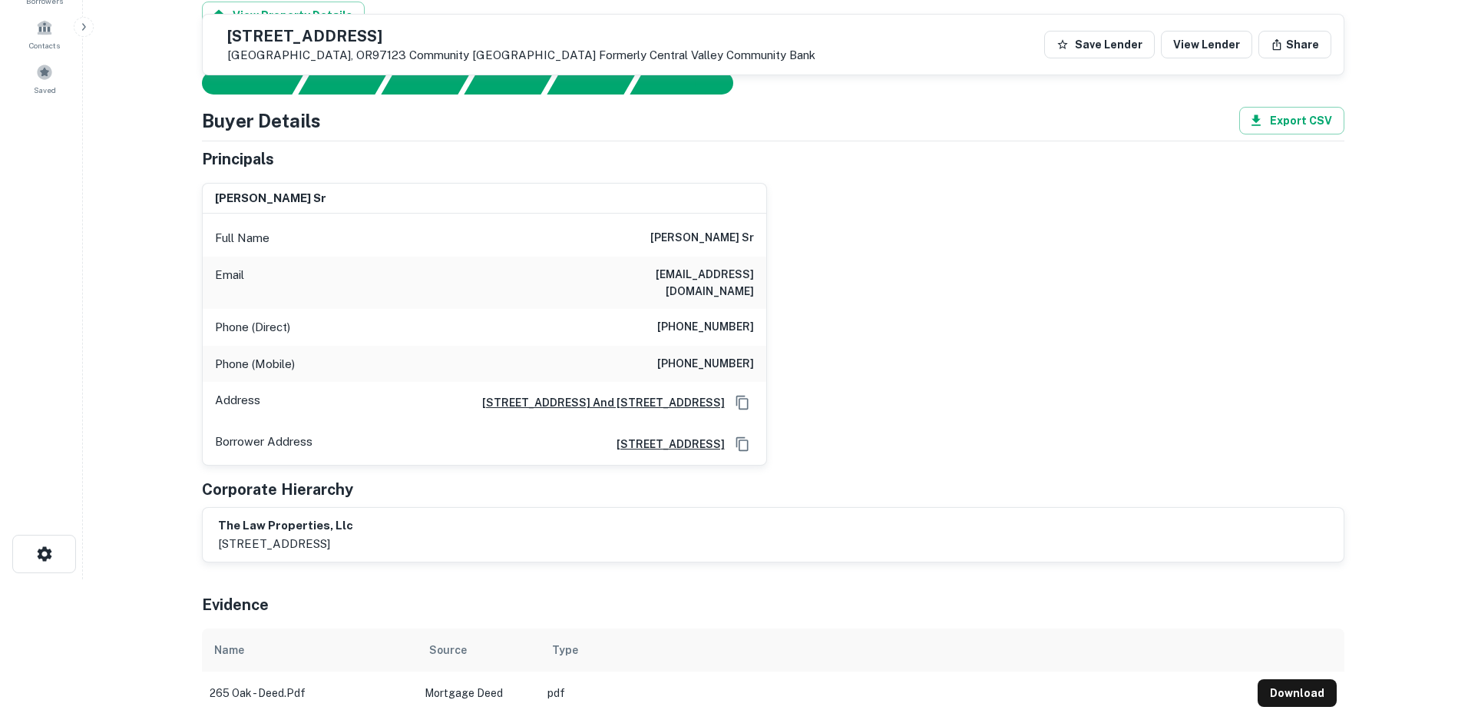
scroll to position [0, 0]
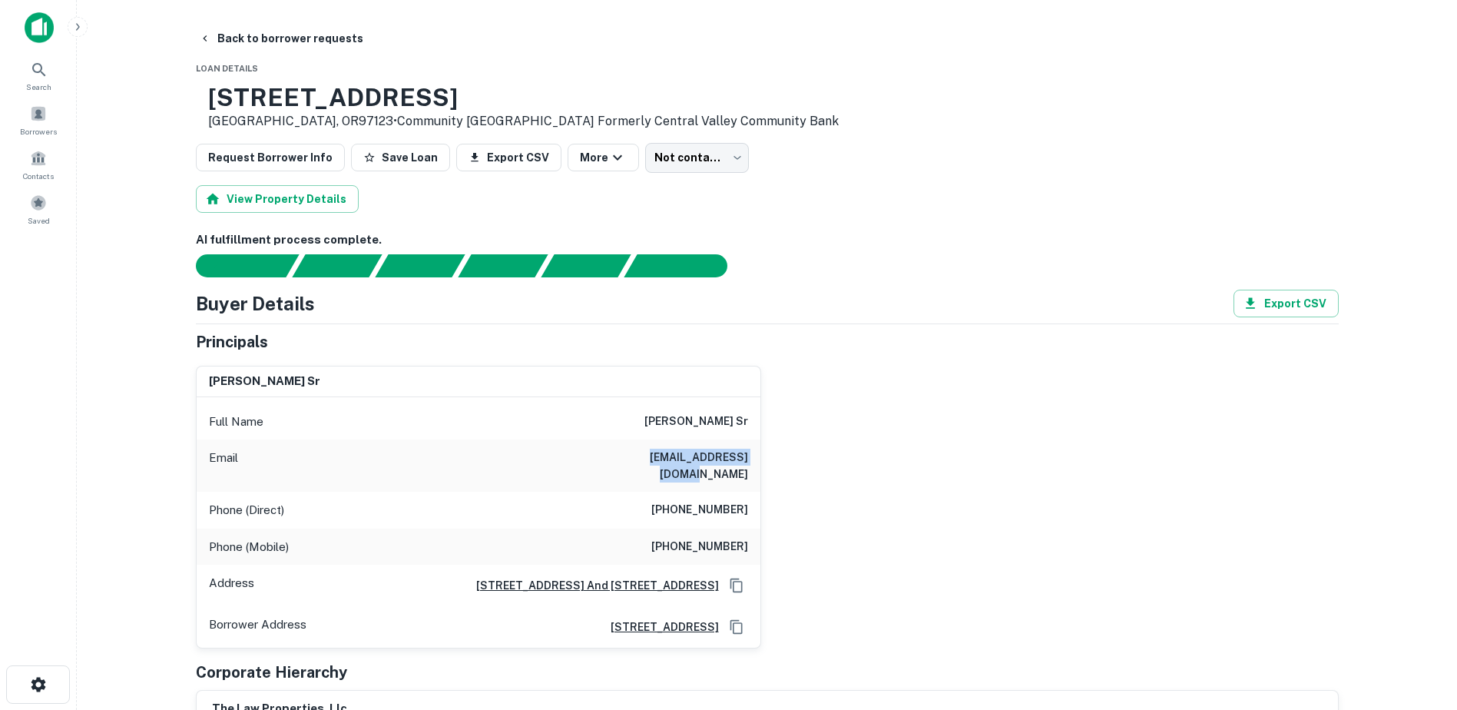
drag, startPoint x: 627, startPoint y: 461, endPoint x: 747, endPoint y: 465, distance: 119.9
click at [747, 465] on div "Email [EMAIL_ADDRESS][DOMAIN_NAME]" at bounding box center [479, 465] width 564 height 52
copy h6 "[EMAIL_ADDRESS][DOMAIN_NAME]"
click at [280, 38] on button "Back to borrower requests" at bounding box center [281, 39] width 177 height 28
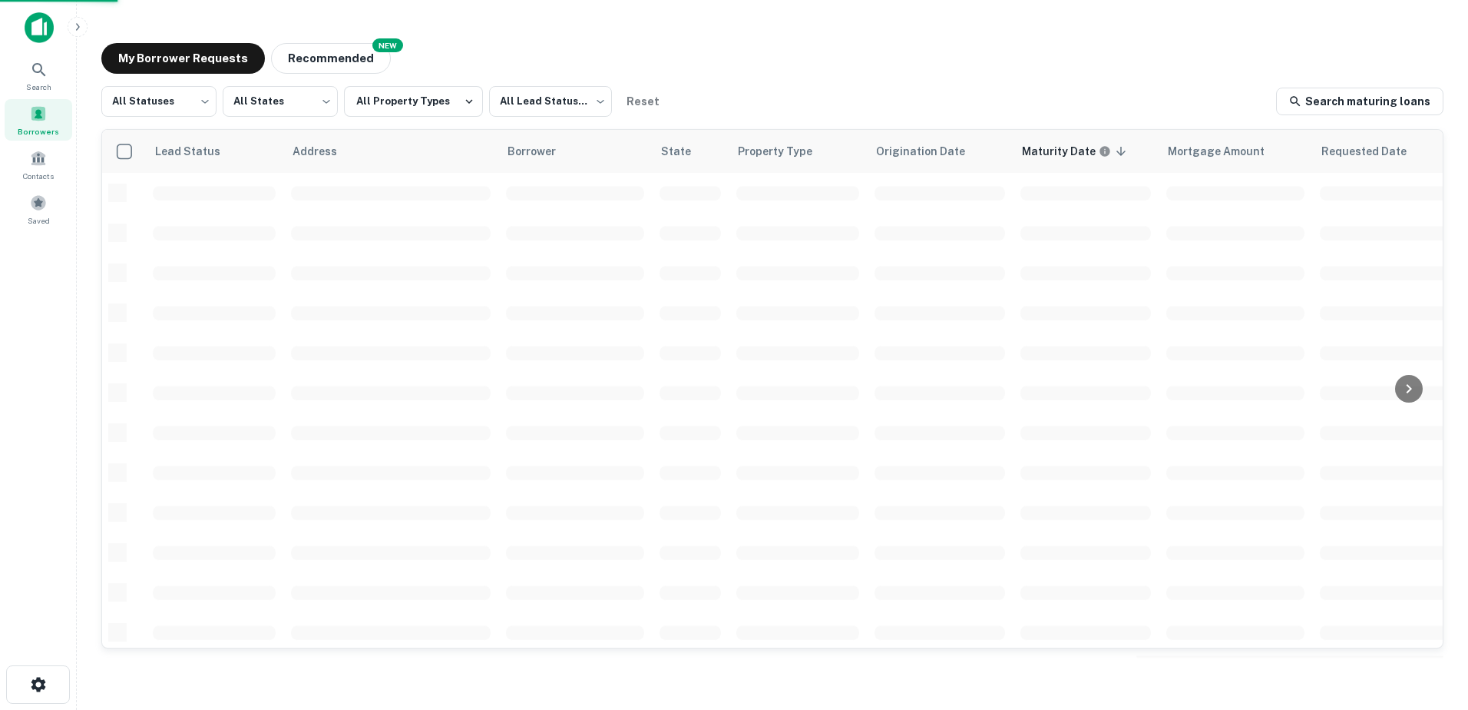
scroll to position [118, 0]
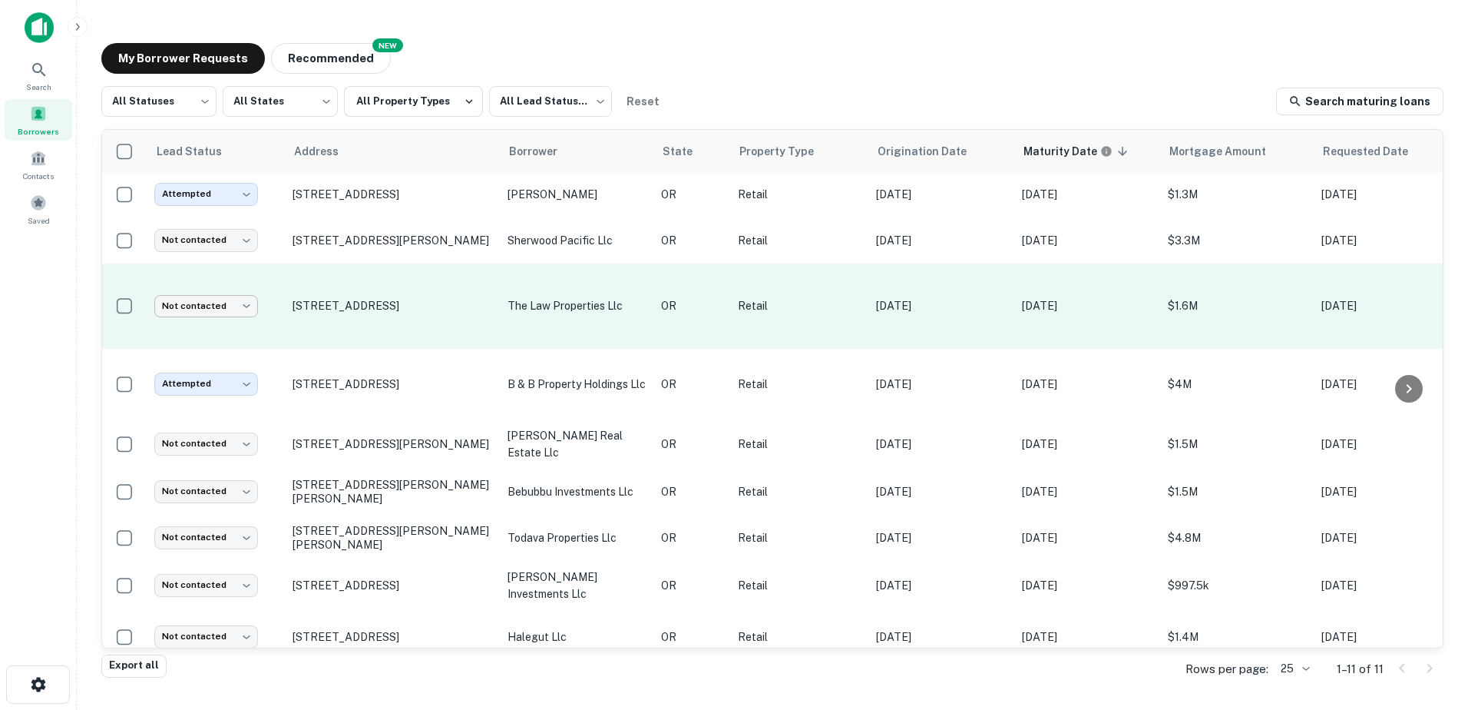
click at [243, 303] on body "Search Borrowers Contacts Saved My Borrower Requests NEW Recommended All Status…" at bounding box center [734, 355] width 1468 height 710
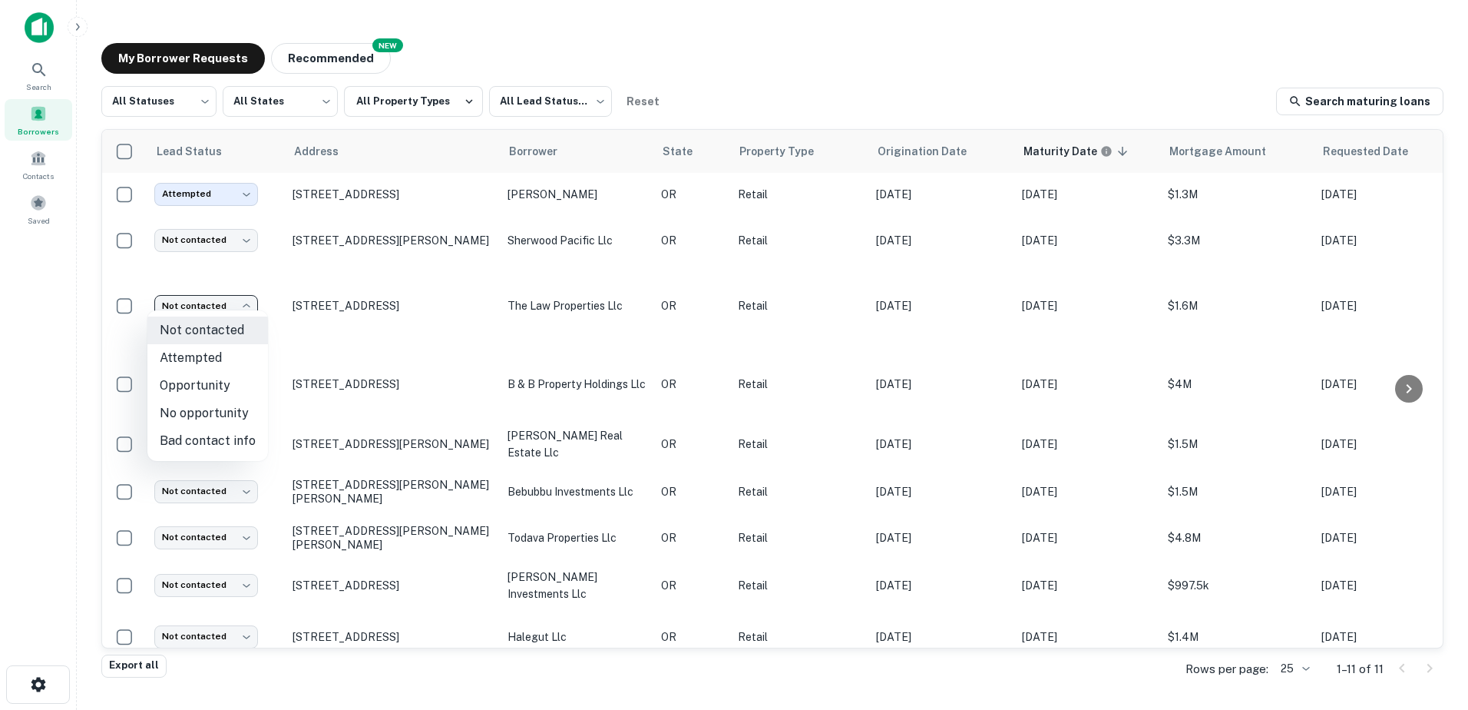
click at [216, 363] on li "Attempted" at bounding box center [207, 358] width 121 height 28
type input "*********"
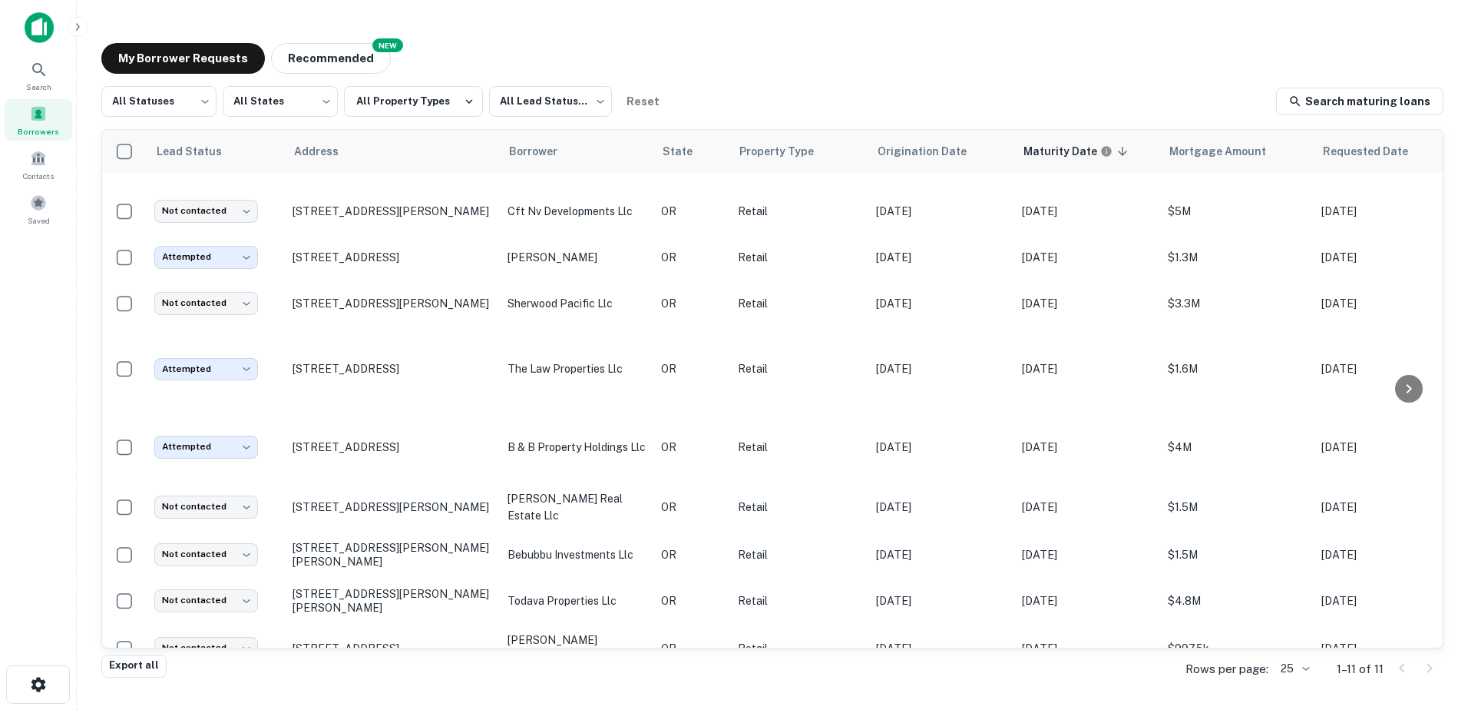
scroll to position [0, 0]
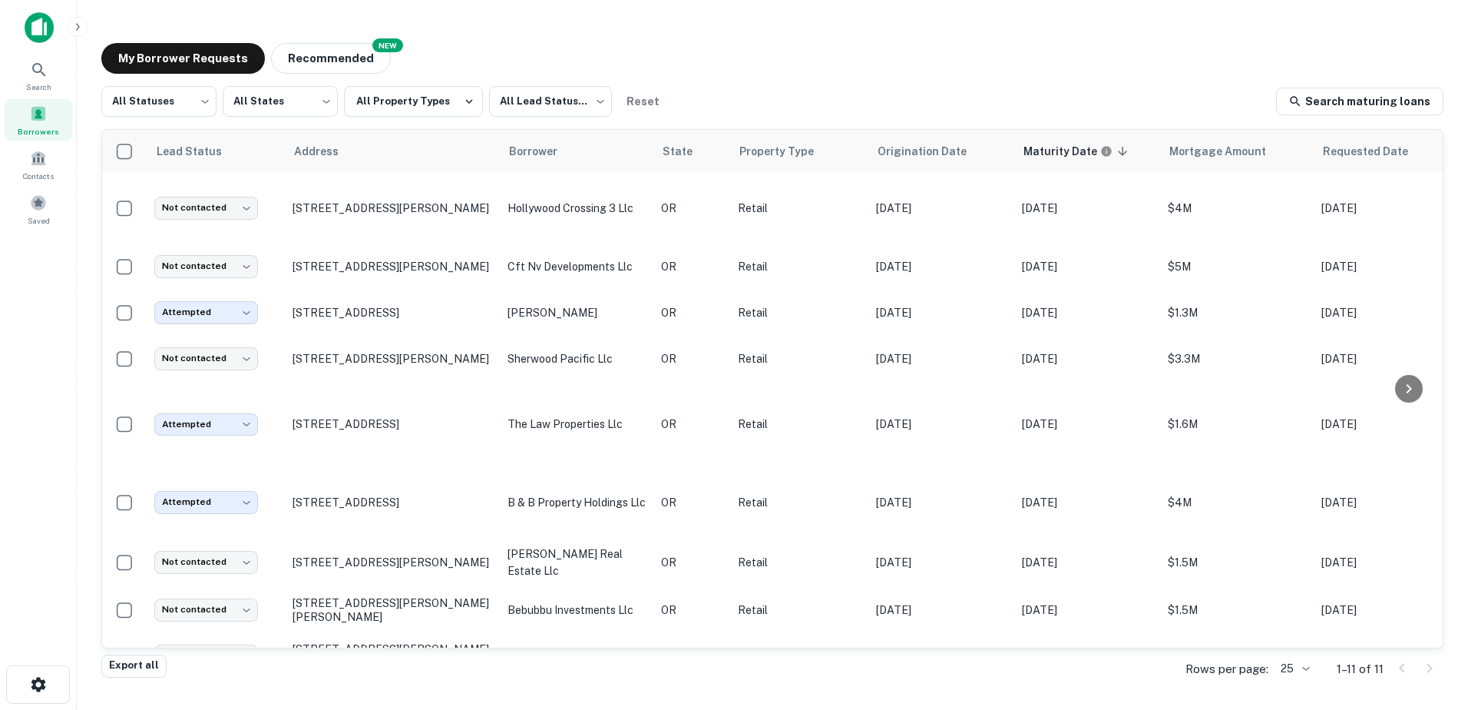
click at [857, 41] on div "My Borrower Requests NEW Recommended All Statuses *** ​ All States *** ​ All Pr…" at bounding box center [772, 350] width 1367 height 639
